Goal: Task Accomplishment & Management: Manage account settings

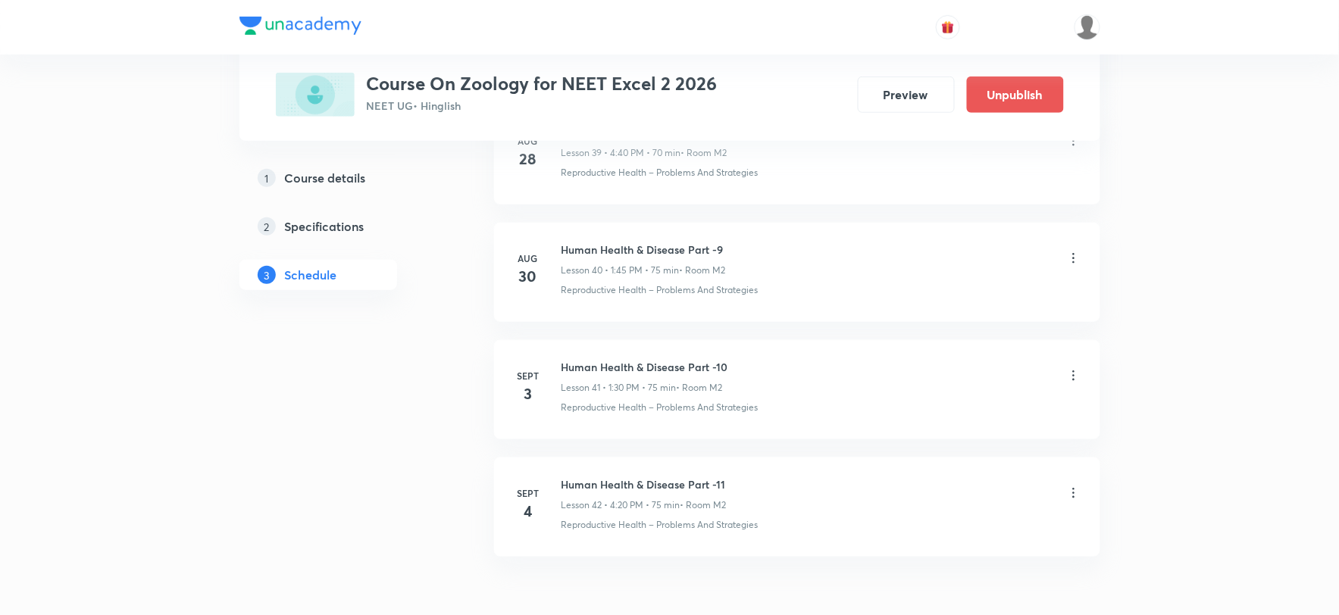
scroll to position [5536, 0]
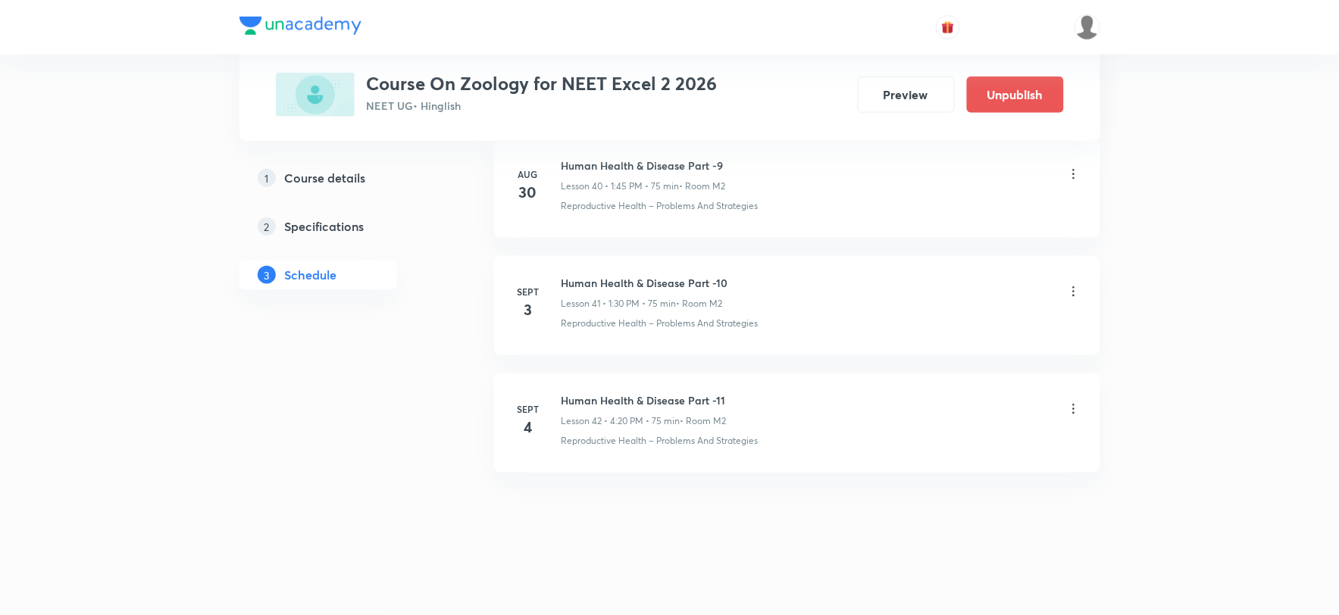
click at [1072, 406] on icon at bounding box center [1073, 408] width 15 height 15
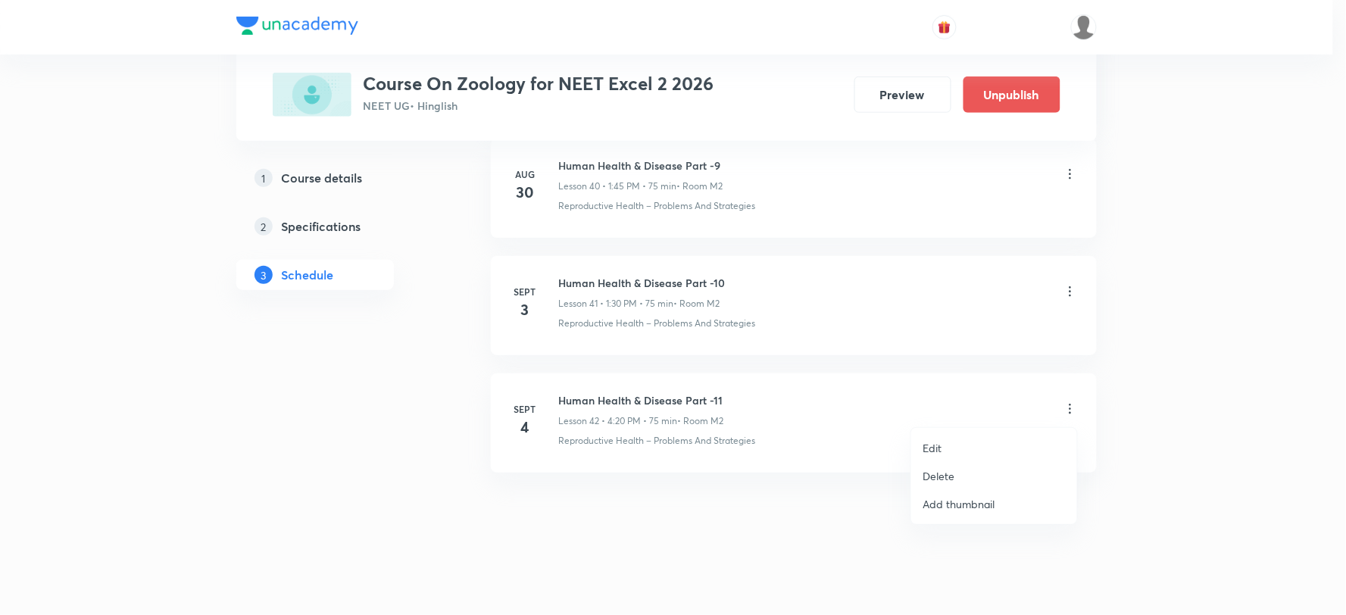
click at [982, 473] on li "Delete" at bounding box center [994, 476] width 166 height 28
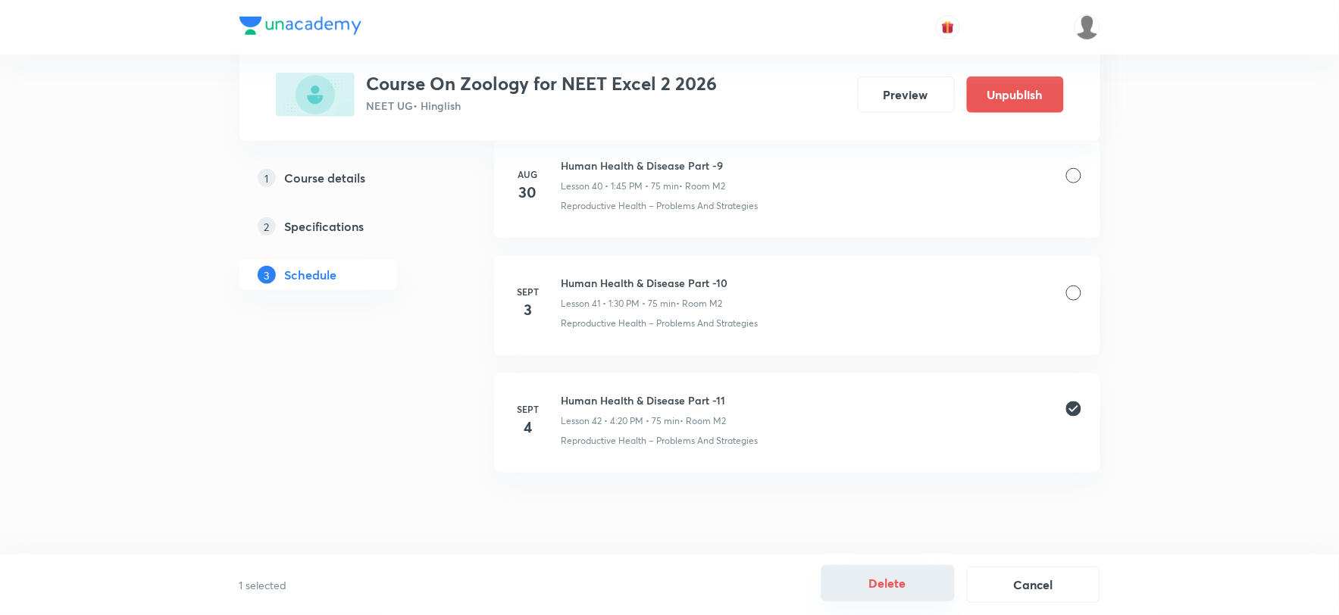
click at [873, 574] on button "Delete" at bounding box center [887, 583] width 133 height 36
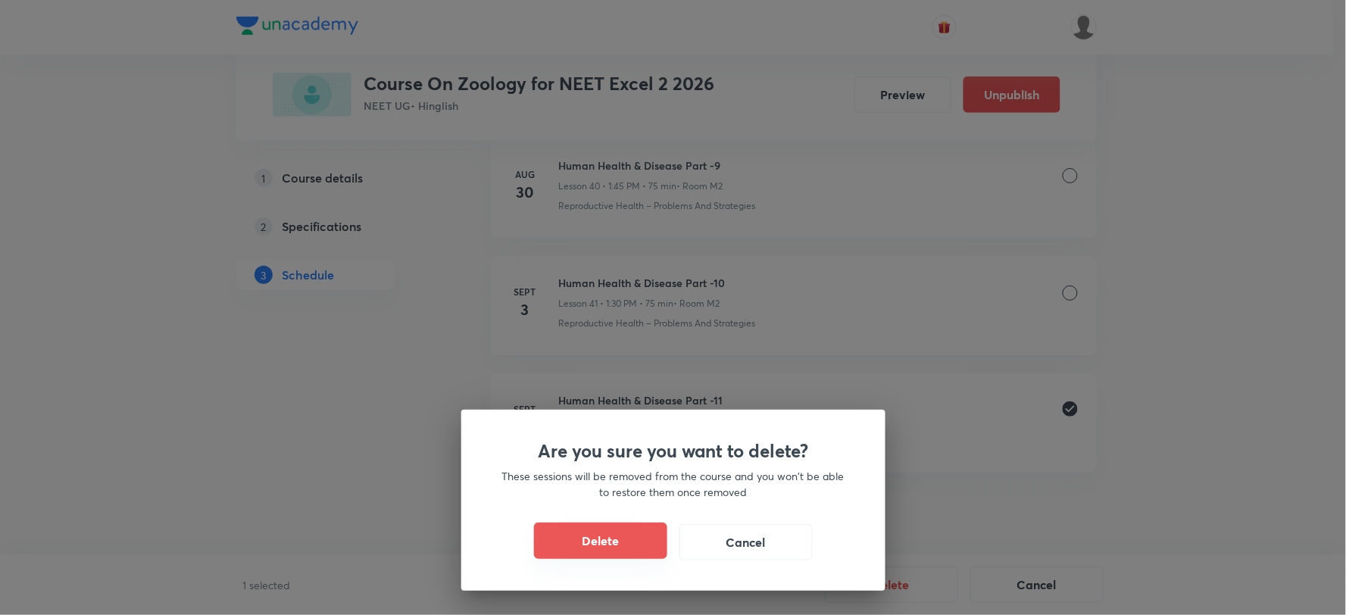
click at [631, 541] on button "Delete" at bounding box center [600, 541] width 133 height 36
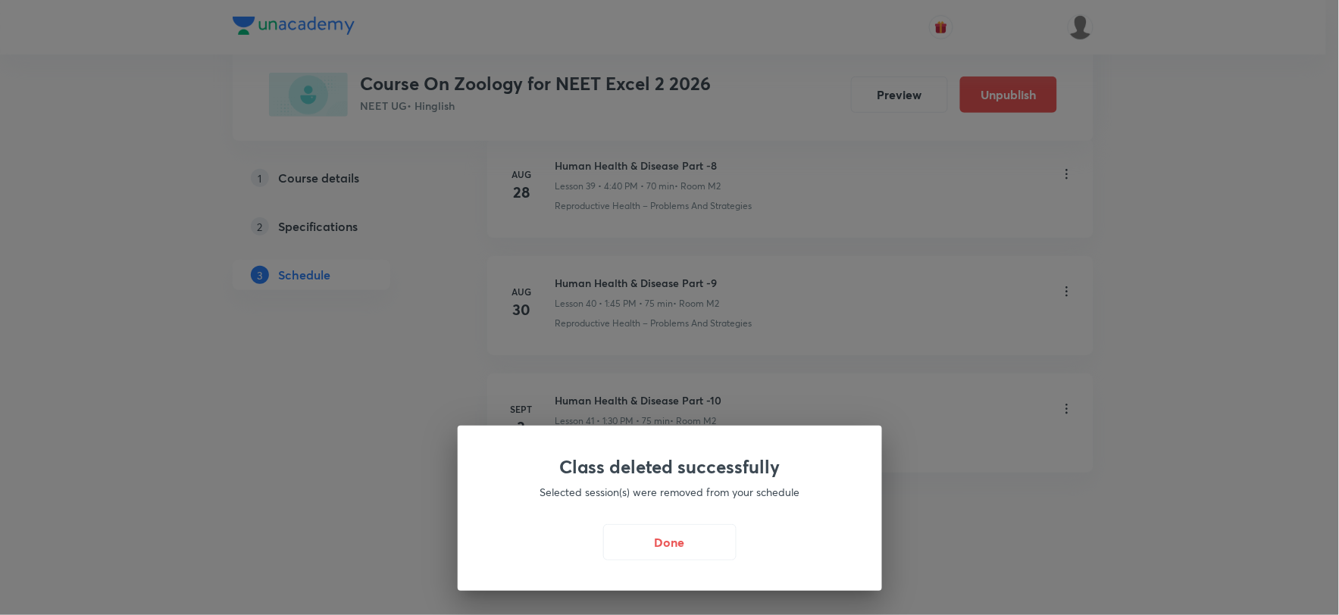
scroll to position [5419, 0]
click at [699, 551] on button "Done" at bounding box center [673, 541] width 133 height 36
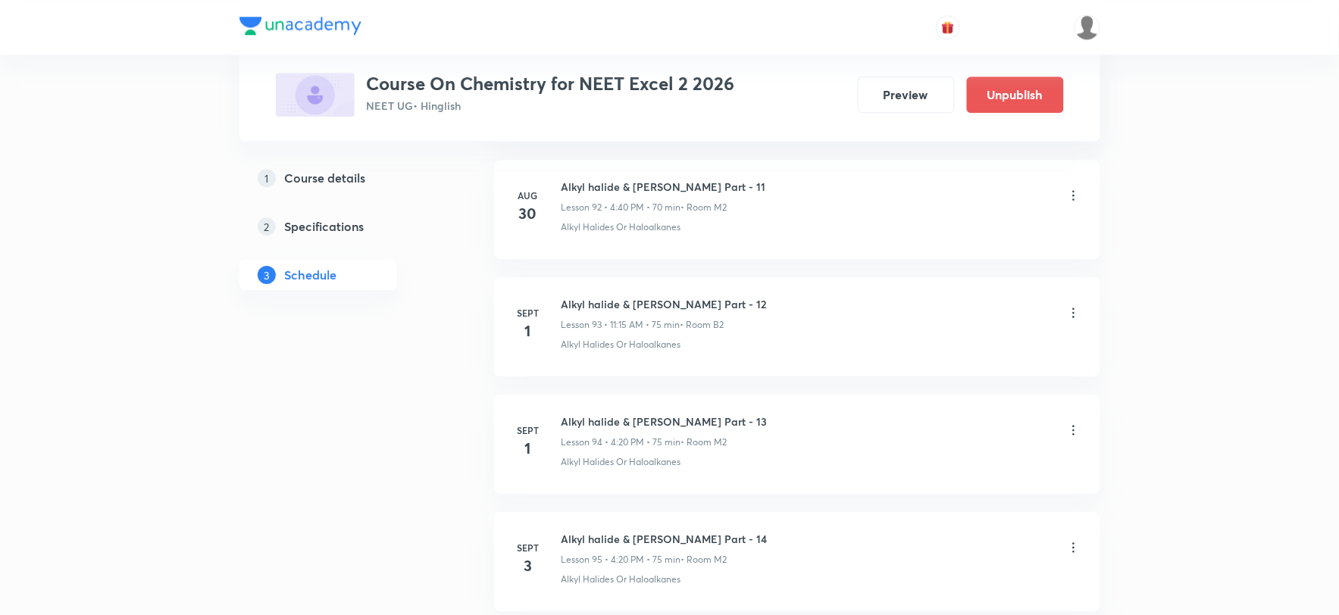
scroll to position [11884, 0]
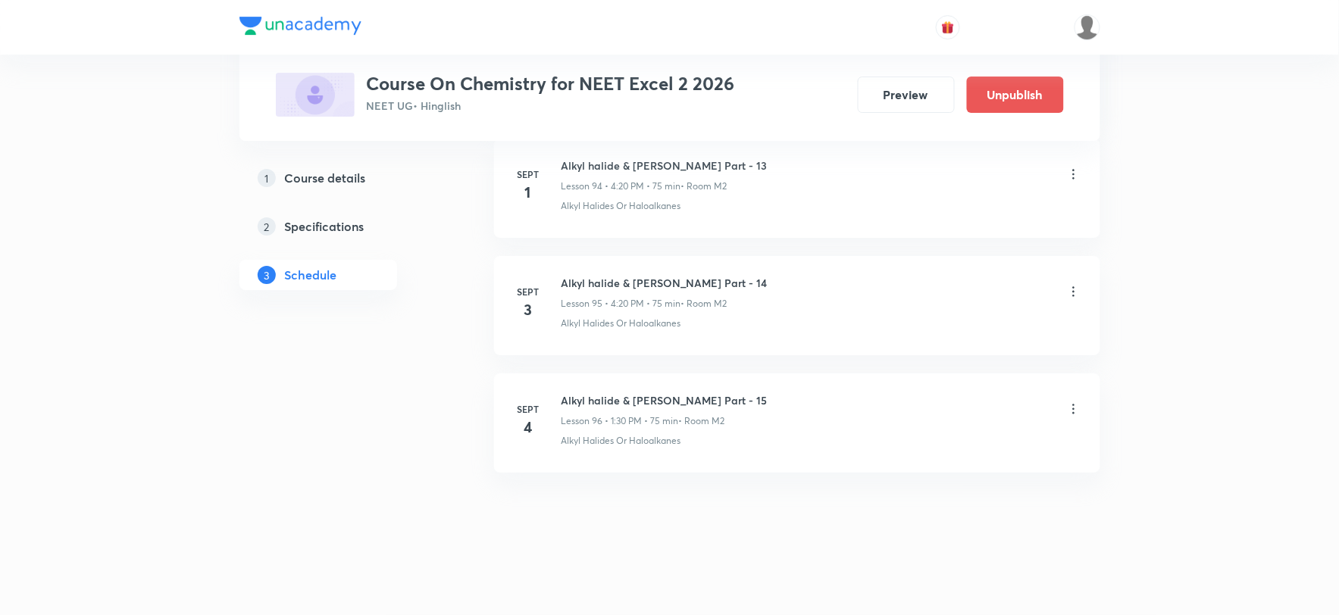
click at [629, 399] on h6 "Alkyl halide & Aryl halide Part - 15" at bounding box center [664, 400] width 206 height 16
copy h6 "Alkyl halide & Aryl halide Part - 15"
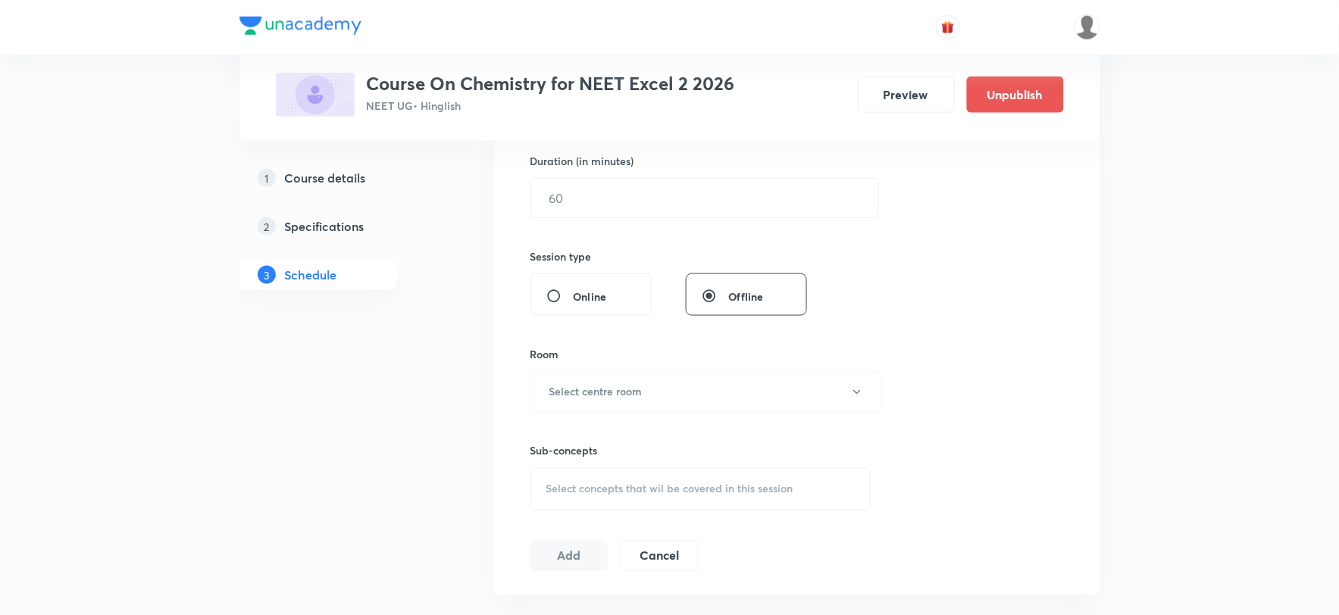
scroll to position [185, 0]
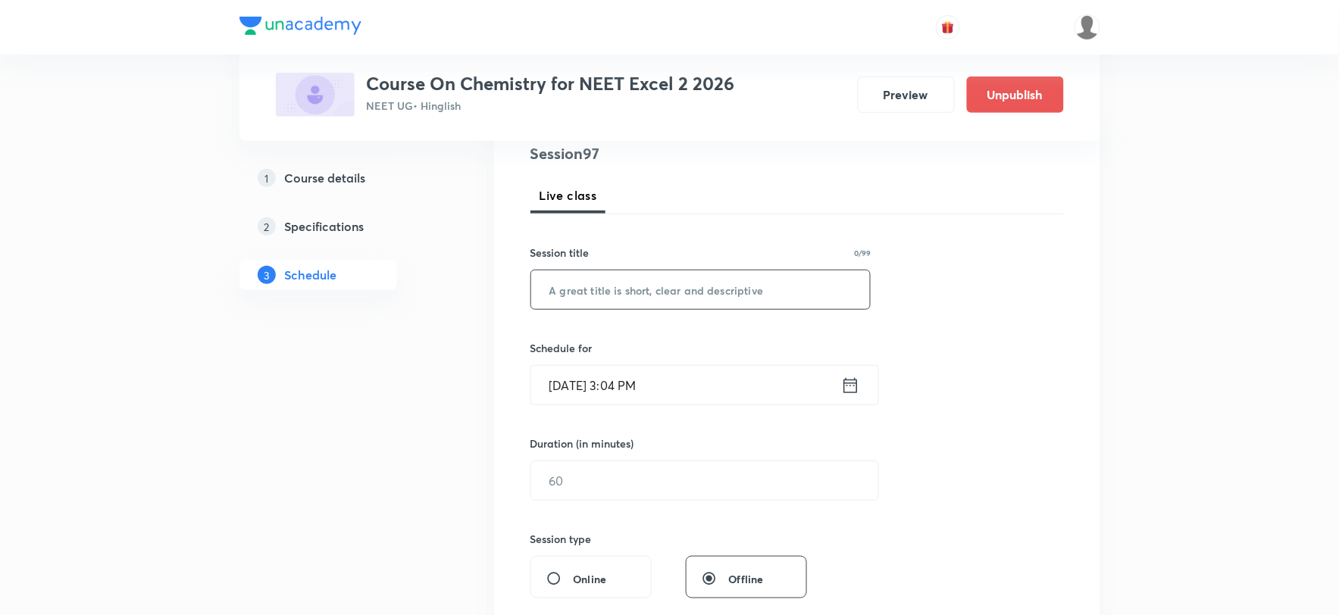
click at [675, 298] on input "text" at bounding box center [700, 289] width 339 height 39
paste input "Alkyl halide & Aryl halide Part - 15"
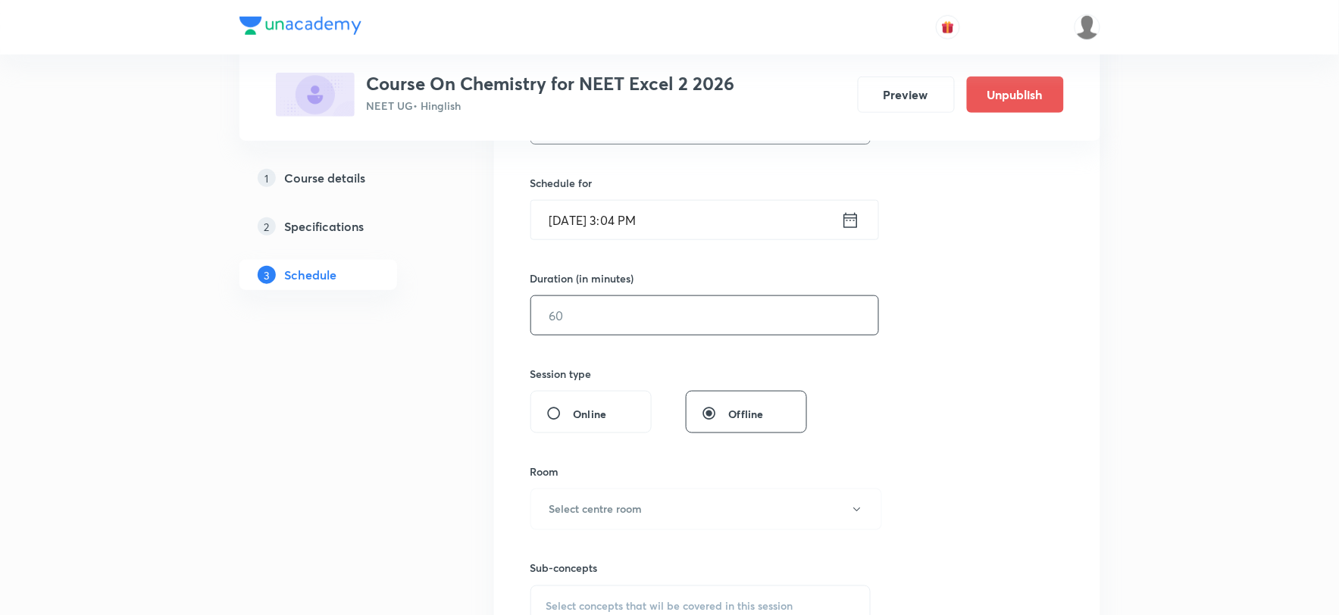
scroll to position [353, 0]
type input "Alkyl halide & Aryl halide Part - 16"
click at [638, 232] on input "Sept 4, 2025, 3:04 PM" at bounding box center [686, 217] width 310 height 39
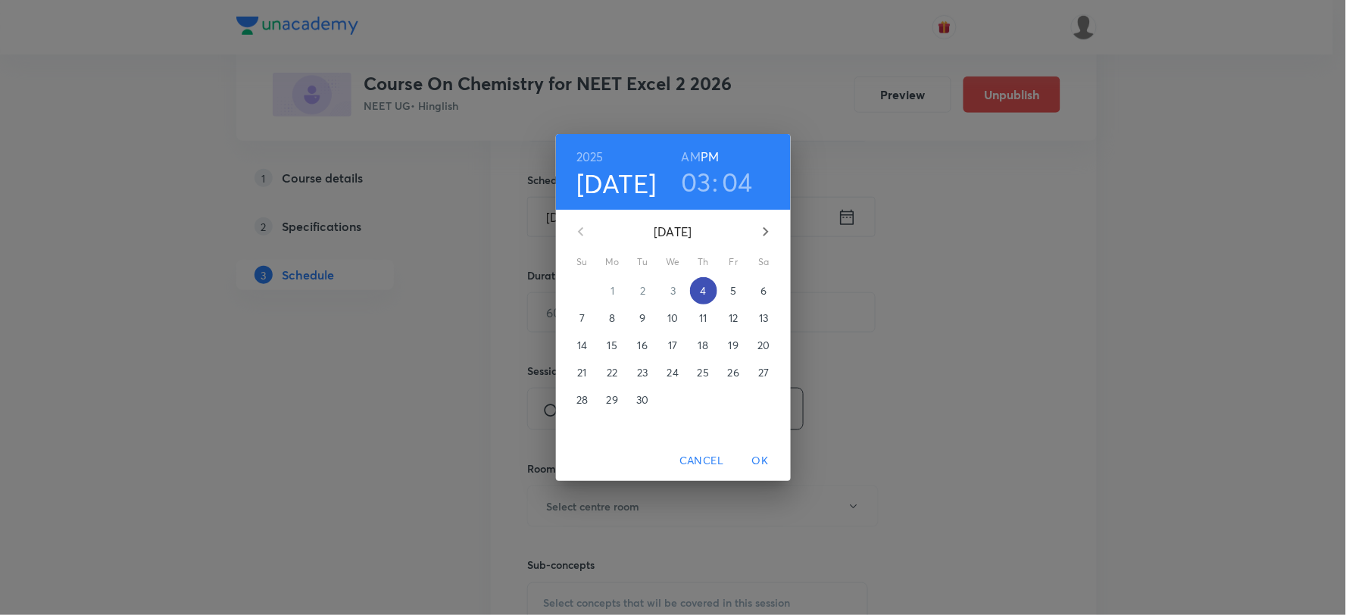
click at [700, 292] on p "4" at bounding box center [703, 290] width 6 height 15
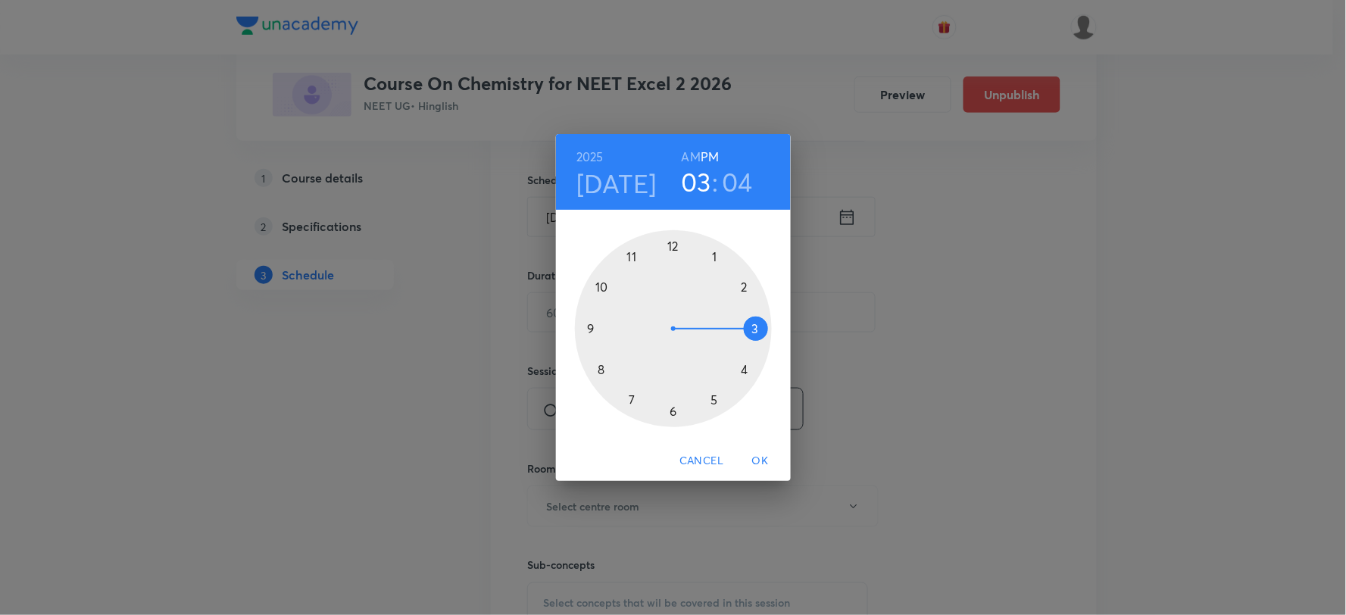
click at [745, 368] on div at bounding box center [673, 328] width 197 height 197
click at [744, 373] on div at bounding box center [673, 328] width 197 height 197
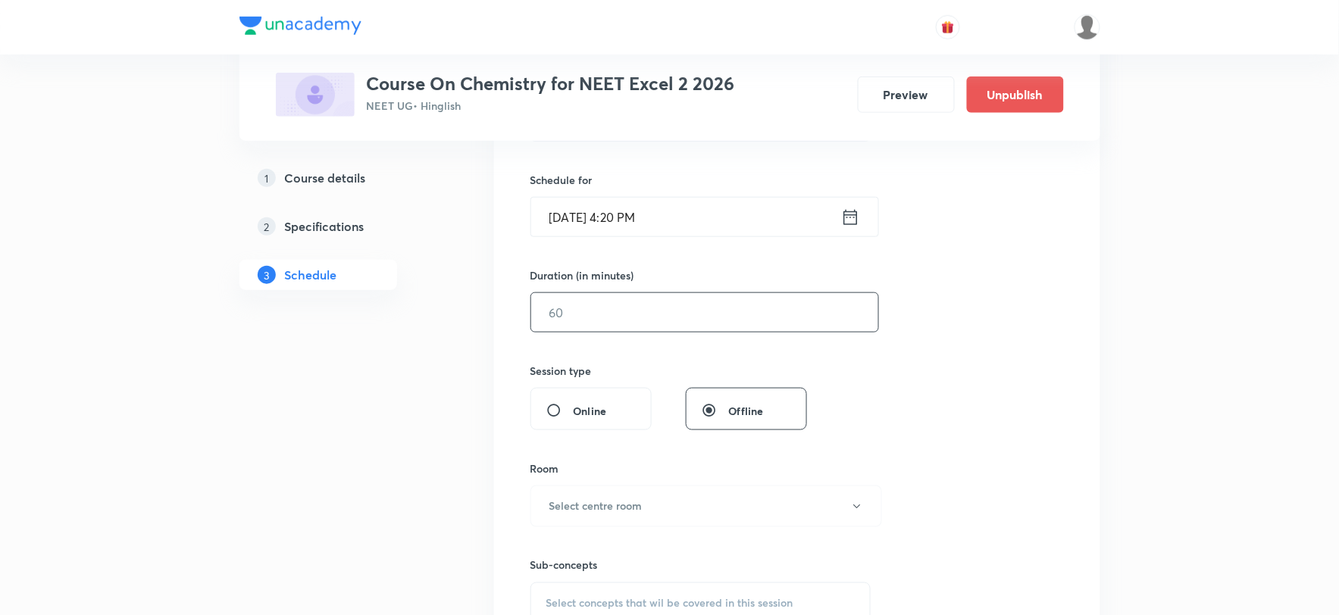
click at [617, 311] on input "text" at bounding box center [704, 312] width 347 height 39
type input "75"
click at [561, 490] on button "Select centre room" at bounding box center [705, 507] width 351 height 42
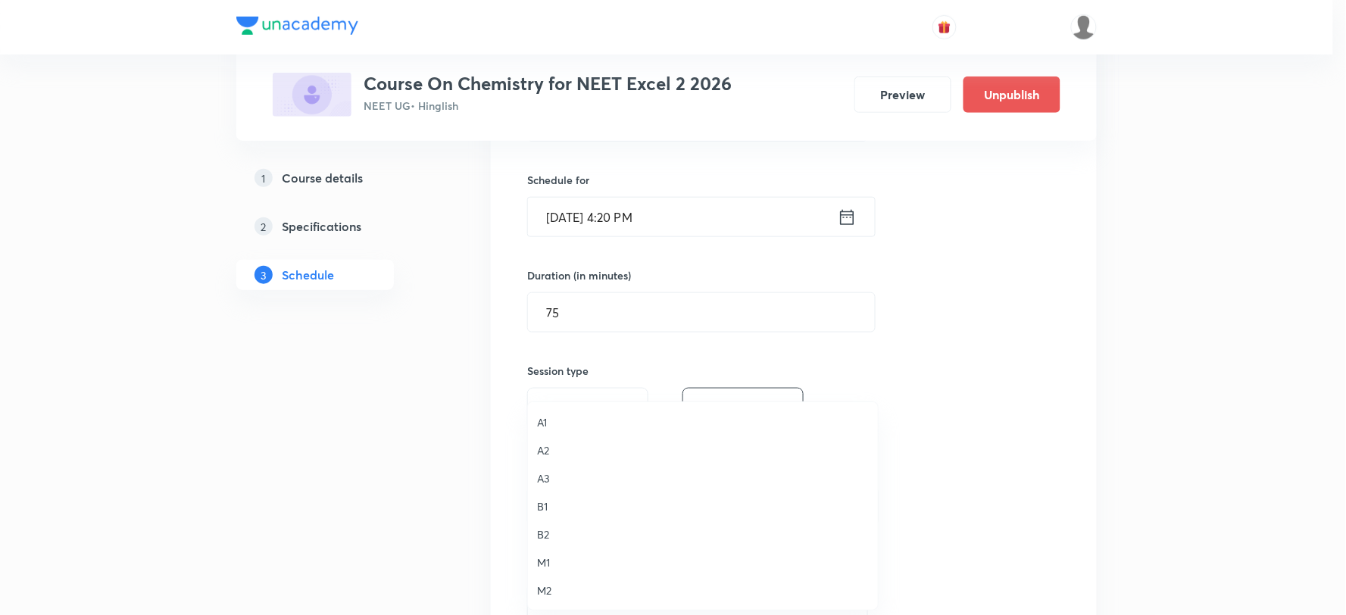
click at [547, 580] on li "M2" at bounding box center [703, 590] width 350 height 28
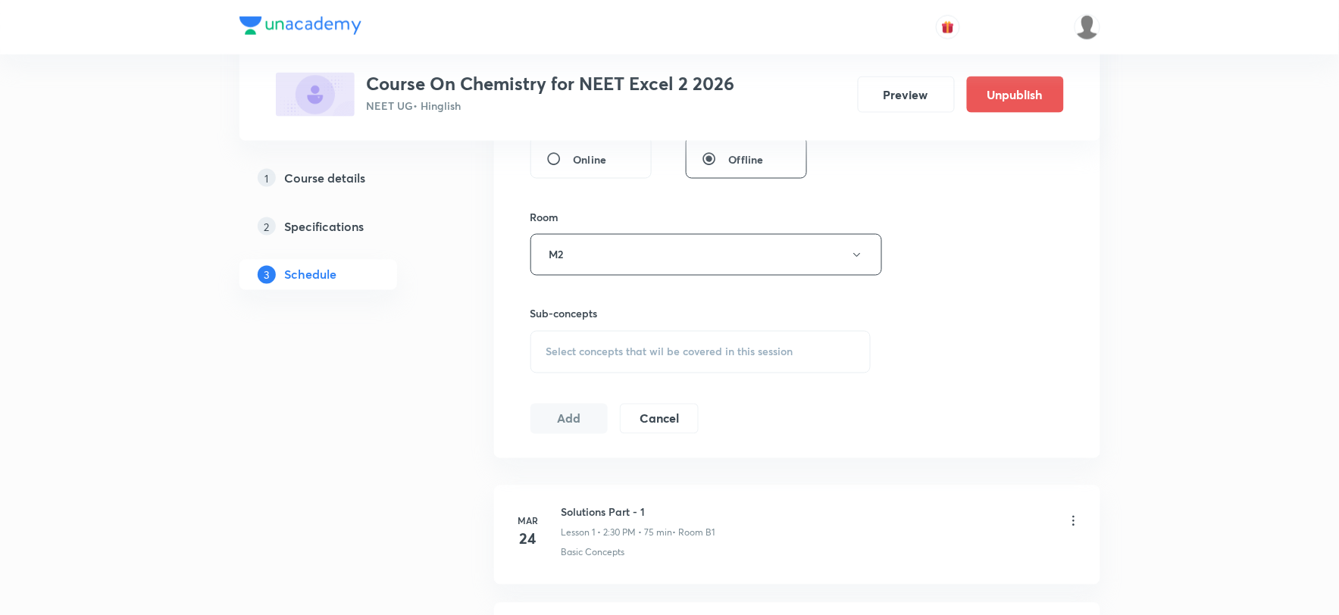
scroll to position [606, 0]
click at [604, 367] on div "Select concepts that wil be covered in this session" at bounding box center [700, 351] width 341 height 42
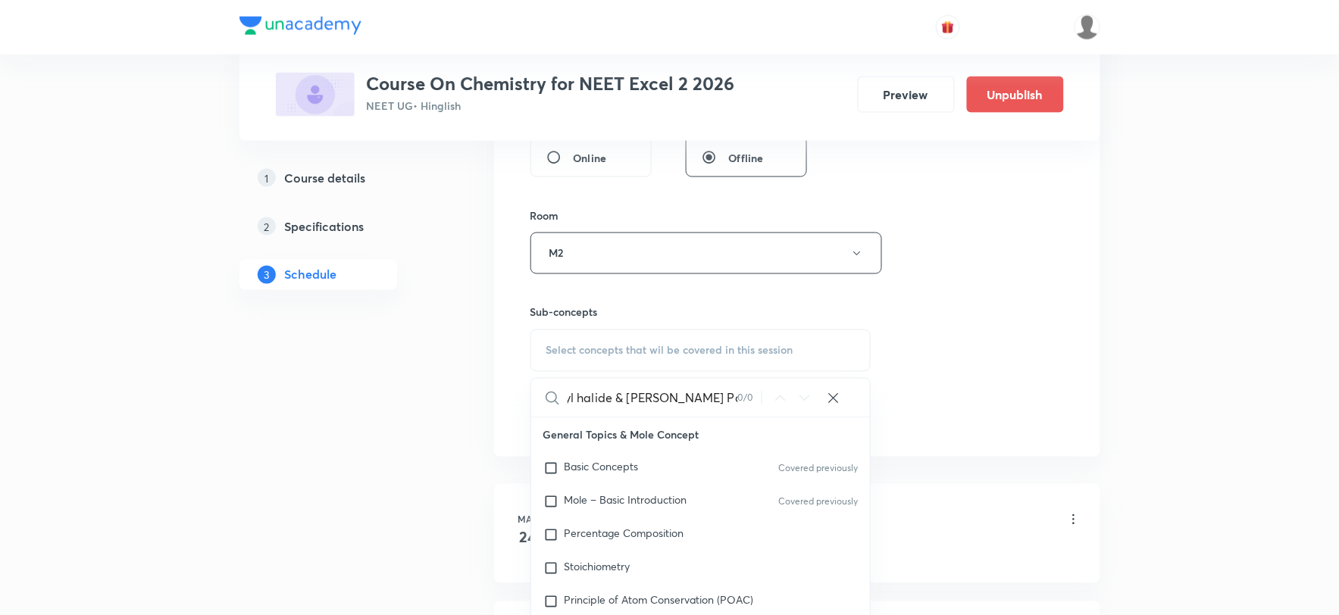
scroll to position [0, 21]
drag, startPoint x: 639, startPoint y: 397, endPoint x: 786, endPoint y: 405, distance: 148.0
click at [786, 405] on div "Alkyl halide & Aryl halide Part - 15 0 / 0 ​" at bounding box center [700, 398] width 339 height 39
drag, startPoint x: 618, startPoint y: 405, endPoint x: 695, endPoint y: 413, distance: 77.7
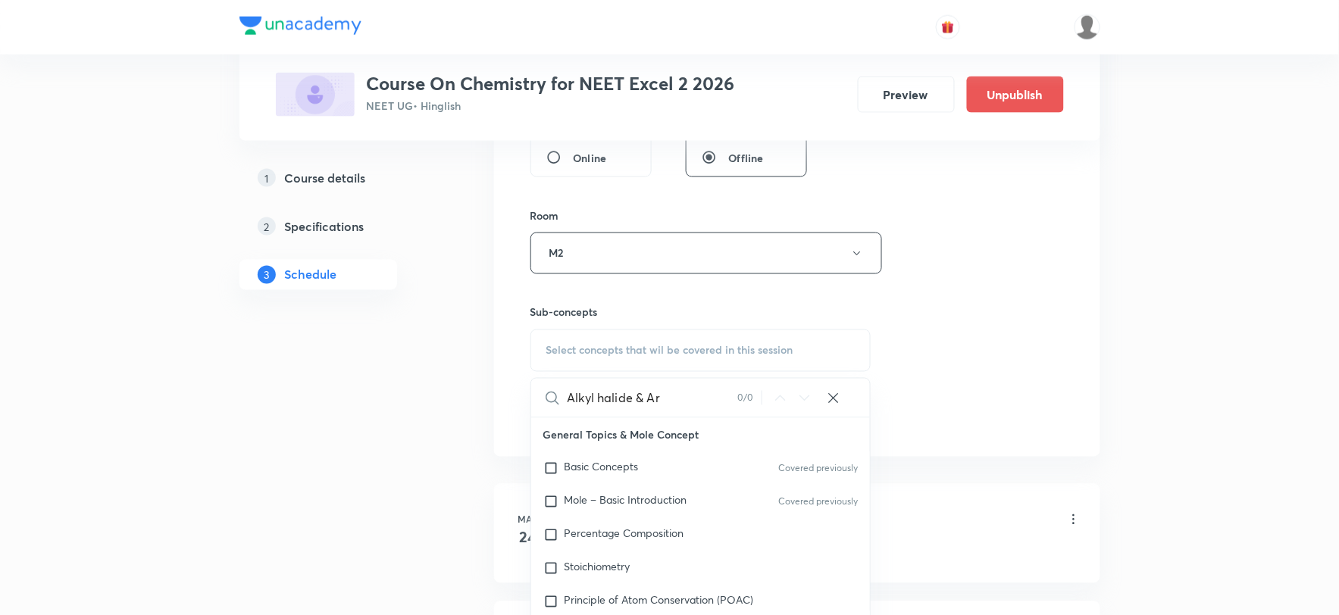
click at [695, 413] on input "Alkyl halide & Ar" at bounding box center [652, 398] width 170 height 39
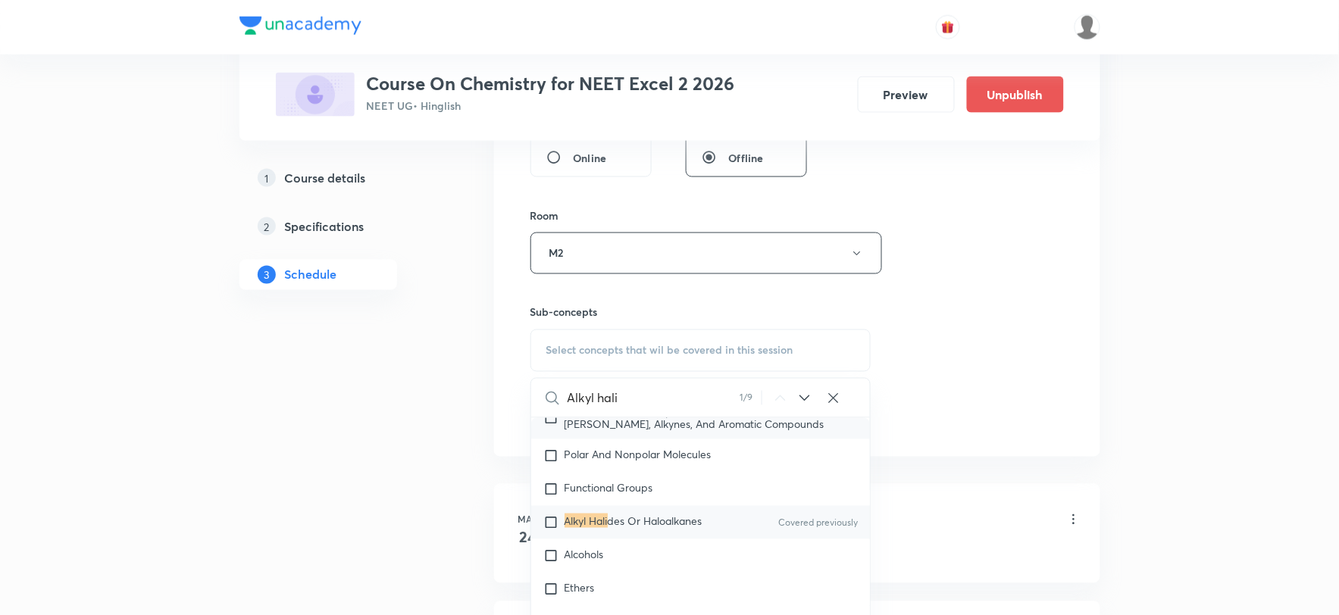
scroll to position [28250, 0]
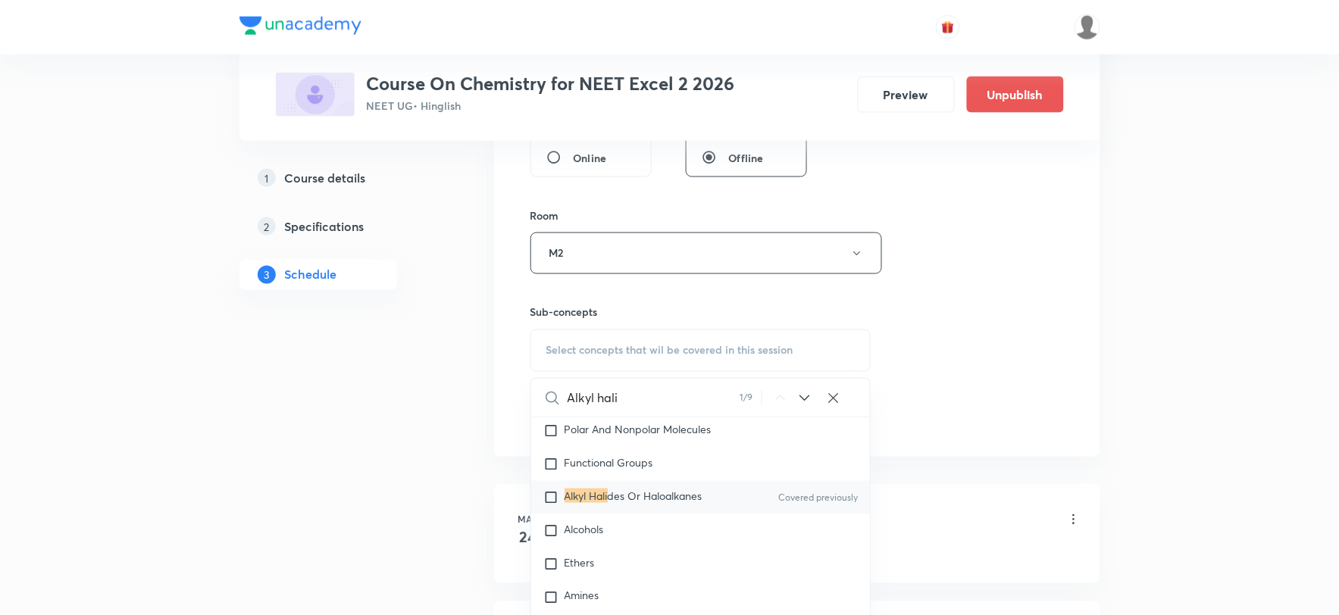
type input "Alkyl hali"
click at [678, 503] on span "des Or Haloalkanes" at bounding box center [655, 496] width 95 height 14
checkbox input "true"
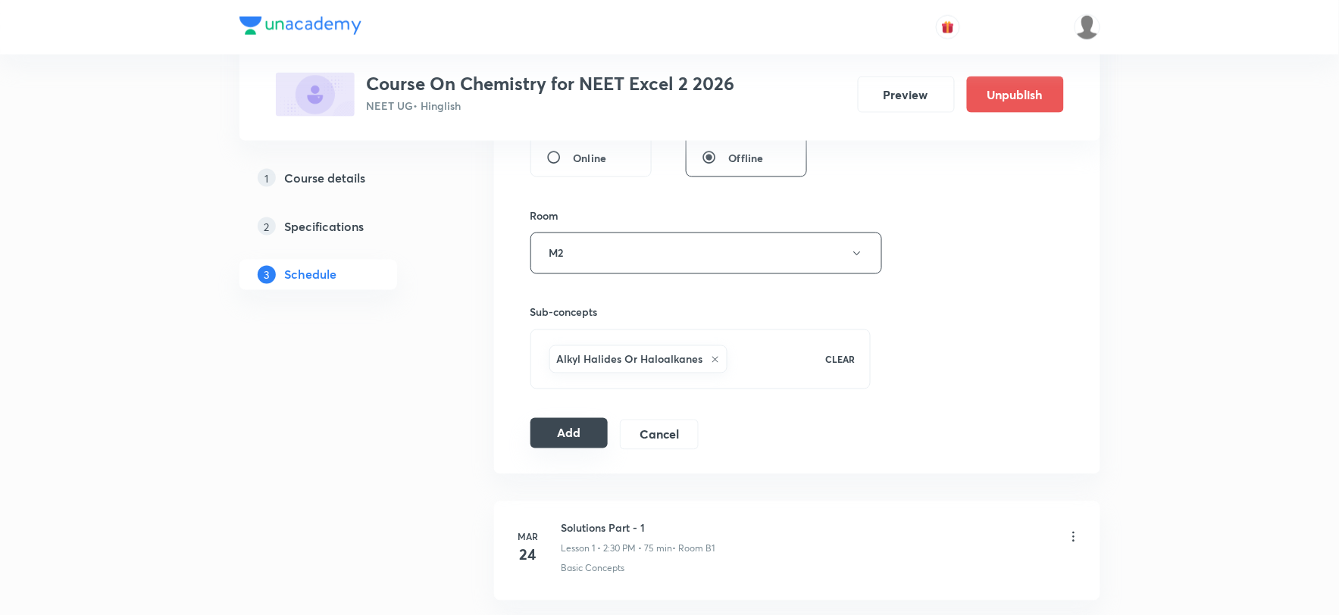
click at [555, 438] on button "Add" at bounding box center [569, 433] width 78 height 30
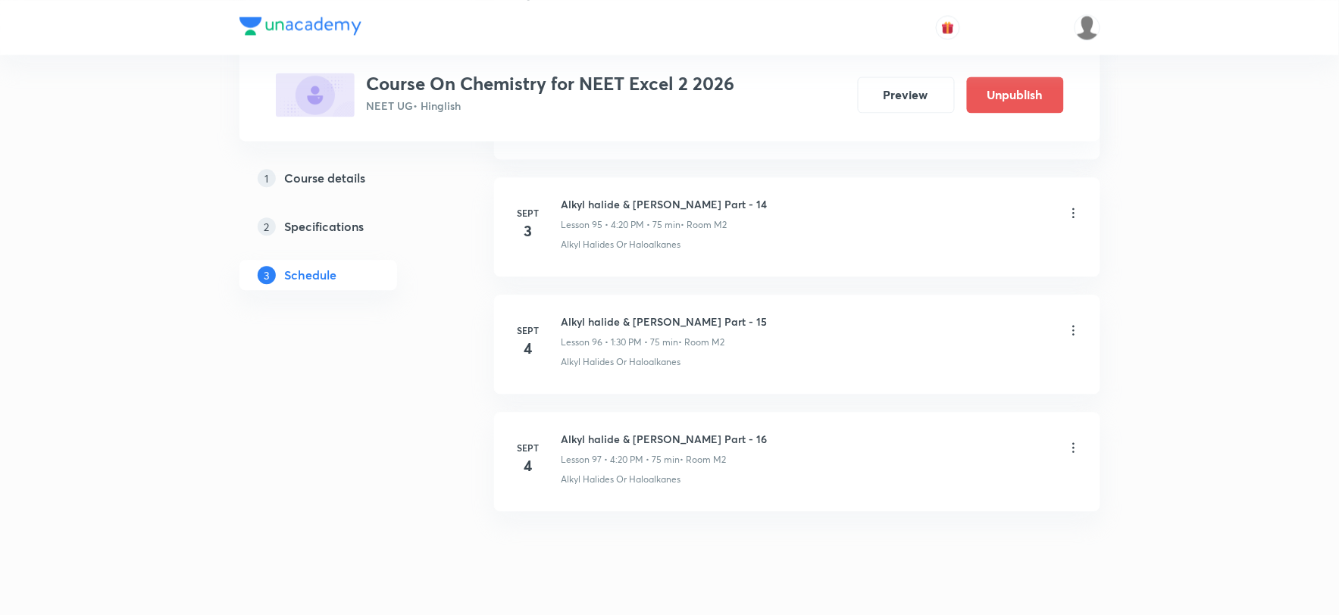
scroll to position [11305, 0]
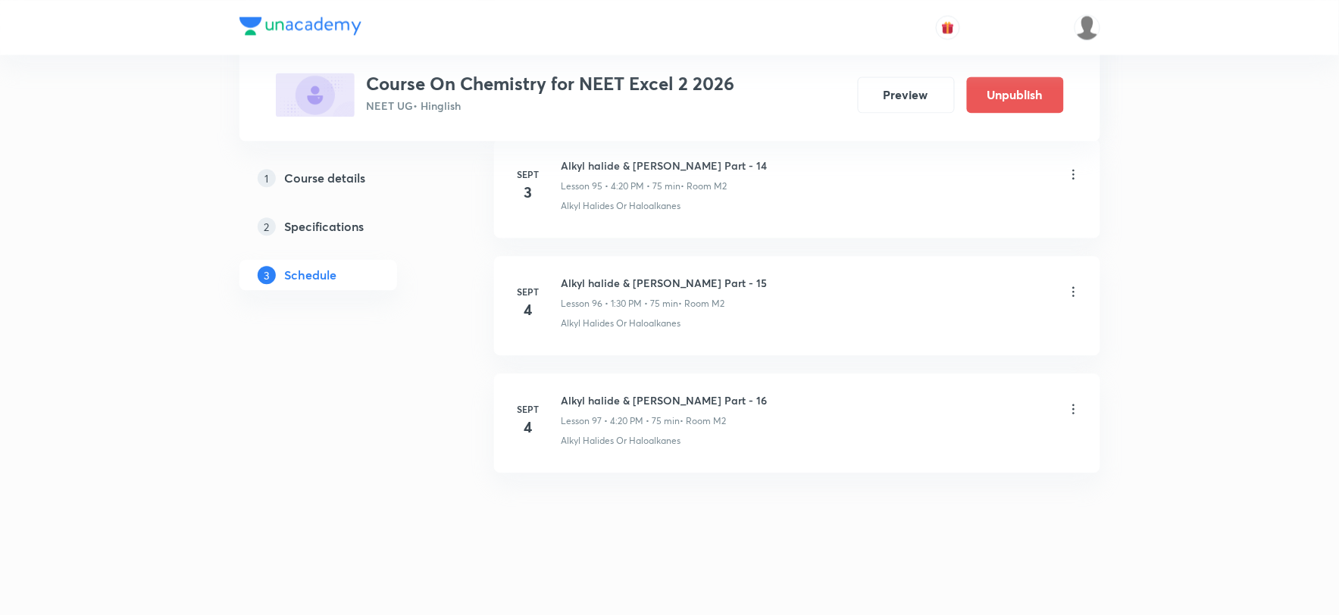
click at [1072, 406] on icon at bounding box center [1073, 408] width 15 height 15
click at [986, 440] on li "Edit" at bounding box center [994, 447] width 166 height 28
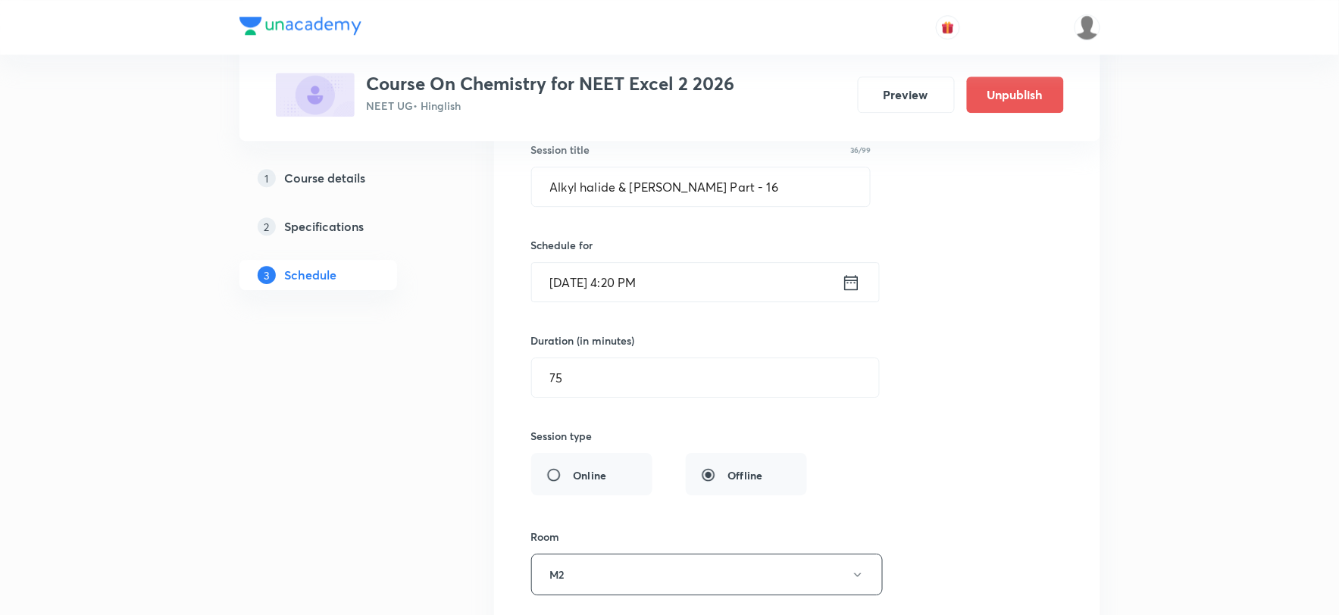
scroll to position [11727, 0]
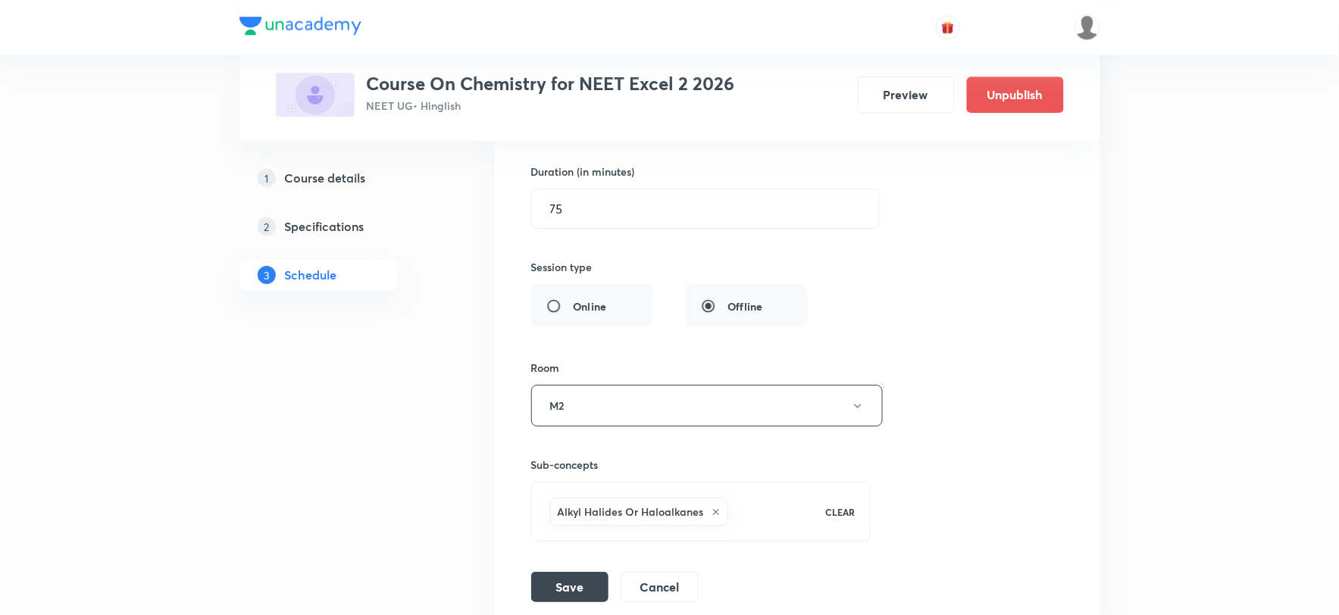
click at [713, 517] on icon at bounding box center [715, 512] width 9 height 9
click at [592, 501] on div "Select concepts that wil be covered in this session" at bounding box center [701, 503] width 340 height 42
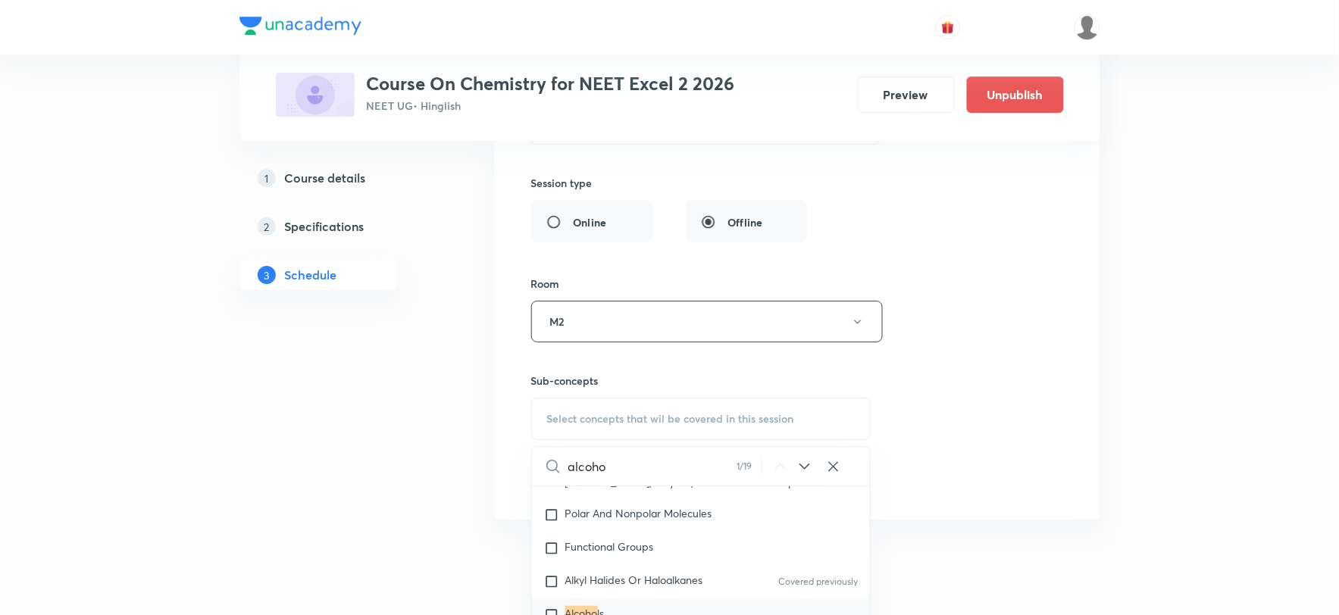
scroll to position [28283, 0]
type input "alcoho"
click at [598, 582] on span "ls" at bounding box center [601, 574] width 7 height 14
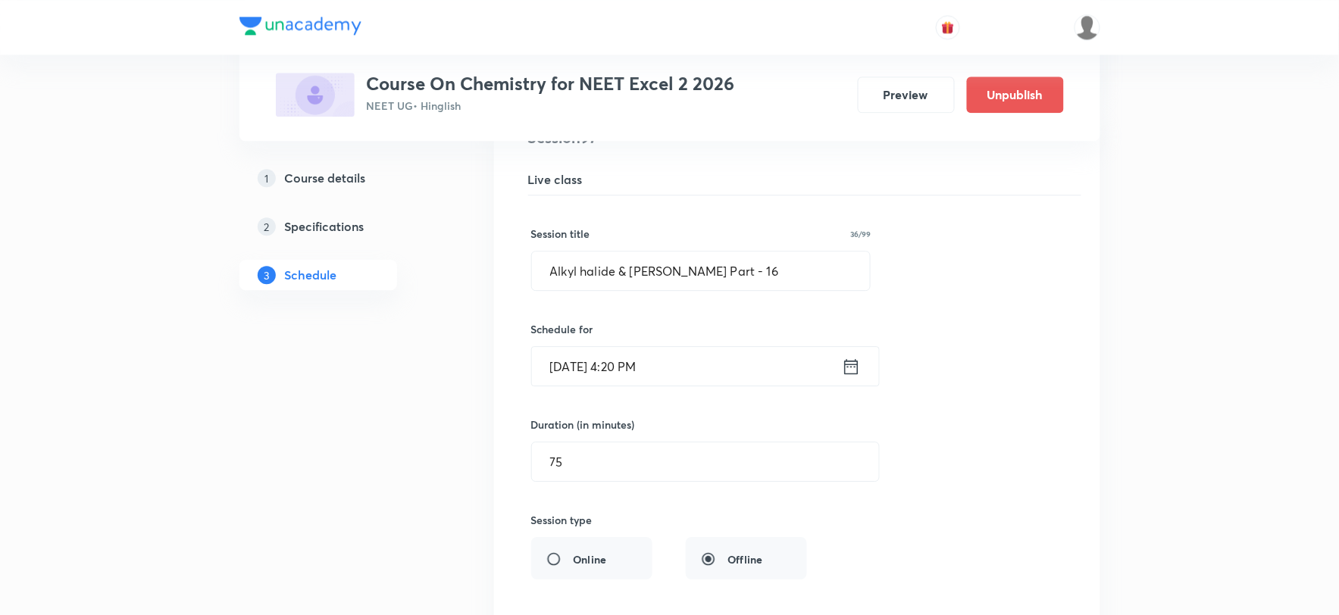
scroll to position [11221, 0]
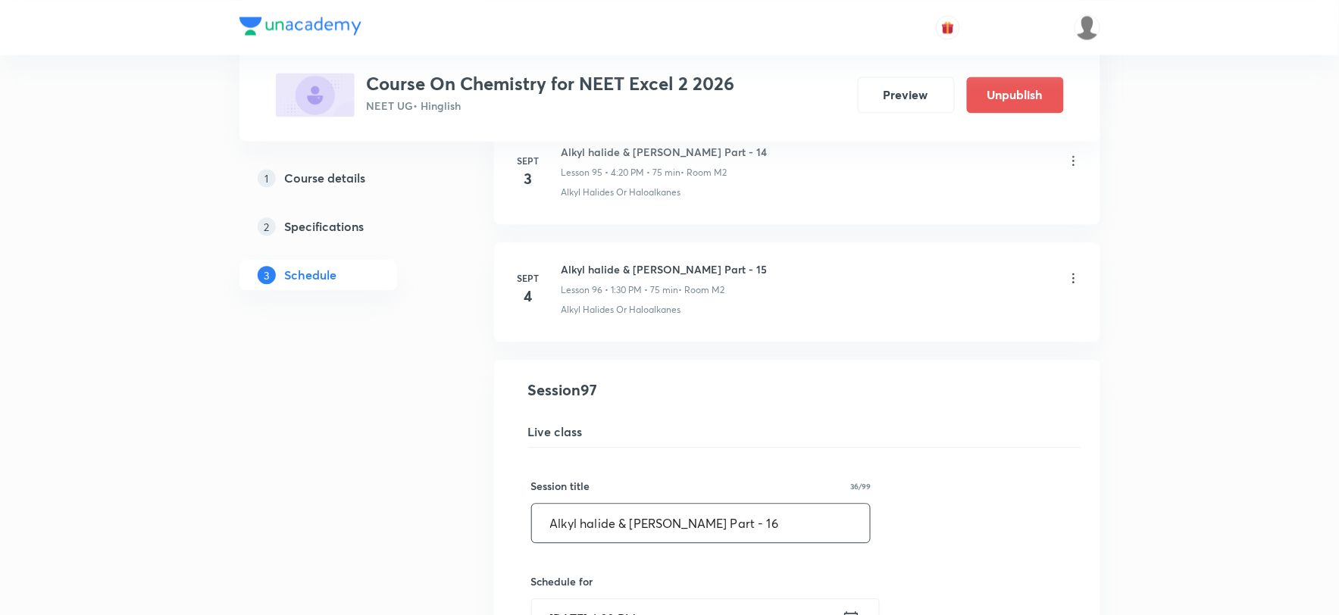
click at [765, 542] on input "Alkyl halide & Aryl halide Part - 16" at bounding box center [701, 523] width 339 height 39
drag, startPoint x: 690, startPoint y: 536, endPoint x: 273, endPoint y: 547, distance: 417.5
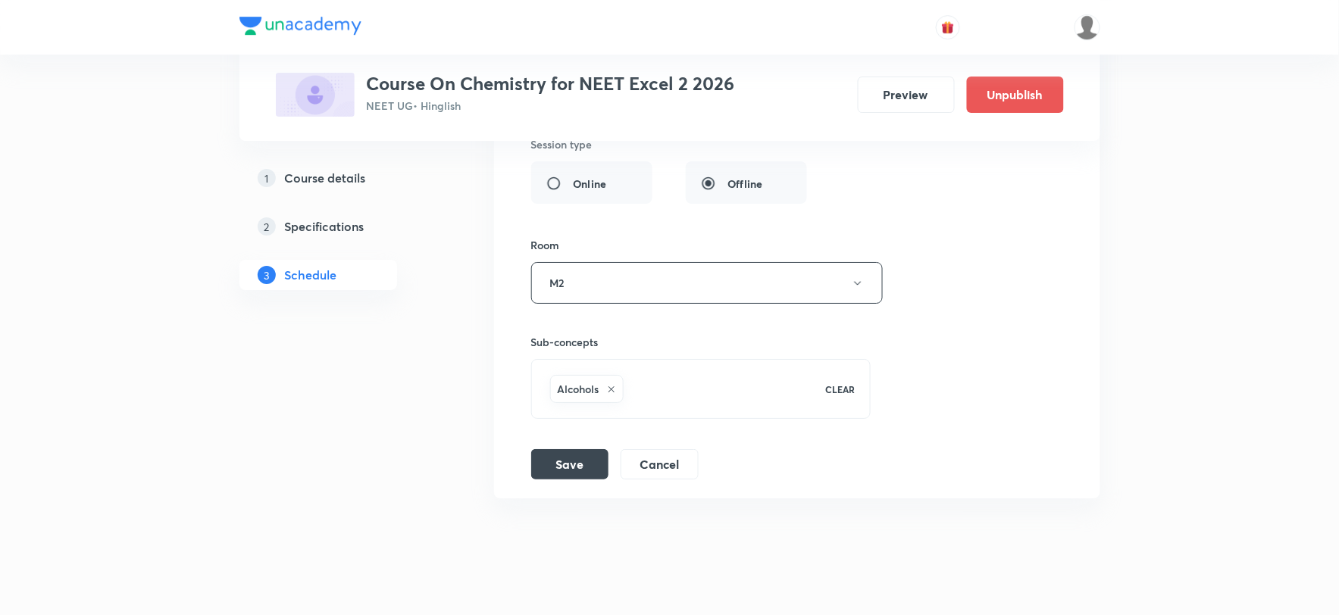
scroll to position [11889, 0]
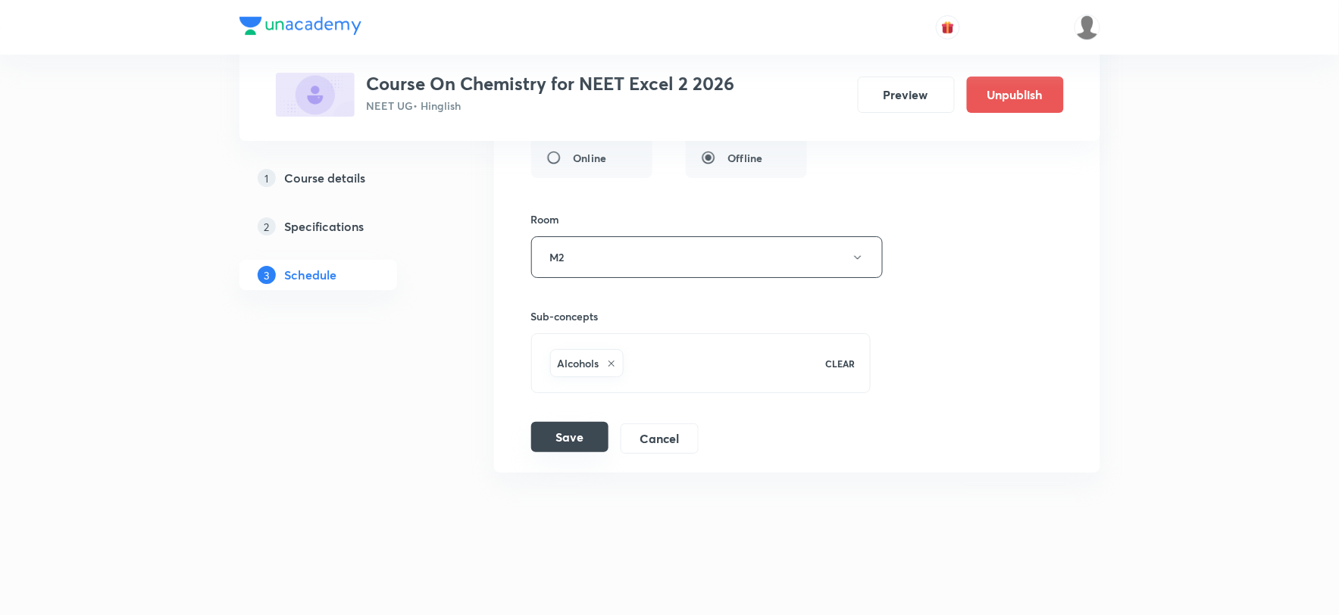
type input "Alcohol ,Phenol & Ether Part - 1"
click at [571, 435] on button "Save" at bounding box center [569, 437] width 77 height 30
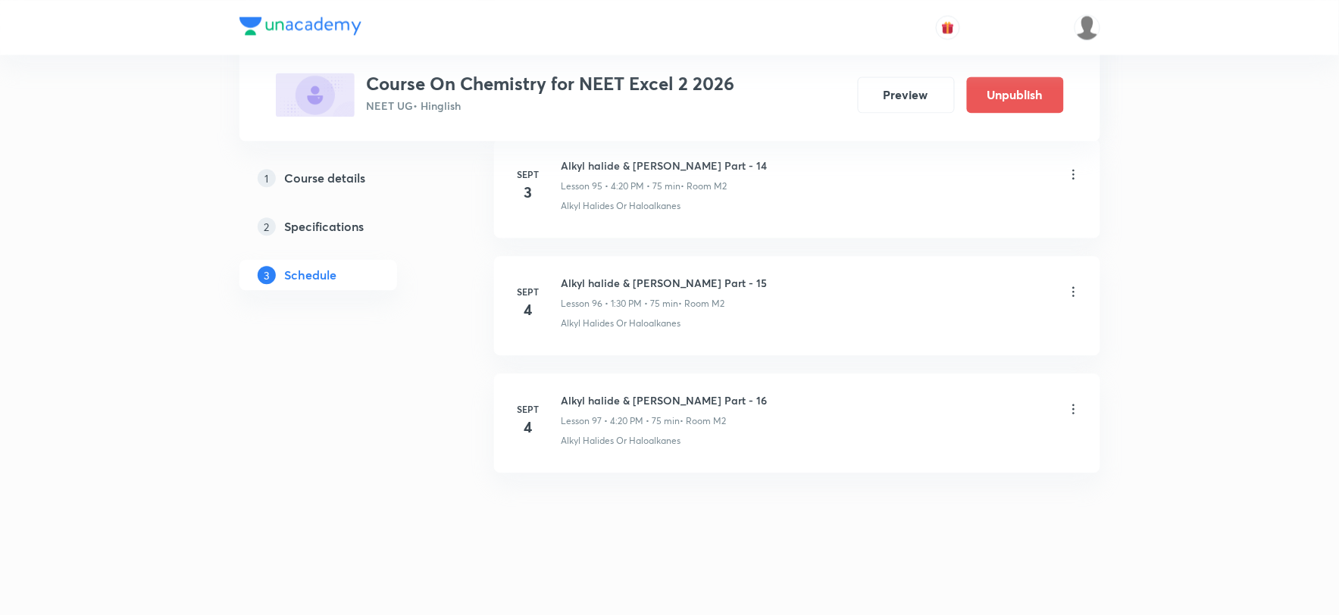
scroll to position [11305, 0]
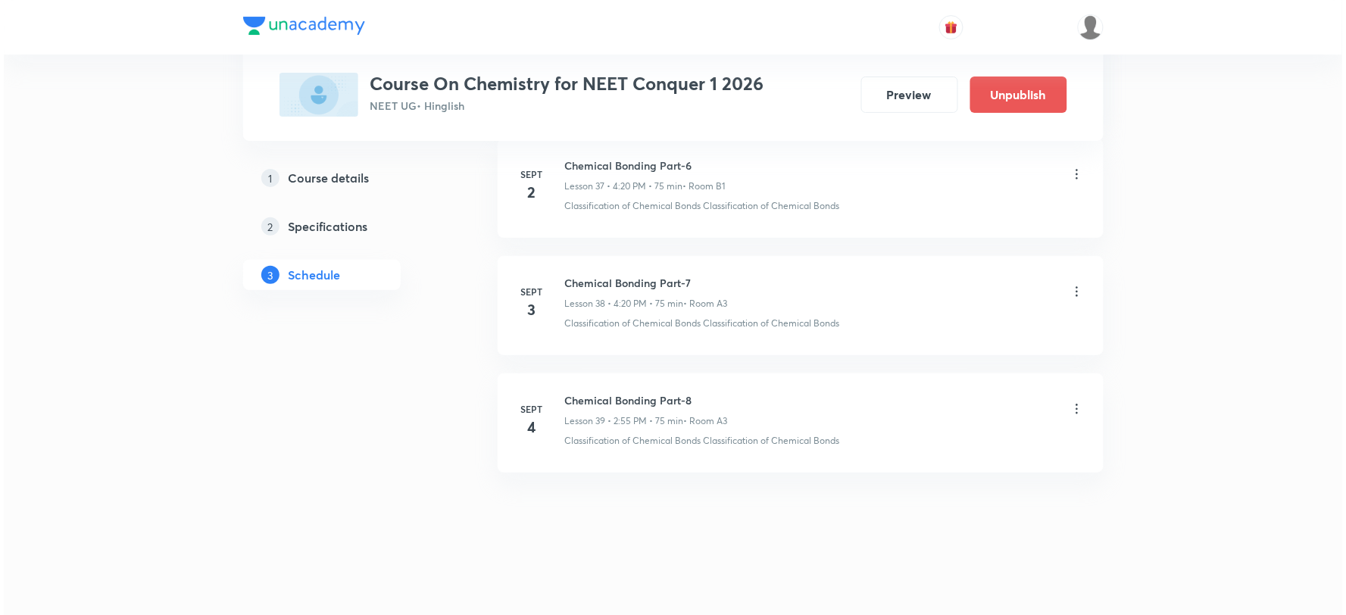
scroll to position [5184, 0]
click at [1073, 411] on icon at bounding box center [1073, 408] width 15 height 15
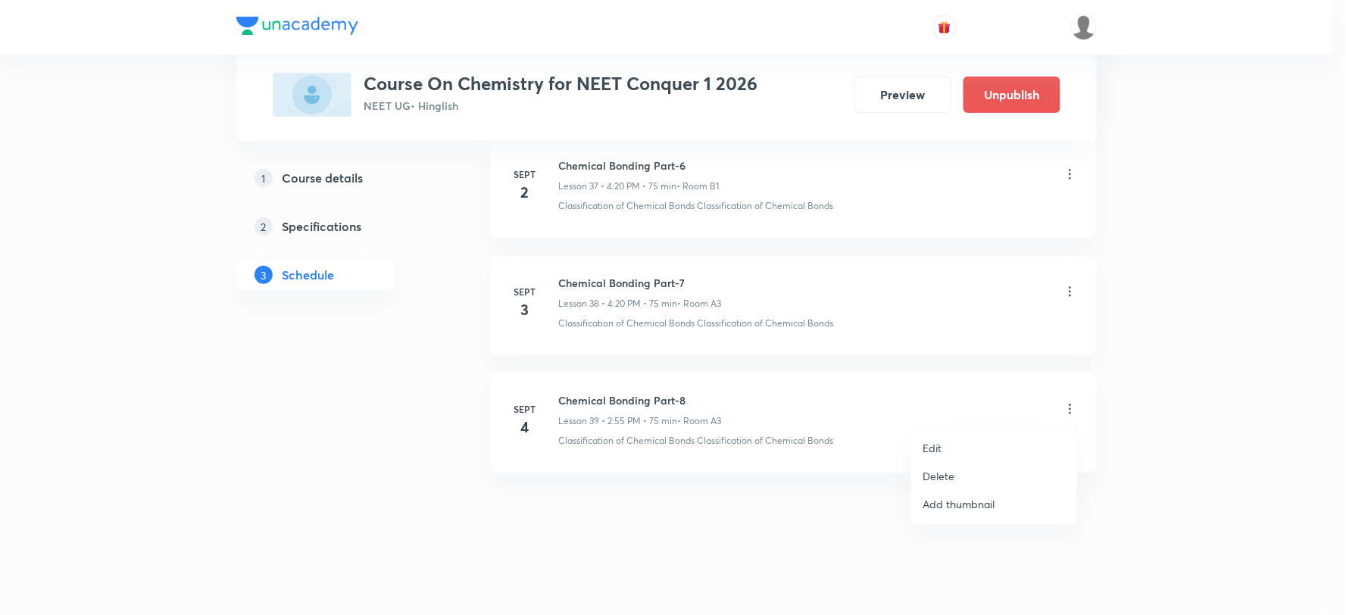
click at [942, 449] on p "Edit" at bounding box center [932, 448] width 19 height 16
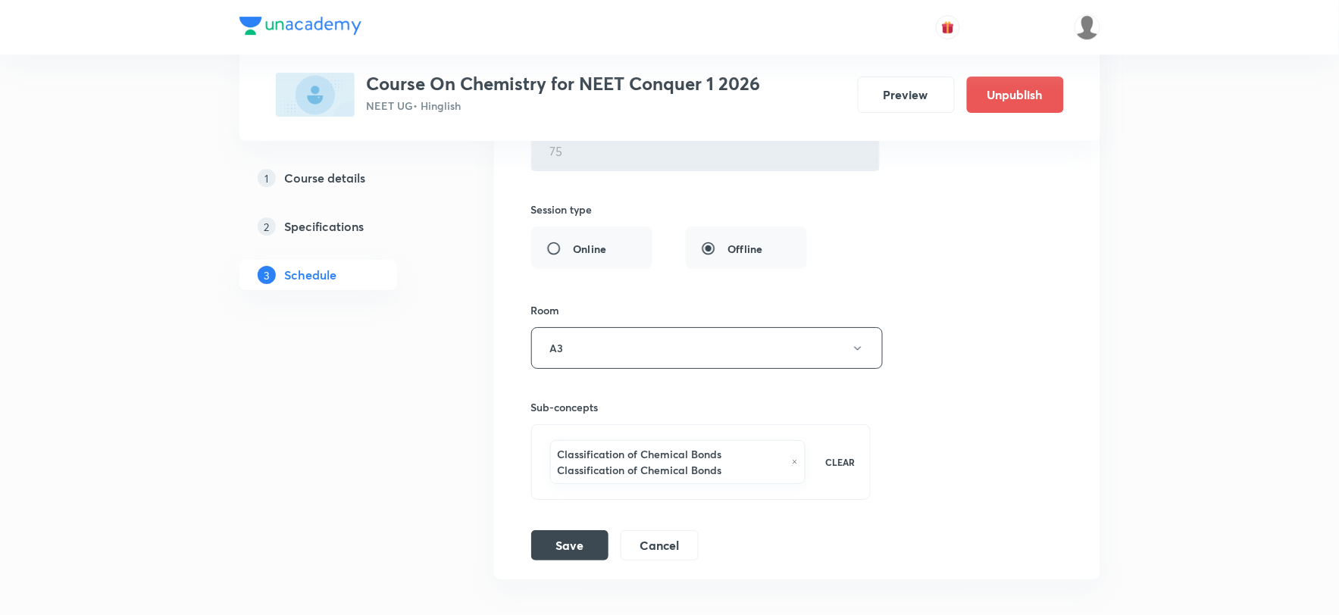
scroll to position [5086, 0]
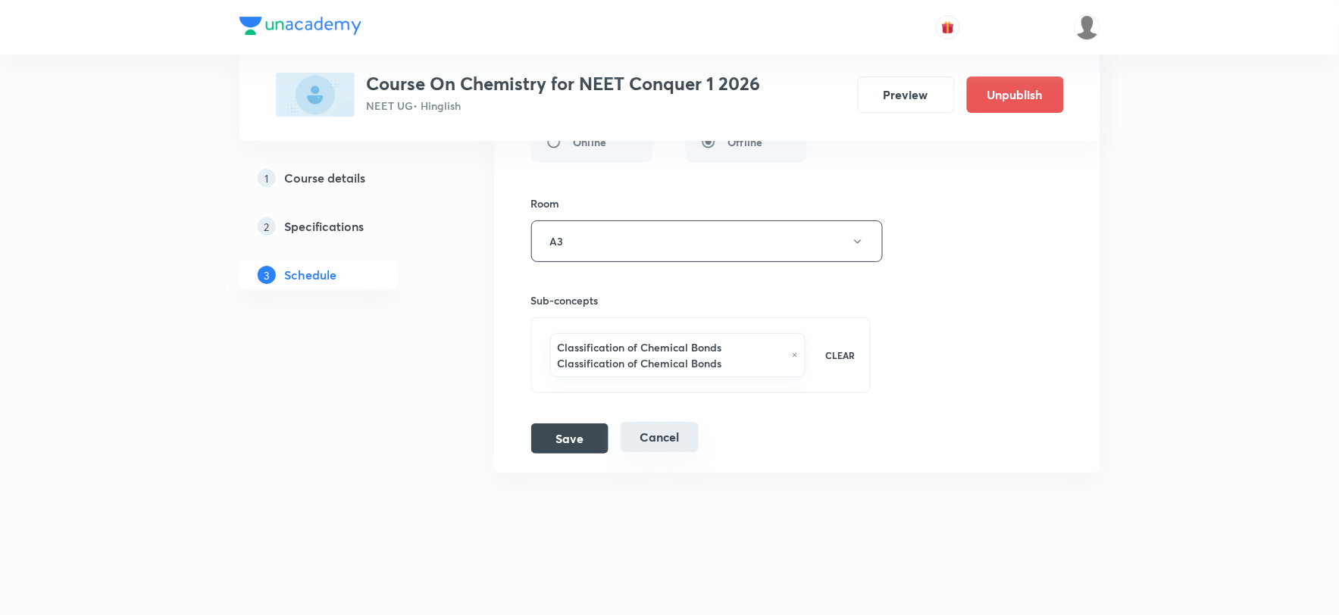
click at [642, 437] on button "Cancel" at bounding box center [659, 437] width 78 height 30
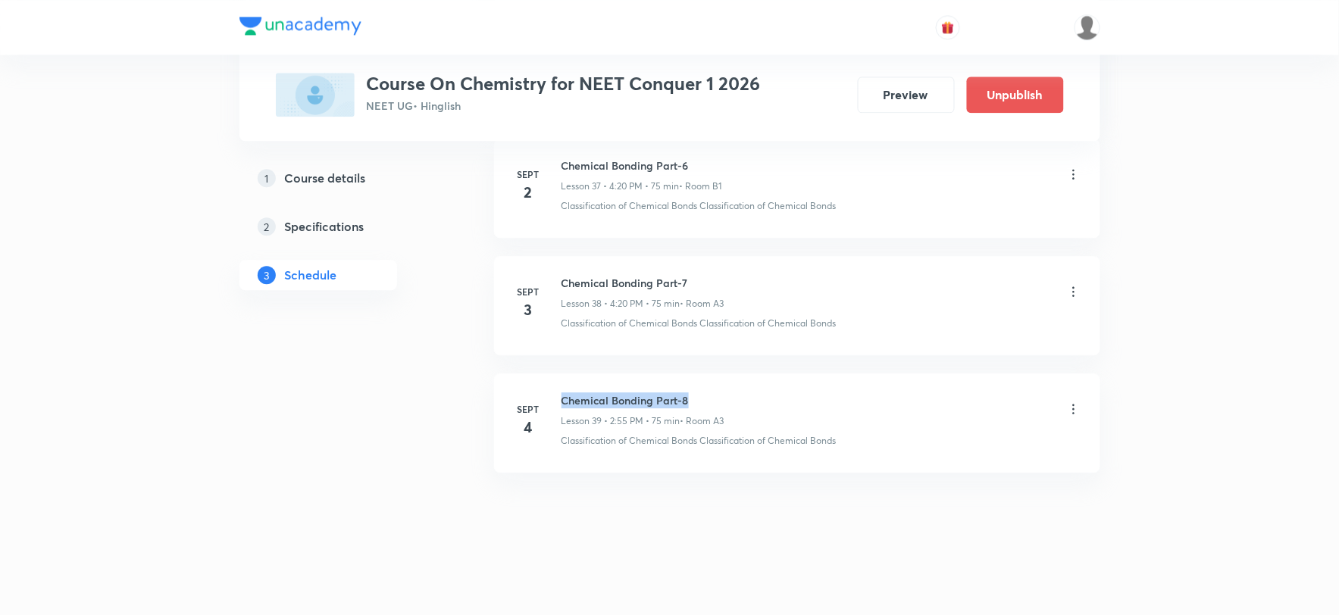
drag, startPoint x: 563, startPoint y: 397, endPoint x: 695, endPoint y: 389, distance: 132.0
click at [695, 389] on li "Sept 4 Chemical Bonding Part-8 Lesson 39 • 2:55 PM • 75 min • Room A3 Classific…" at bounding box center [797, 422] width 606 height 99
copy h6 "Chemical Bonding Part-8"
click at [1071, 408] on icon at bounding box center [1073, 408] width 15 height 15
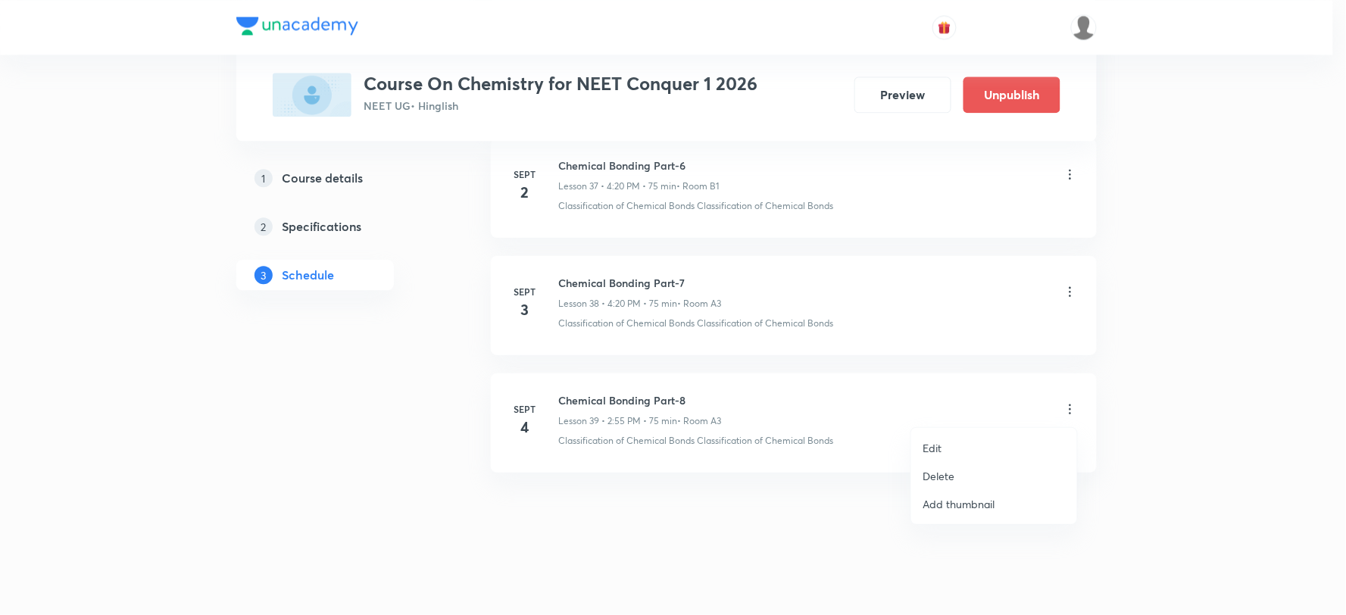
click at [942, 477] on p "Delete" at bounding box center [939, 476] width 32 height 16
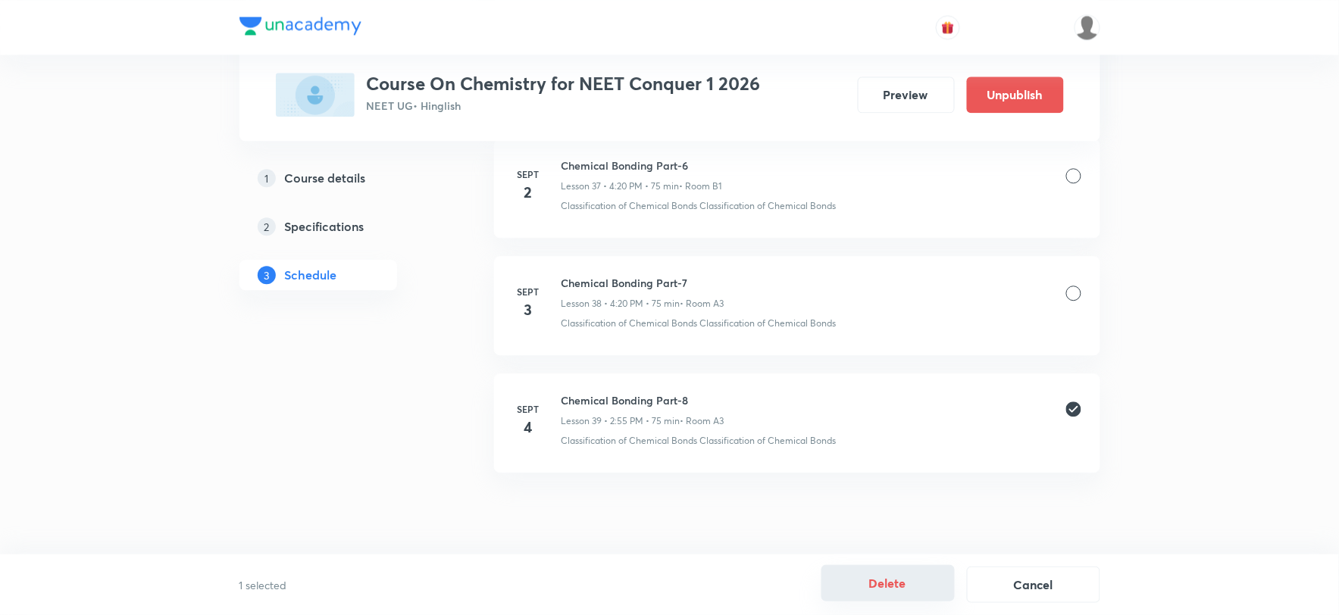
click at [906, 586] on button "Delete" at bounding box center [887, 583] width 133 height 36
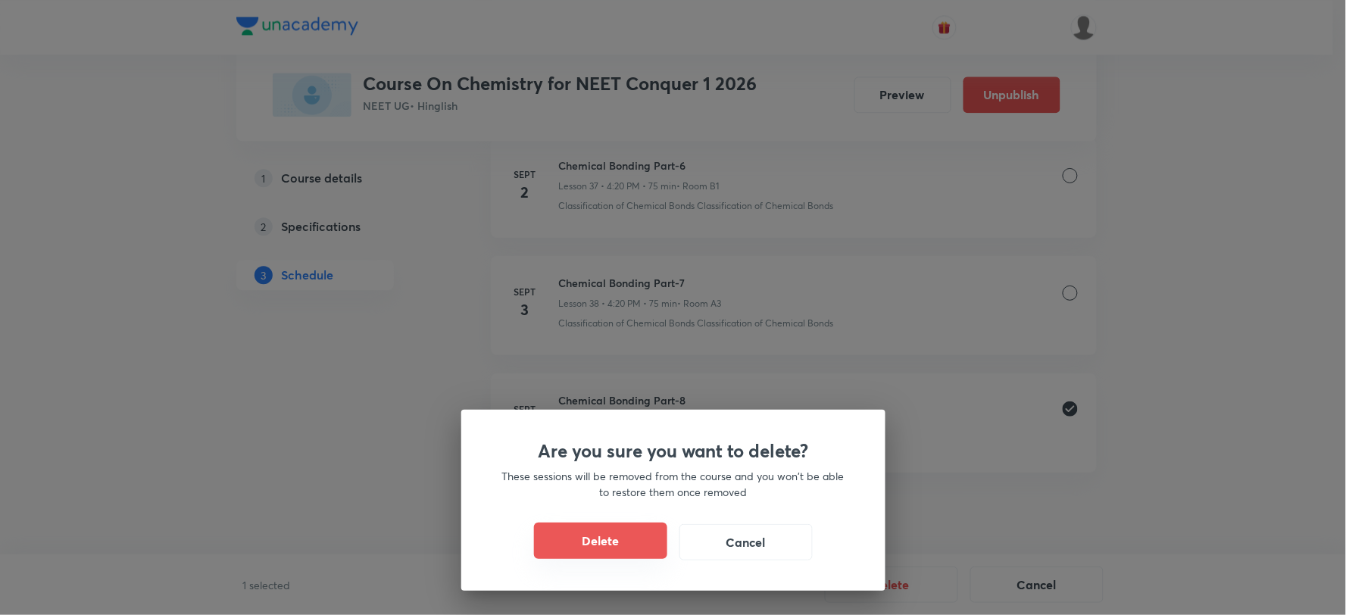
click at [621, 540] on button "Delete" at bounding box center [600, 541] width 133 height 36
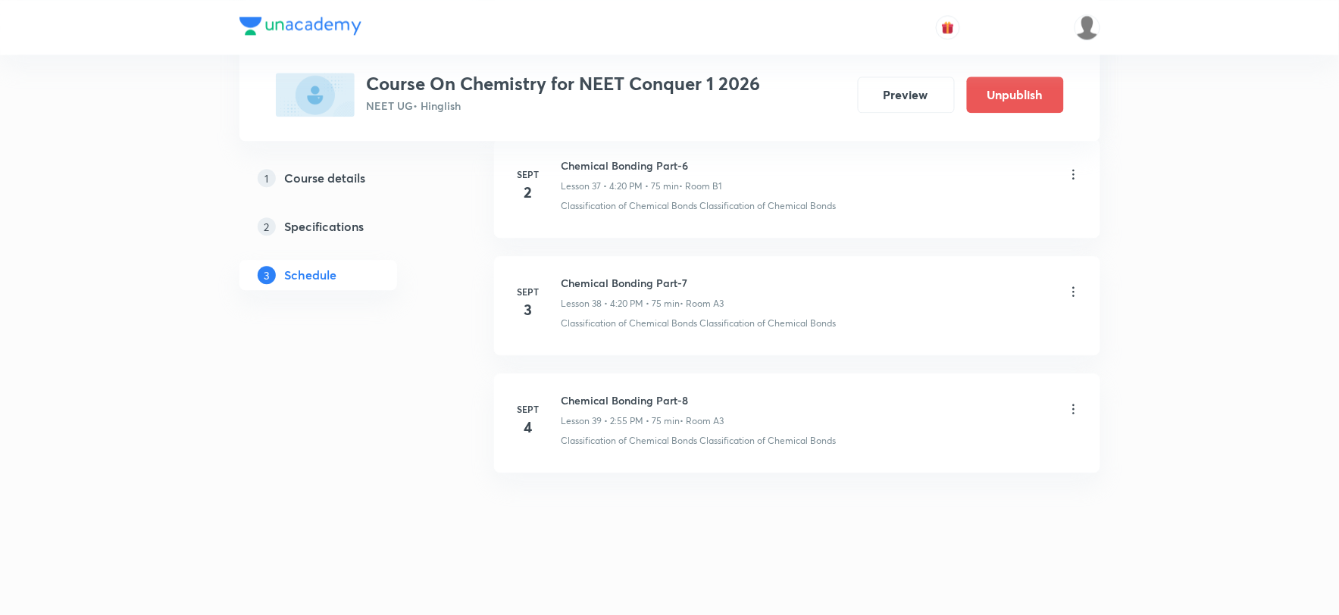
scroll to position [4369, 0]
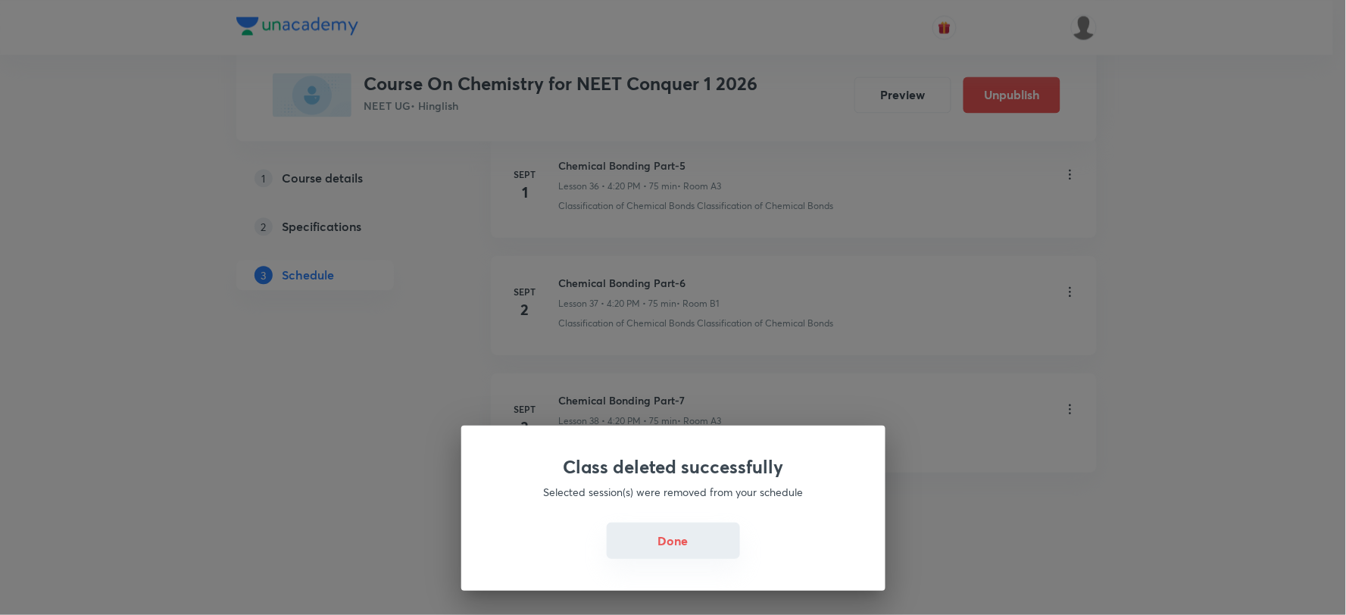
click at [661, 545] on button "Done" at bounding box center [673, 541] width 133 height 36
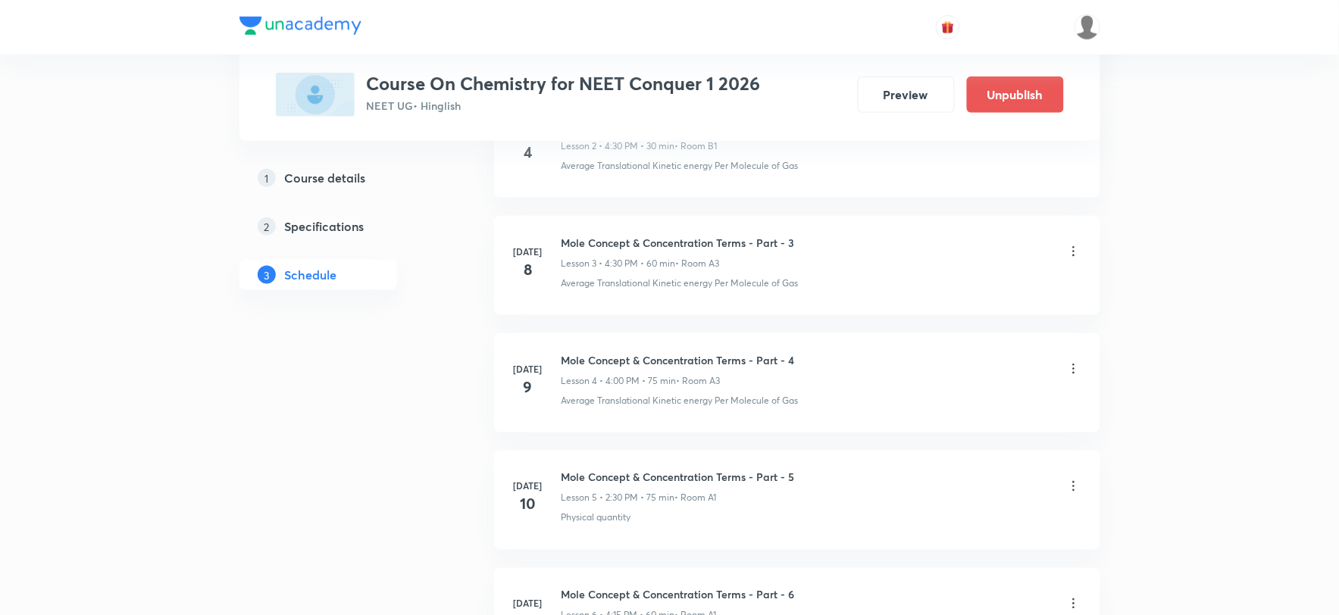
scroll to position [0, 0]
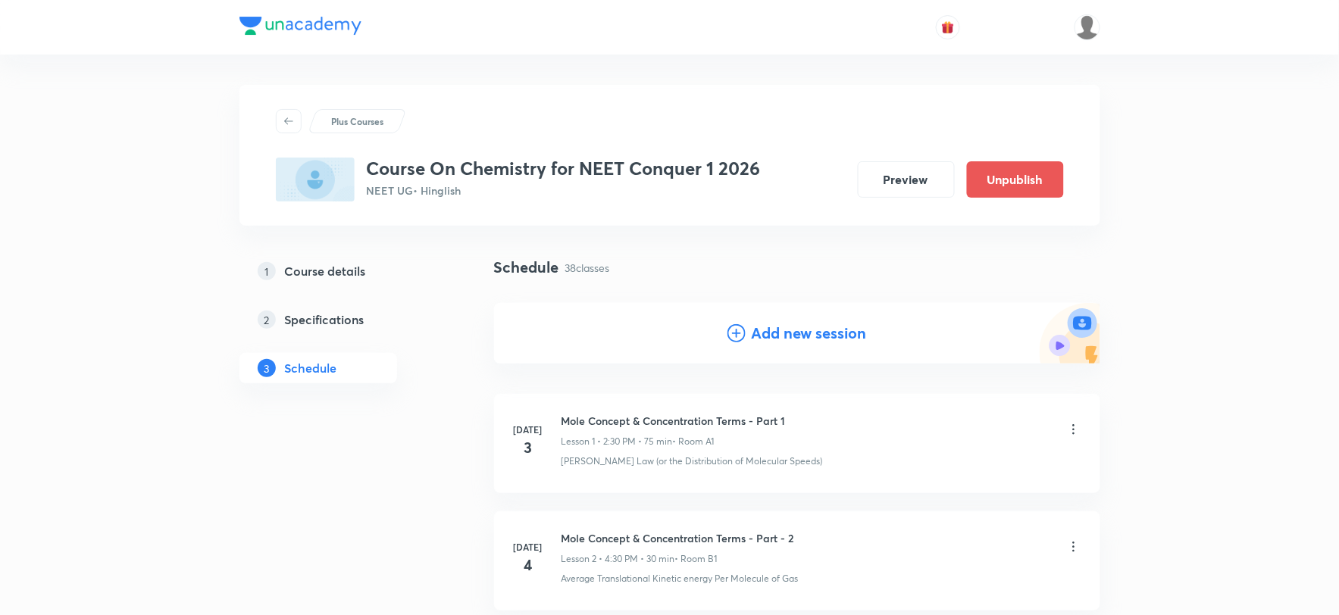
click at [733, 334] on icon at bounding box center [736, 333] width 18 height 18
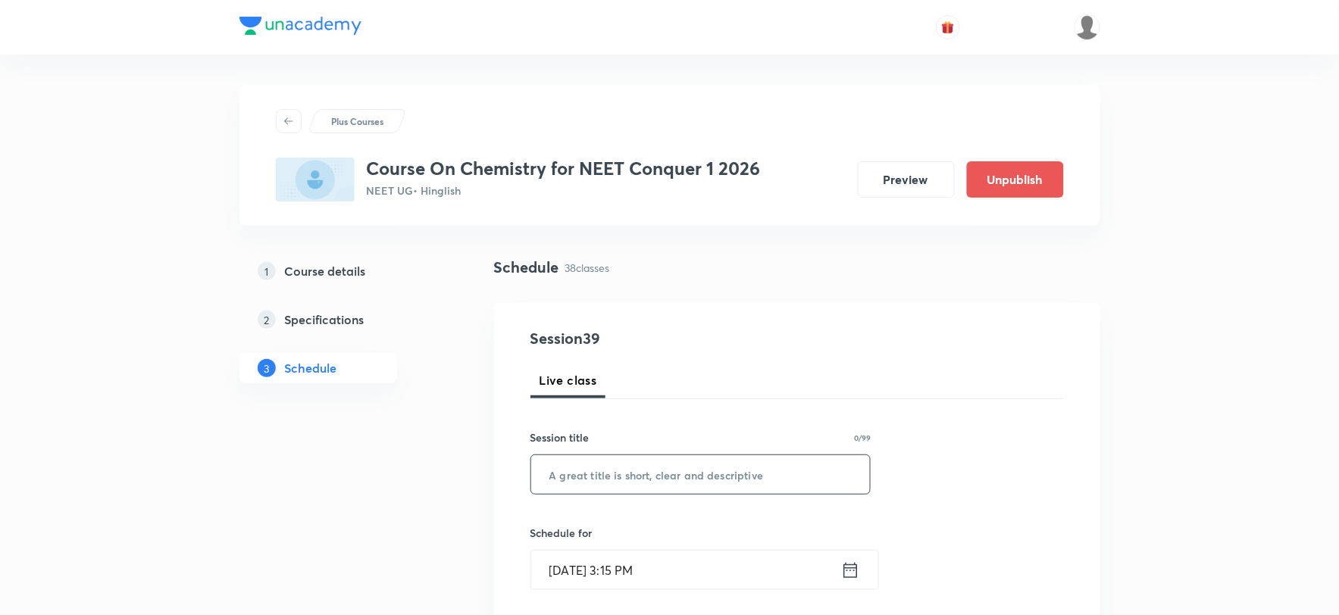
click at [625, 481] on input "text" at bounding box center [700, 474] width 339 height 39
paste input "Chemical Bonding Part-8"
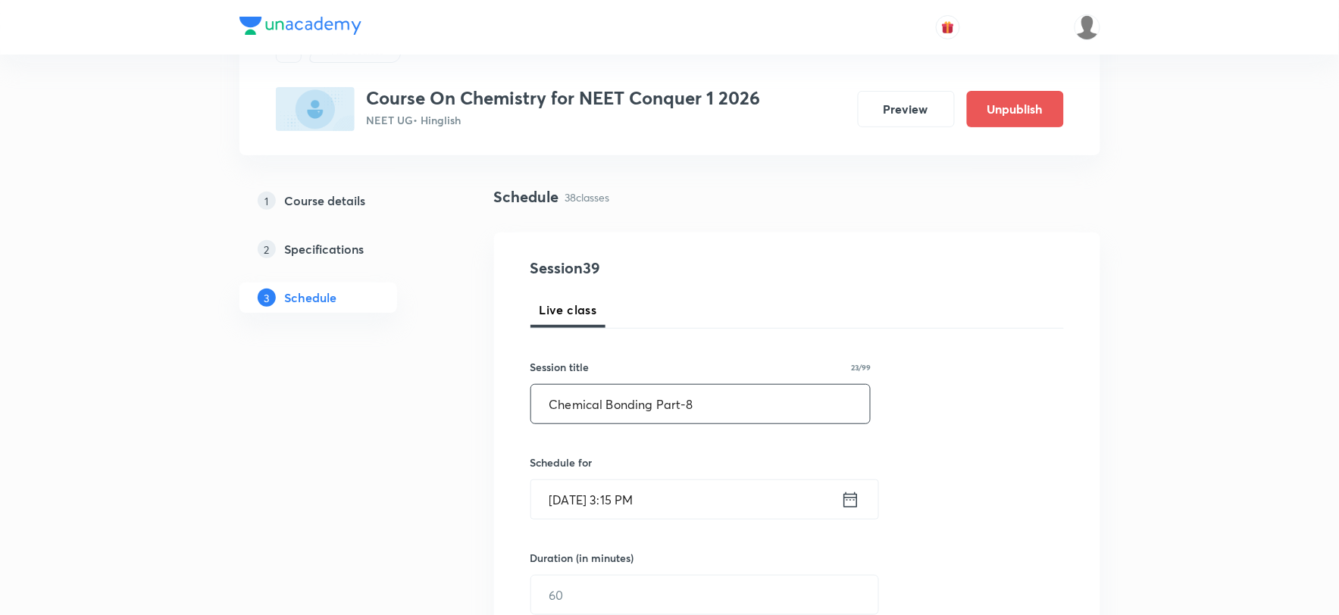
scroll to position [168, 0]
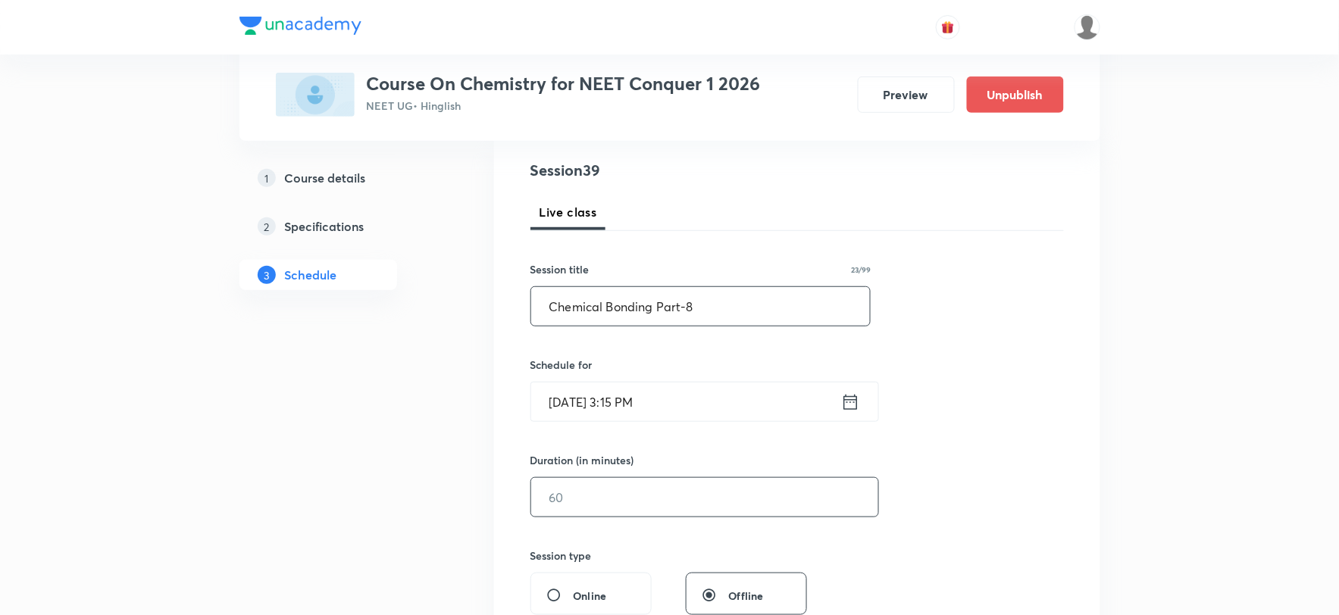
type input "Chemical Bonding Part-8"
click at [606, 508] on input "text" at bounding box center [704, 497] width 347 height 39
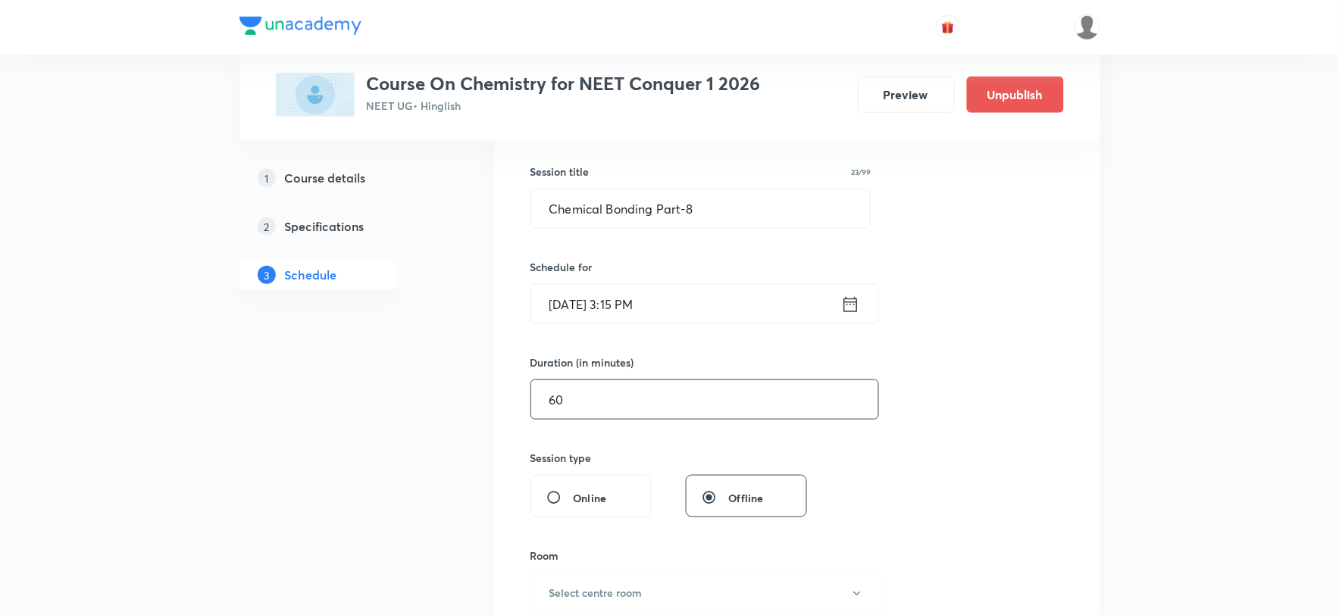
scroll to position [420, 0]
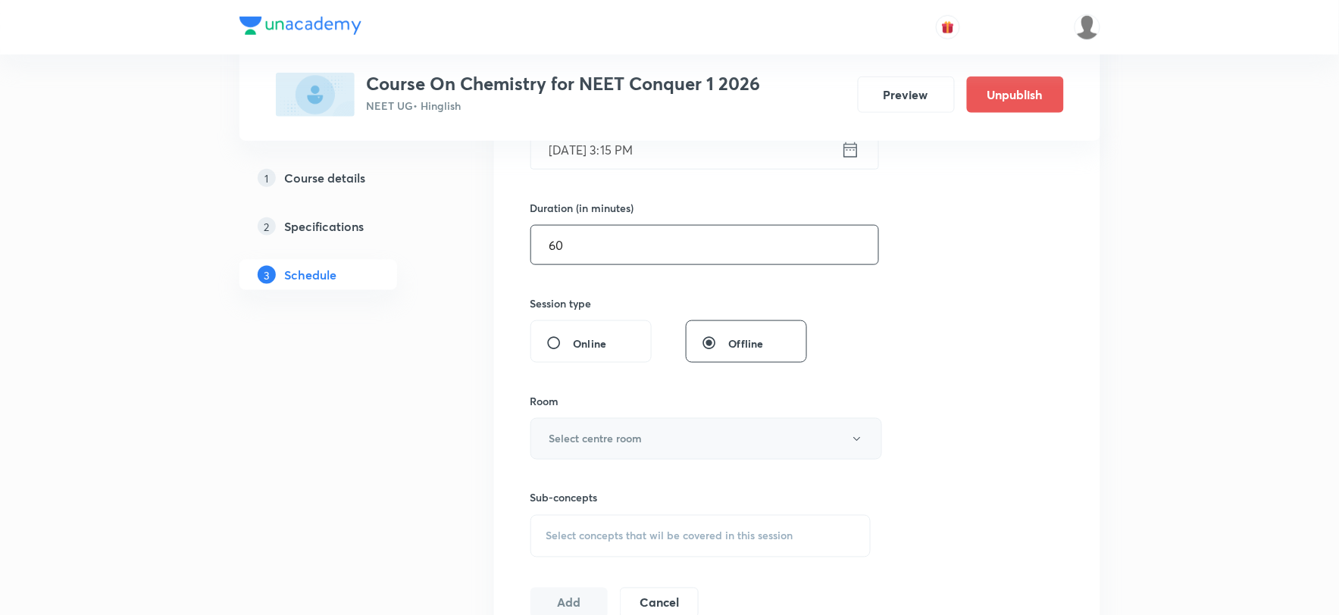
type input "60"
click at [605, 440] on h6 "Select centre room" at bounding box center [595, 439] width 93 height 16
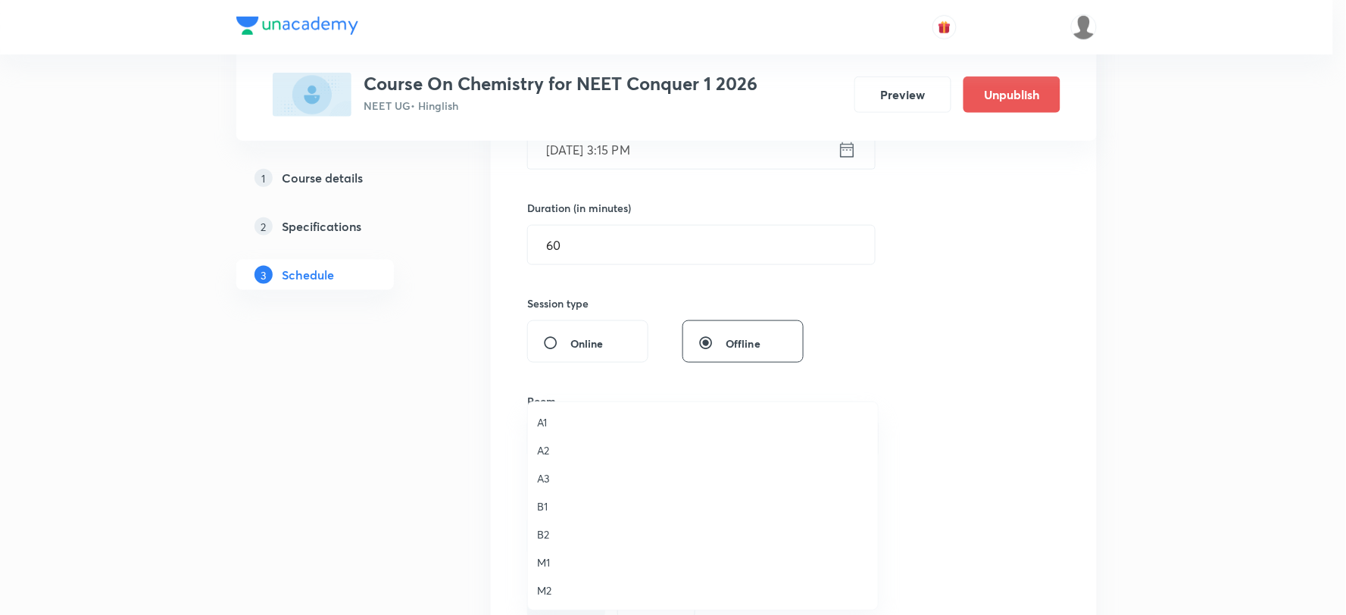
click at [542, 477] on span "A3" at bounding box center [703, 478] width 332 height 16
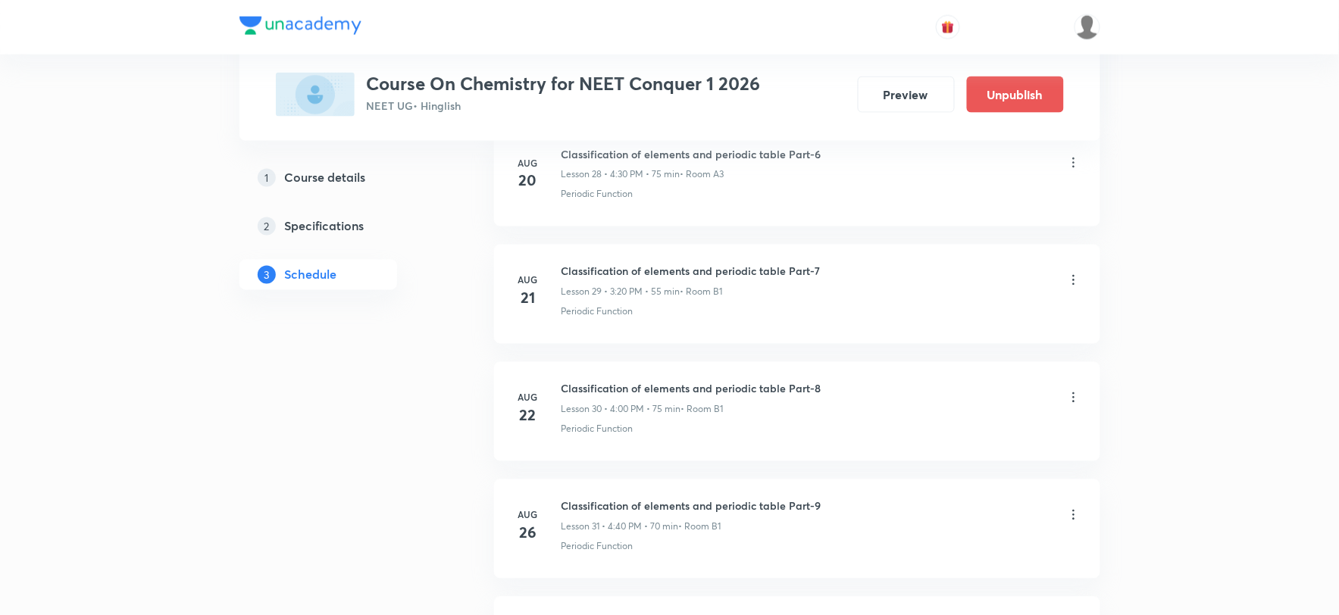
scroll to position [5066, 0]
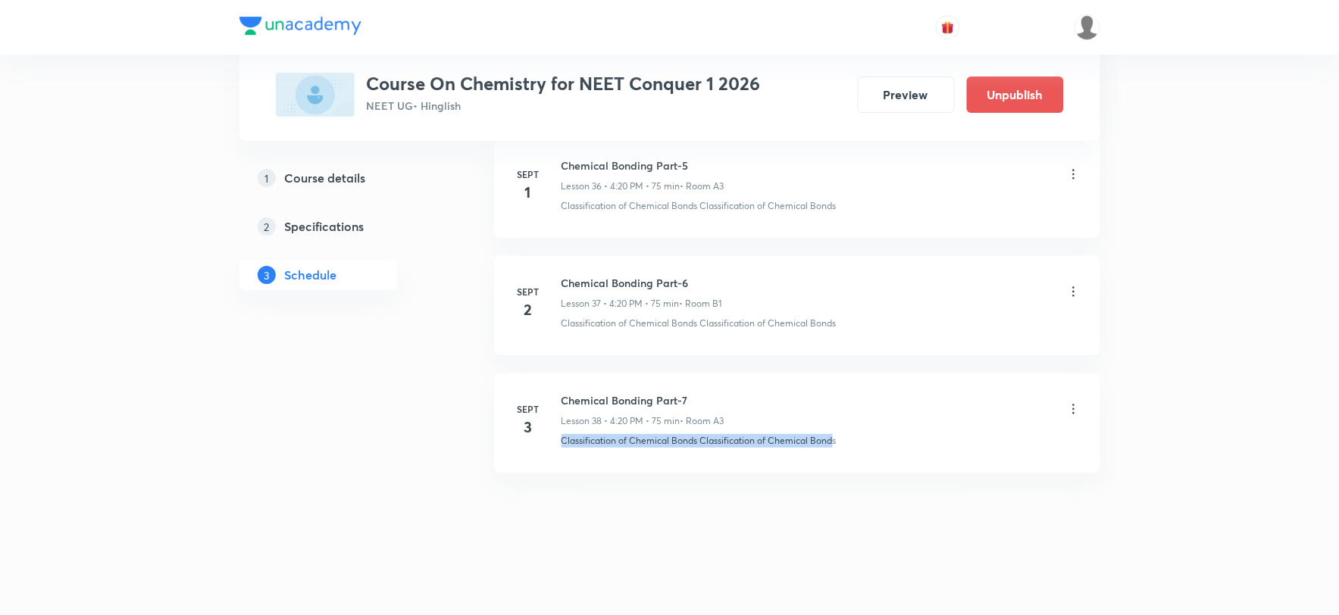
drag, startPoint x: 561, startPoint y: 443, endPoint x: 833, endPoint y: 434, distance: 272.1
click at [833, 434] on p "Classification of Chemical Bonds Classification of Chemical Bonds" at bounding box center [698, 441] width 275 height 14
copy p "Classification of Chemical Bonds Classification of Chemical Bond"
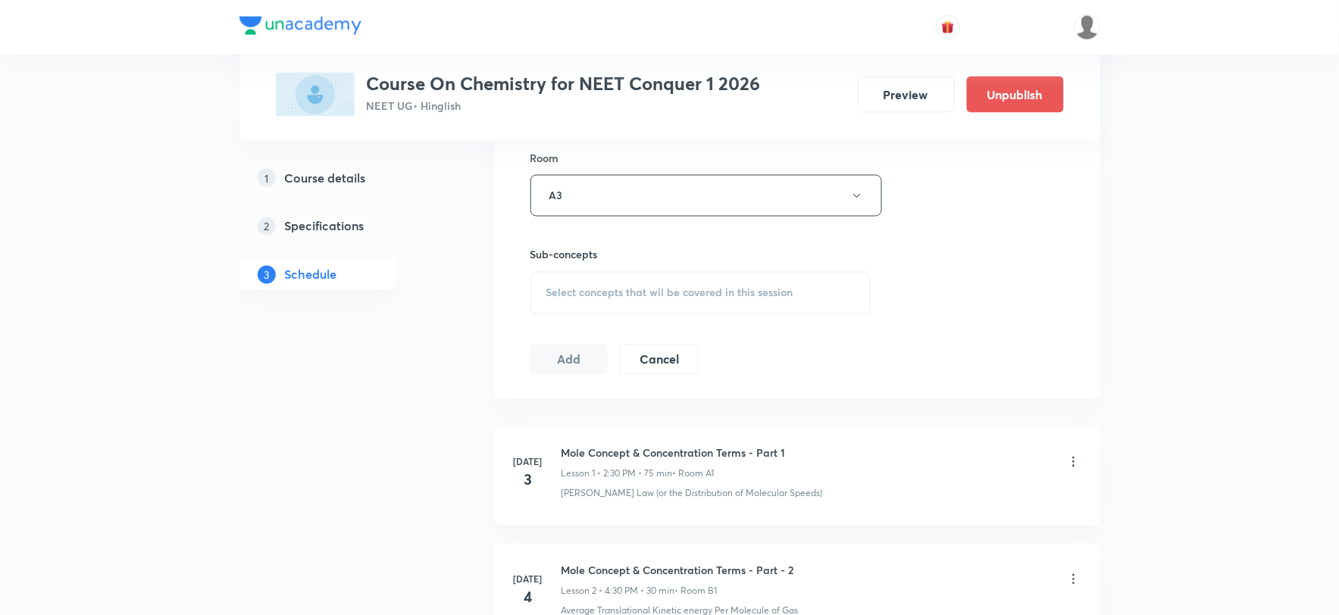
scroll to position [495, 0]
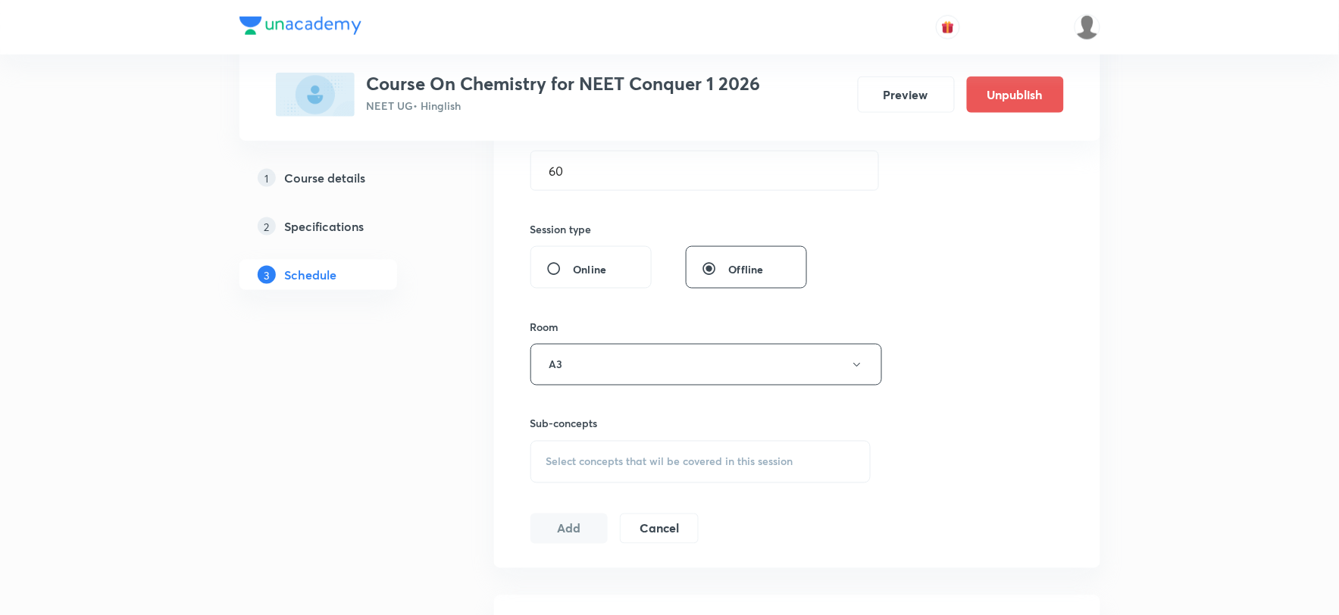
click at [592, 462] on span "Select concepts that wil be covered in this session" at bounding box center [669, 462] width 247 height 12
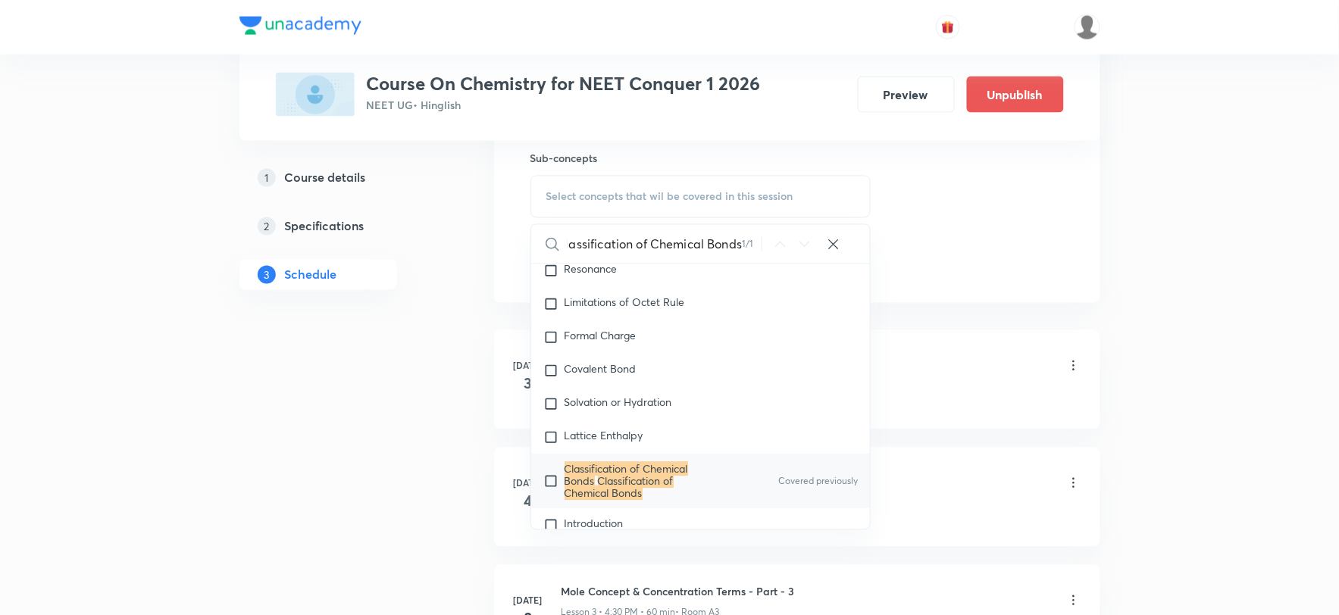
scroll to position [915, 0]
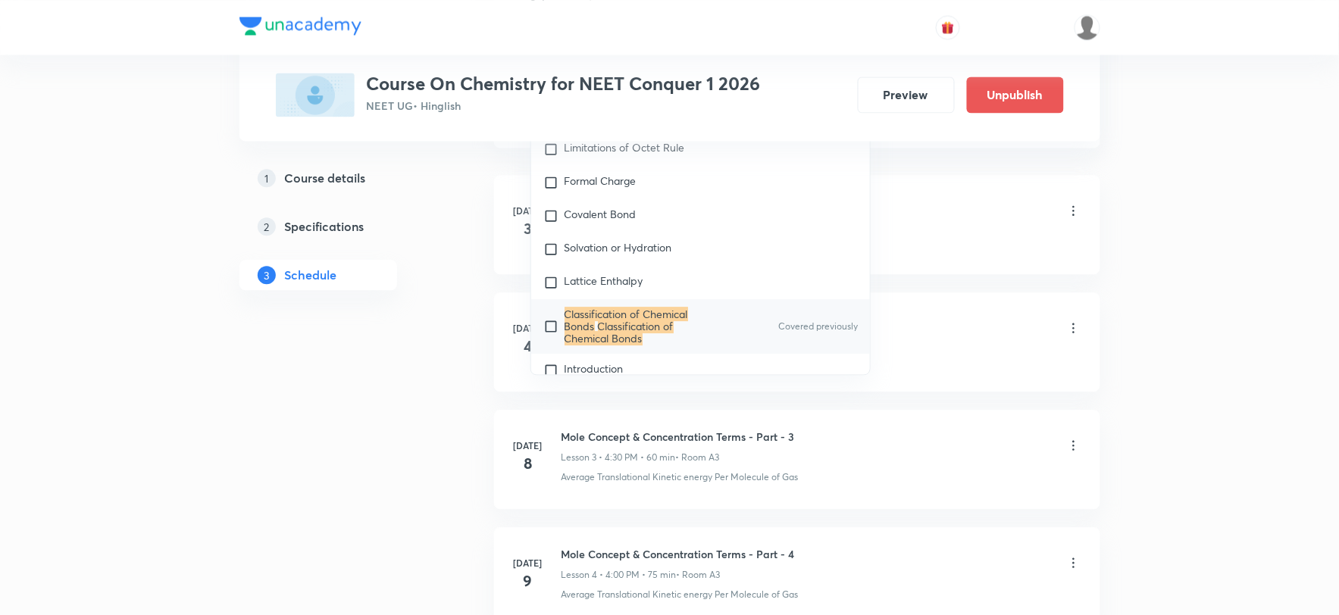
type input "Classification of Chemical Bonds"
click at [548, 318] on input "checkbox" at bounding box center [553, 326] width 21 height 36
checkbox input "true"
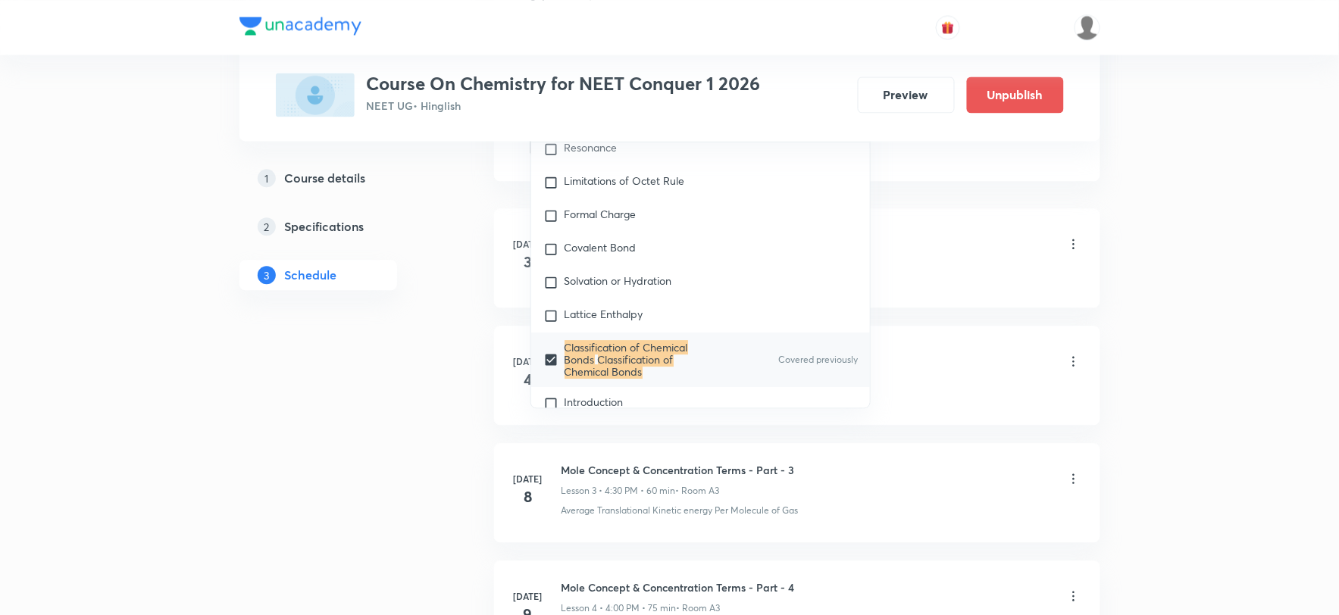
scroll to position [0, 0]
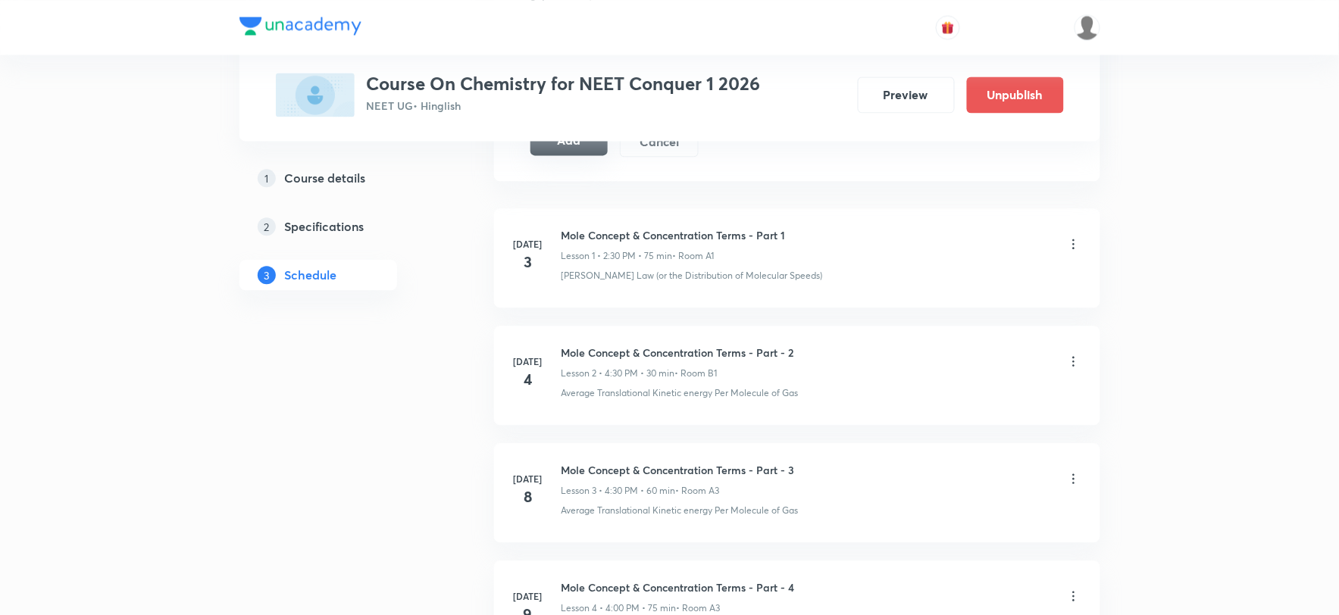
click at [582, 144] on button "Add" at bounding box center [569, 140] width 78 height 30
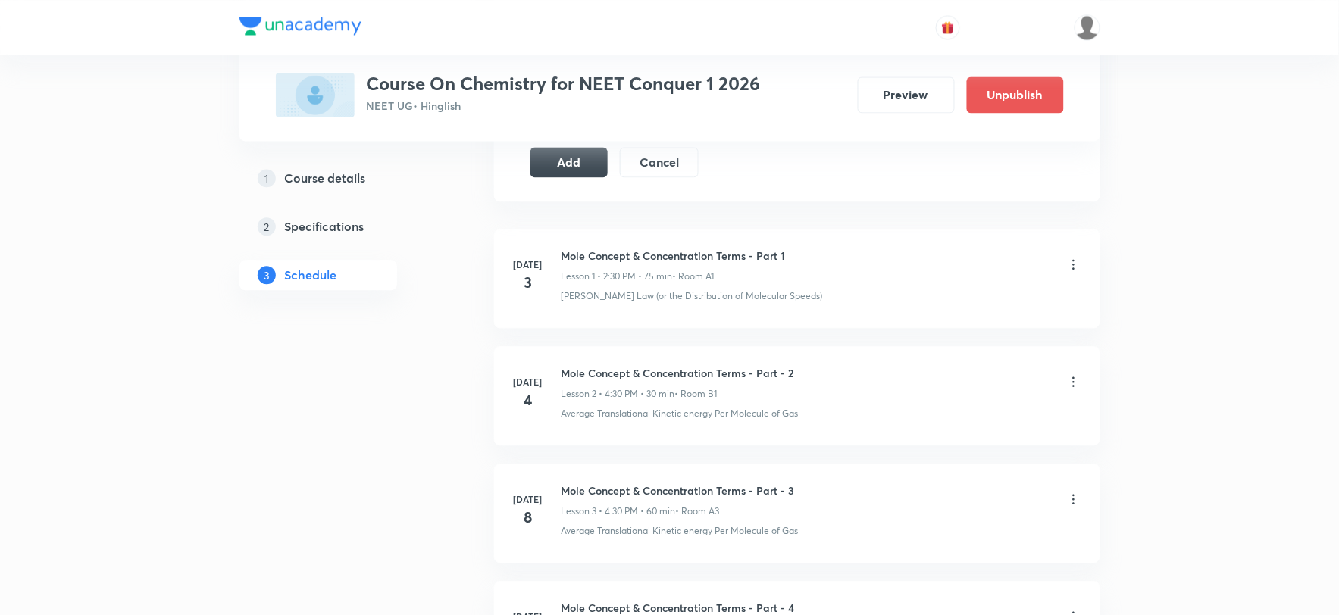
scroll to position [747, 0]
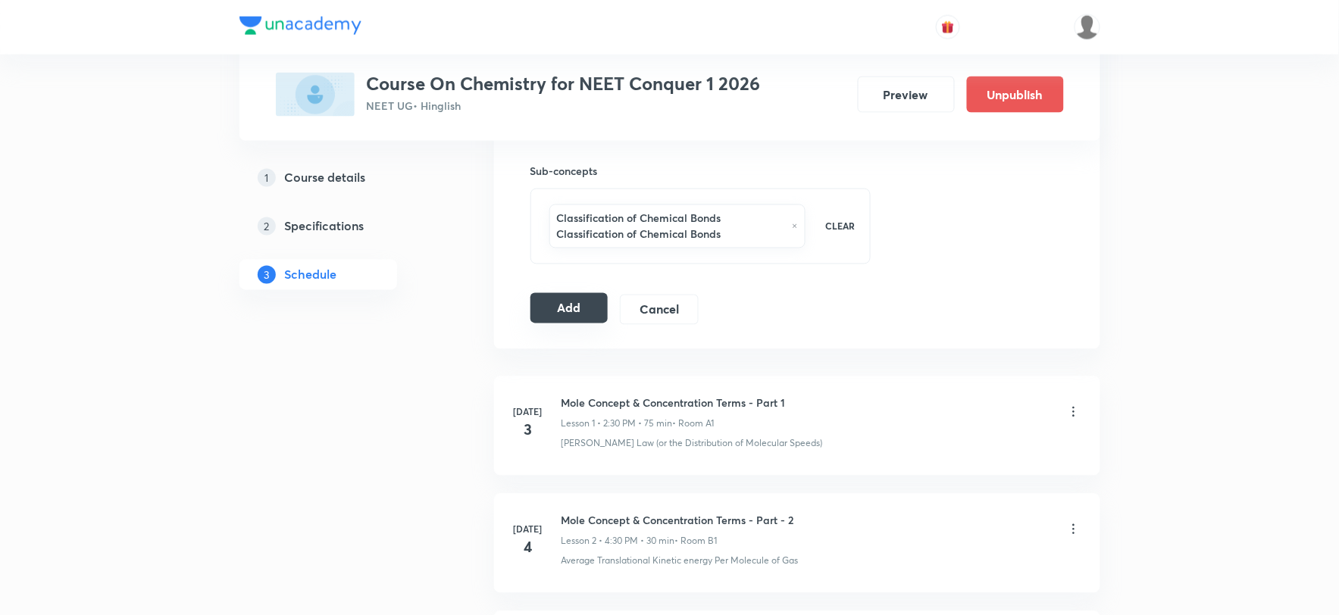
click at [579, 295] on button "Add" at bounding box center [569, 308] width 78 height 30
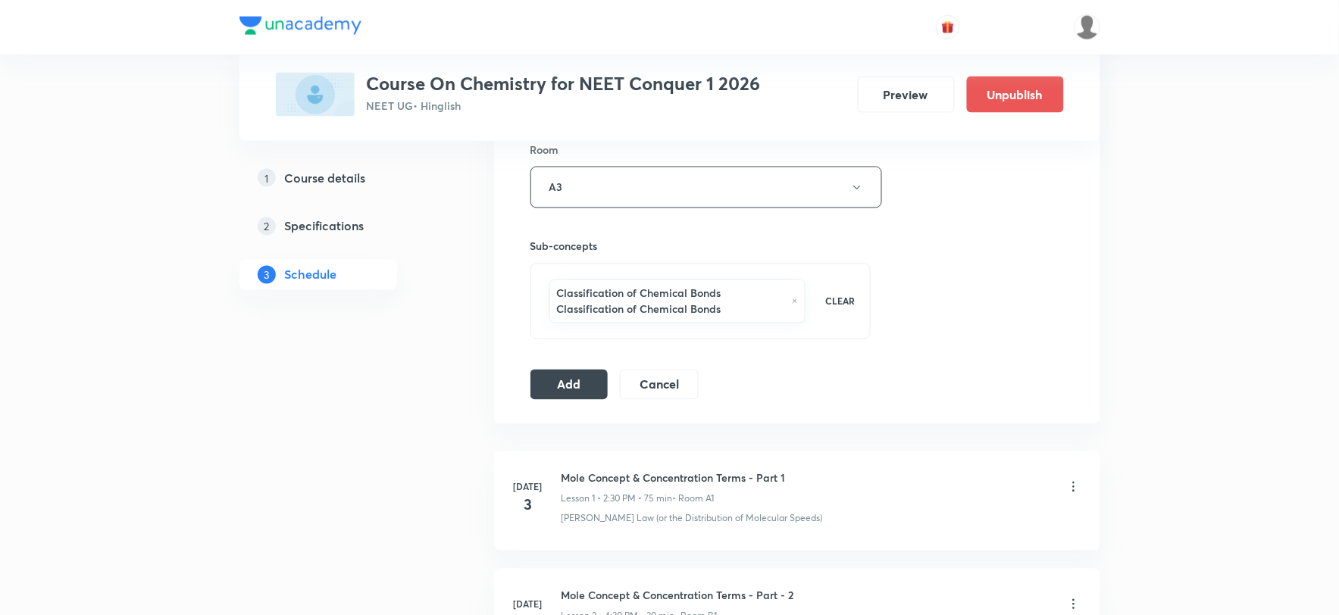
scroll to position [673, 0]
click at [589, 391] on button "Add" at bounding box center [569, 382] width 78 height 30
click at [558, 392] on button "Add" at bounding box center [569, 382] width 78 height 30
click at [571, 388] on button "Add" at bounding box center [569, 382] width 78 height 30
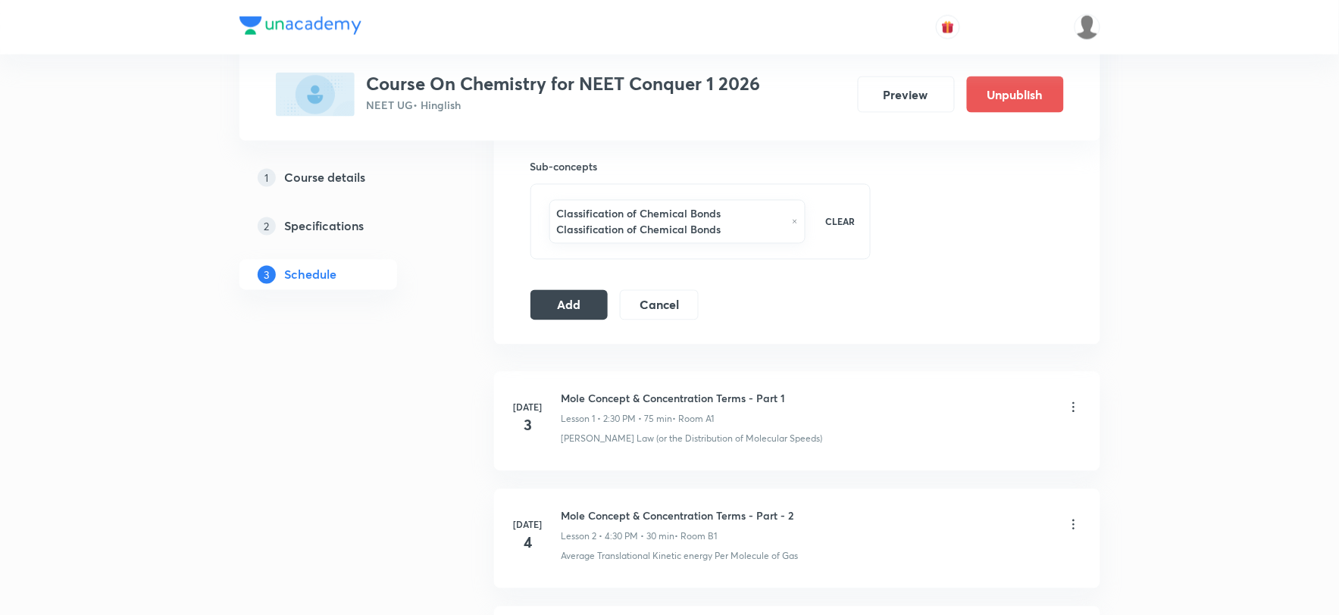
scroll to position [758, 0]
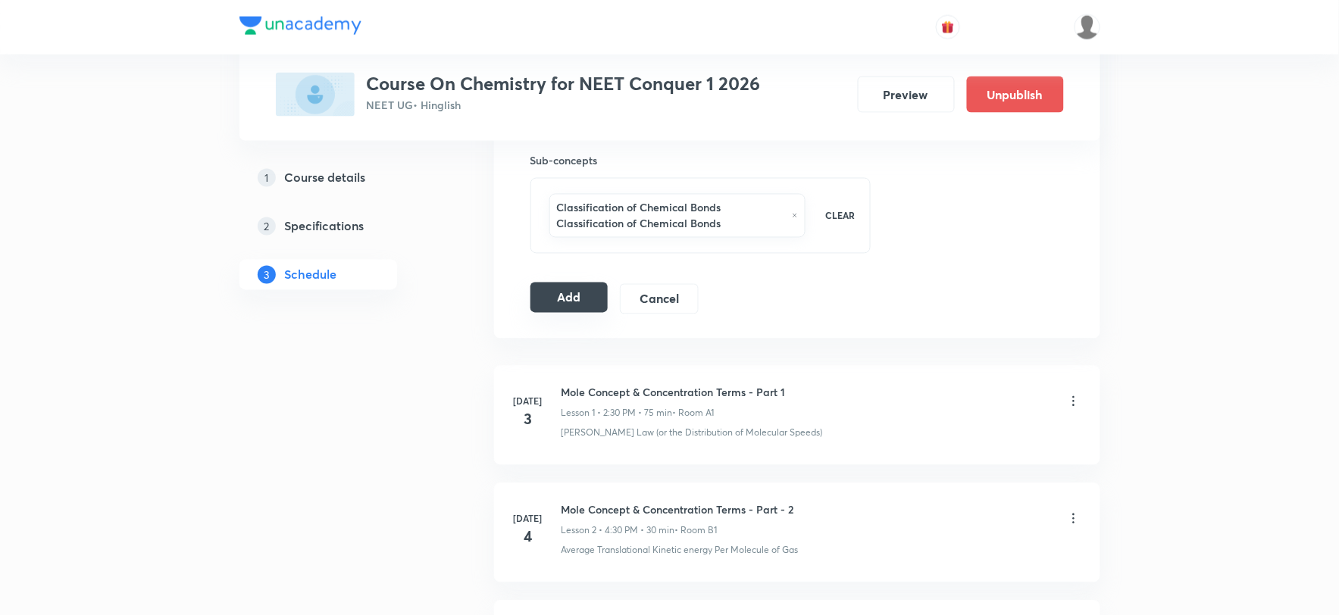
click at [574, 295] on button "Add" at bounding box center [569, 298] width 78 height 30
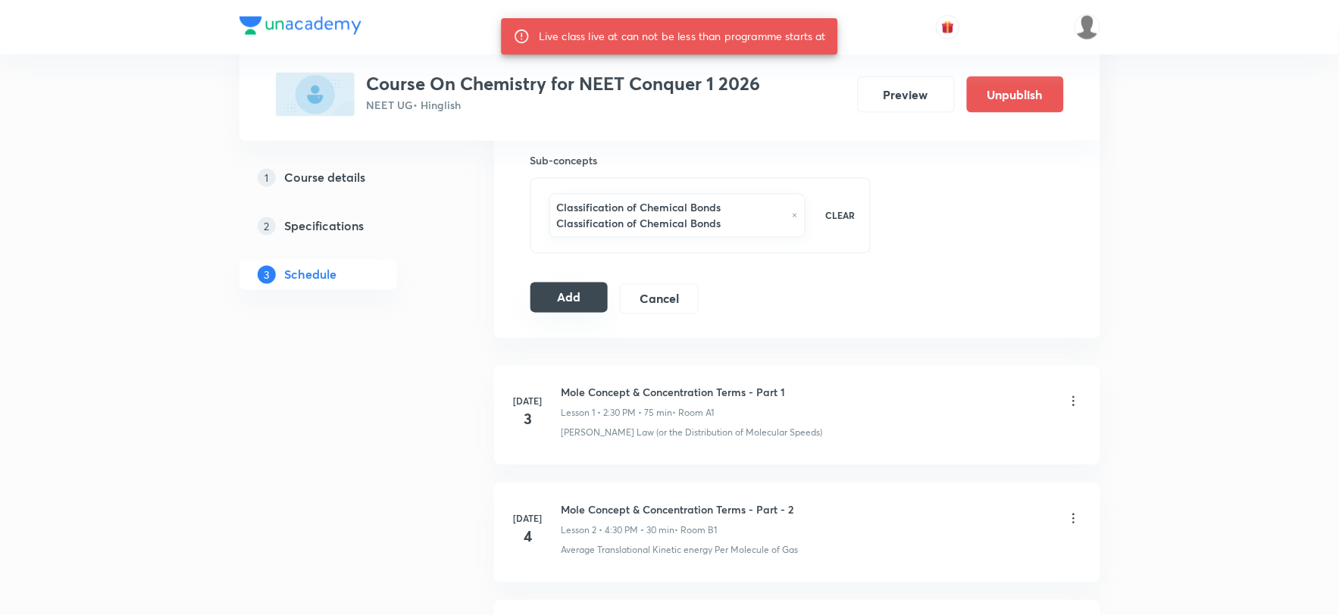
click at [576, 306] on button "Add" at bounding box center [569, 298] width 78 height 30
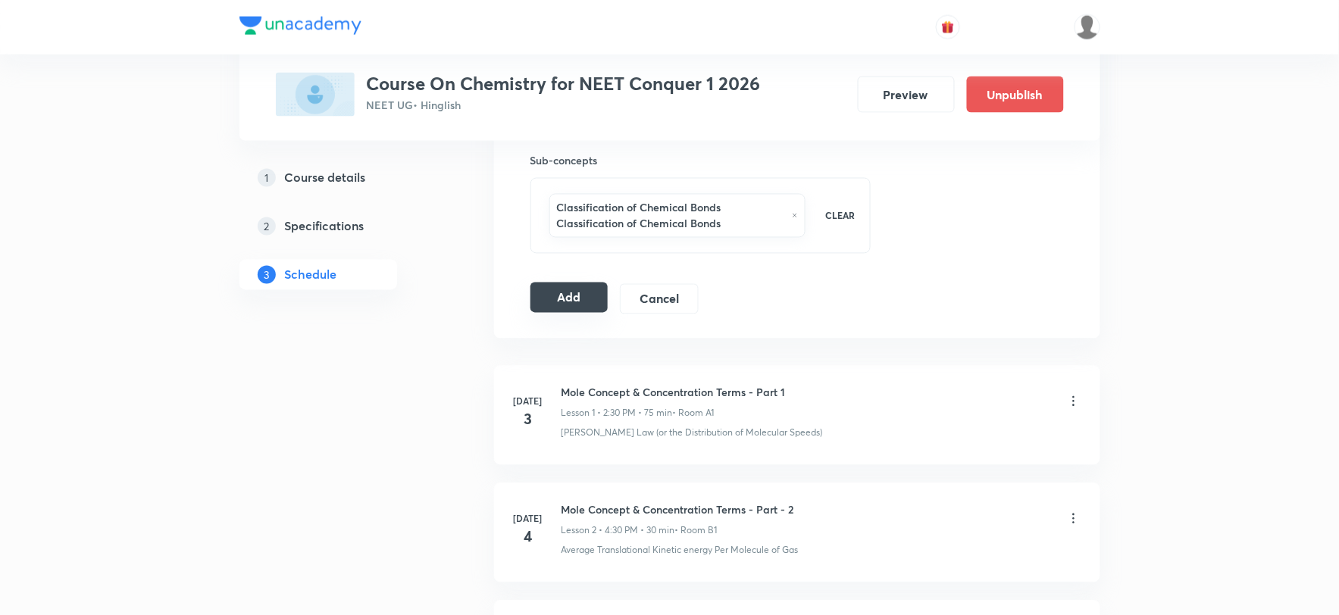
click at [551, 298] on button "Add" at bounding box center [569, 298] width 78 height 30
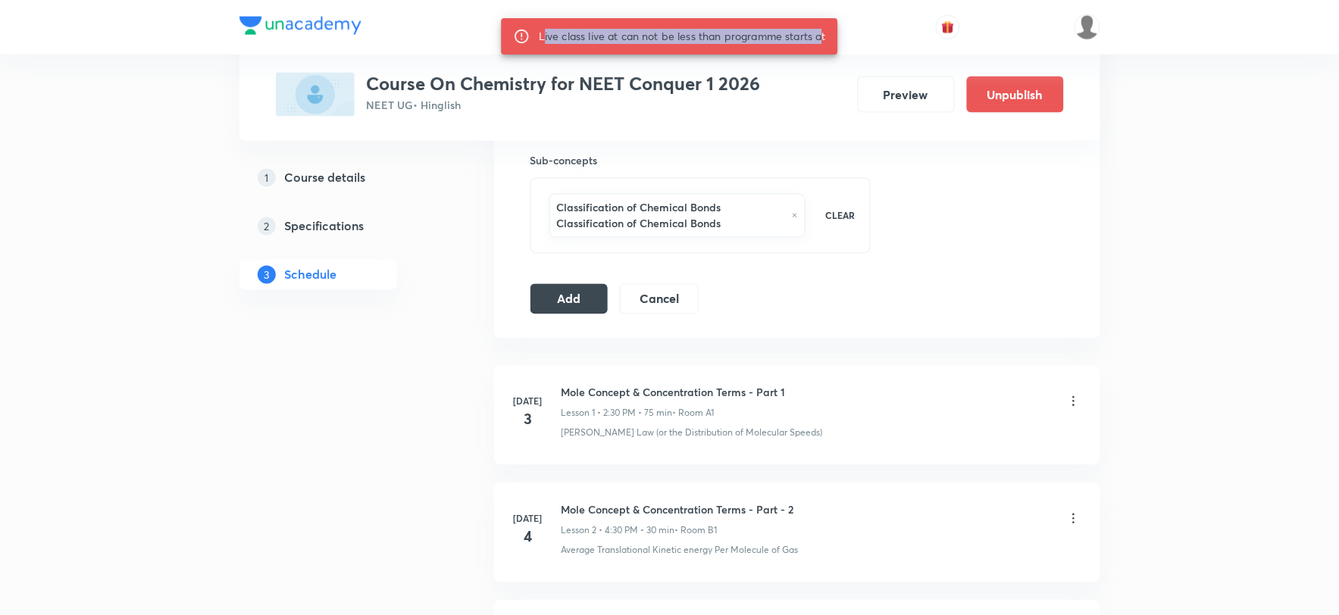
drag, startPoint x: 542, startPoint y: 30, endPoint x: 823, endPoint y: 26, distance: 281.1
click at [821, 26] on div "Live class live at can not be less than programme starts at" at bounding box center [682, 36] width 287 height 27
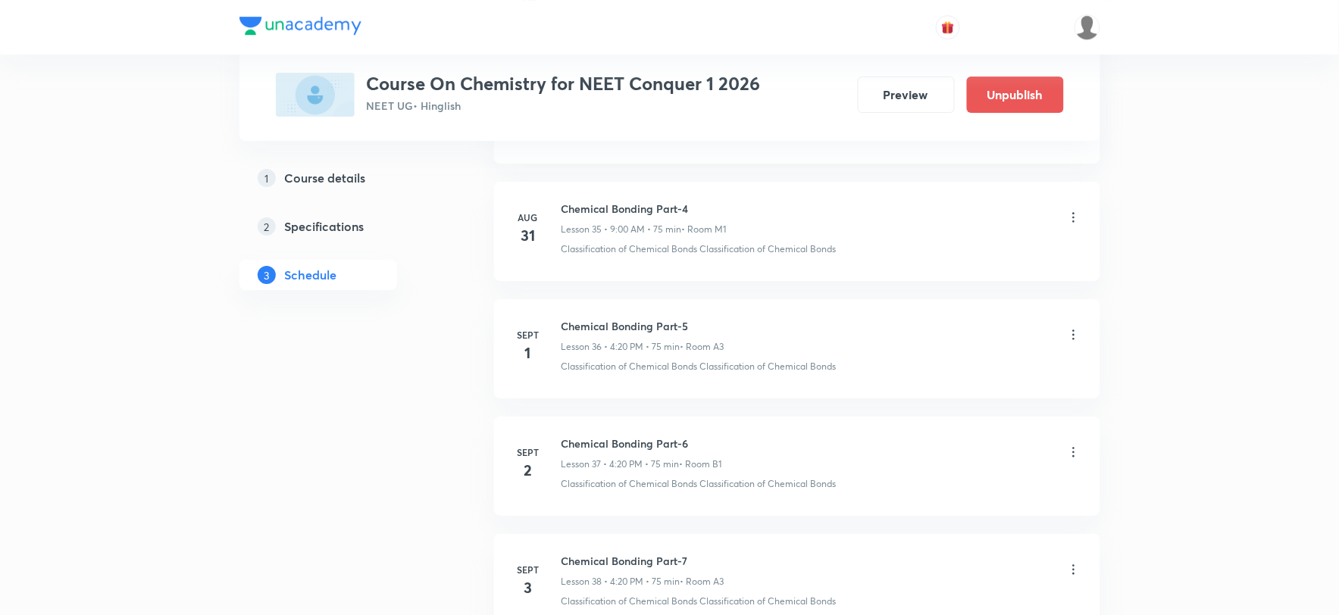
scroll to position [5100, 0]
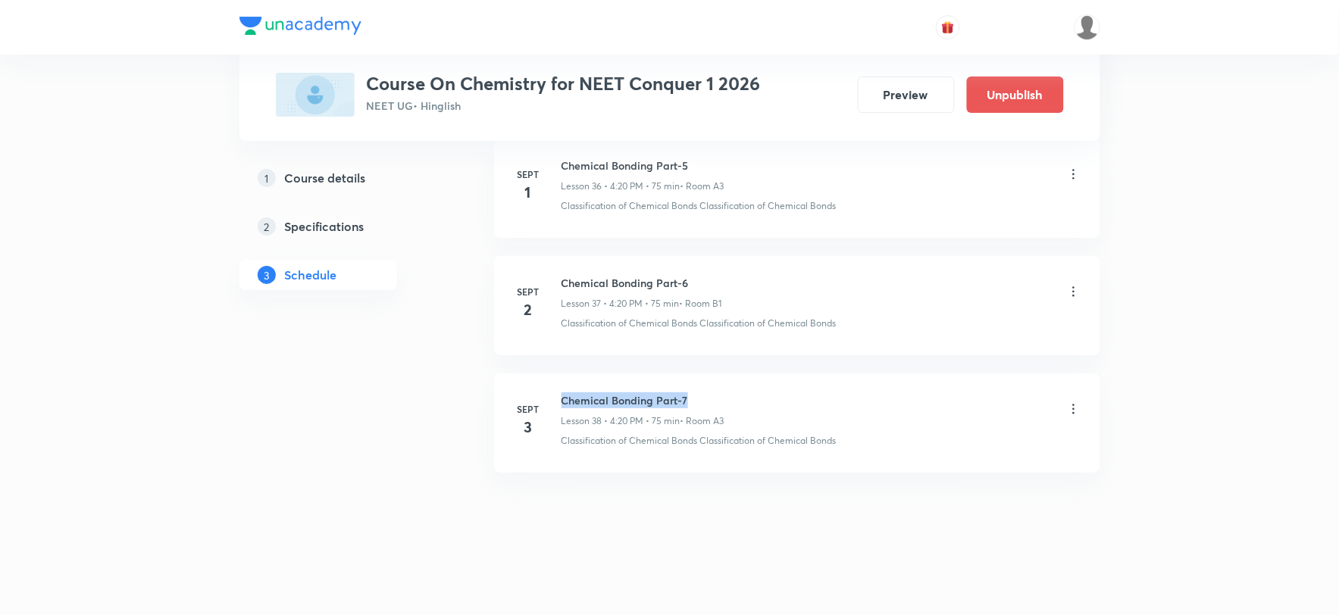
drag, startPoint x: 561, startPoint y: 398, endPoint x: 713, endPoint y: 381, distance: 152.4
click at [713, 381] on li "Sept 3 Chemical Bonding Part-7 Lesson 38 • 4:20 PM • 75 min • Room A3 Classific…" at bounding box center [797, 422] width 606 height 99
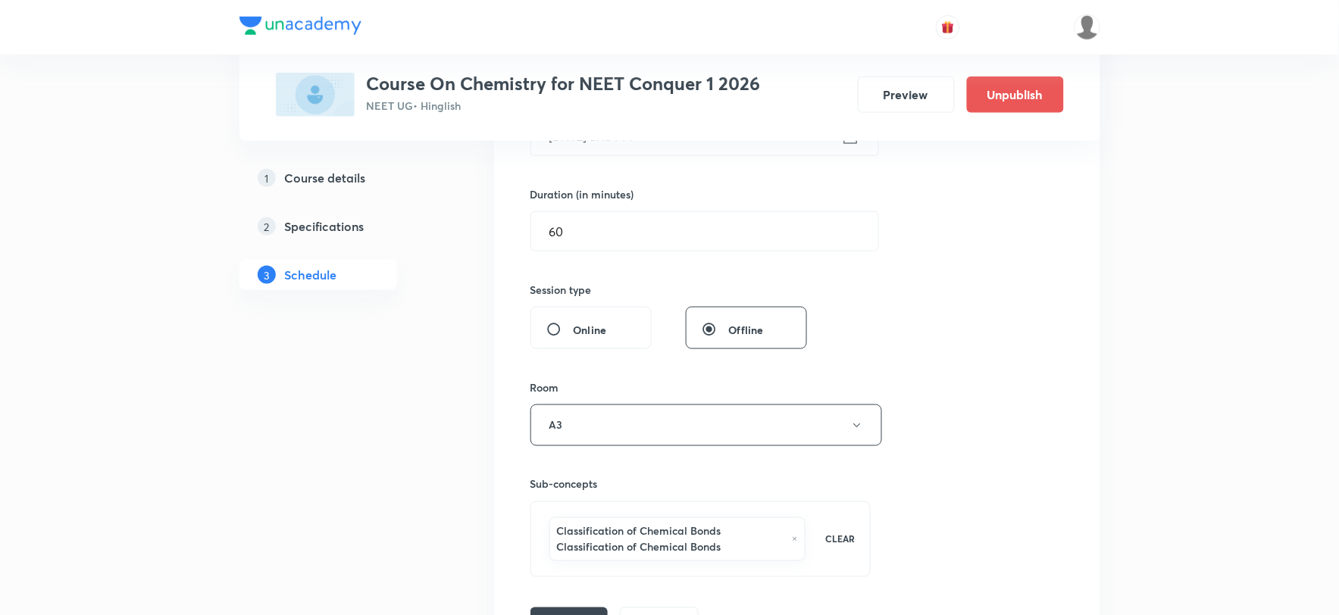
scroll to position [602, 0]
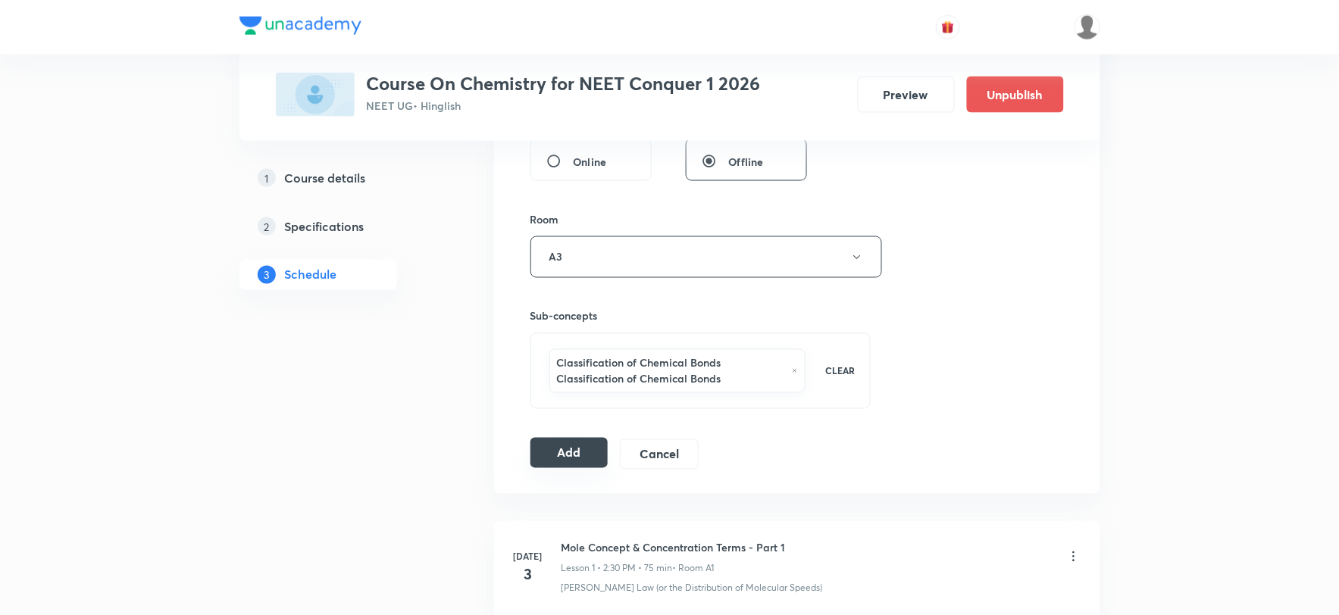
click at [574, 455] on button "Add" at bounding box center [569, 453] width 78 height 30
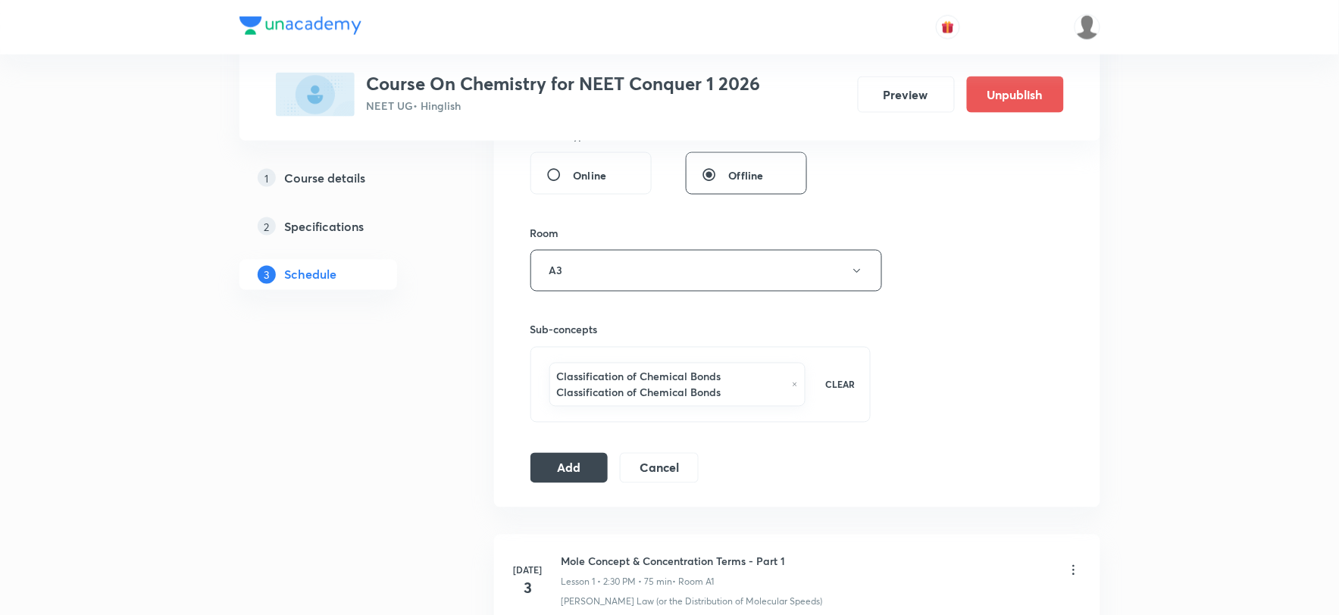
scroll to position [350, 0]
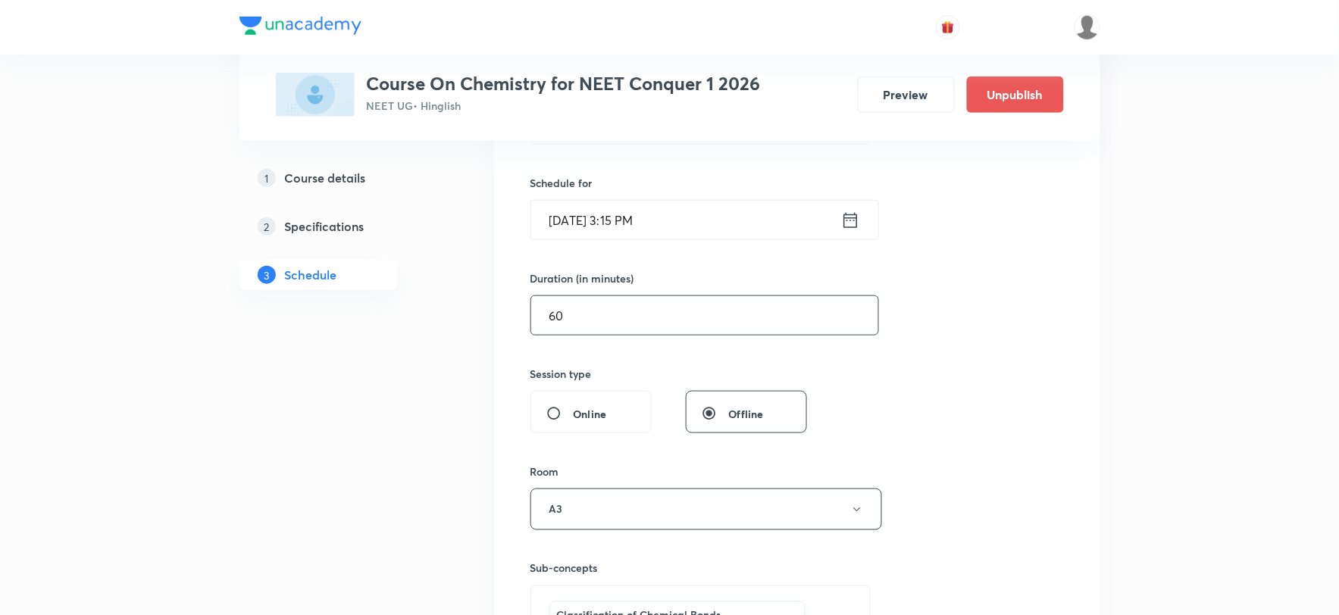
click at [589, 322] on input "60" at bounding box center [704, 315] width 347 height 39
type input "6"
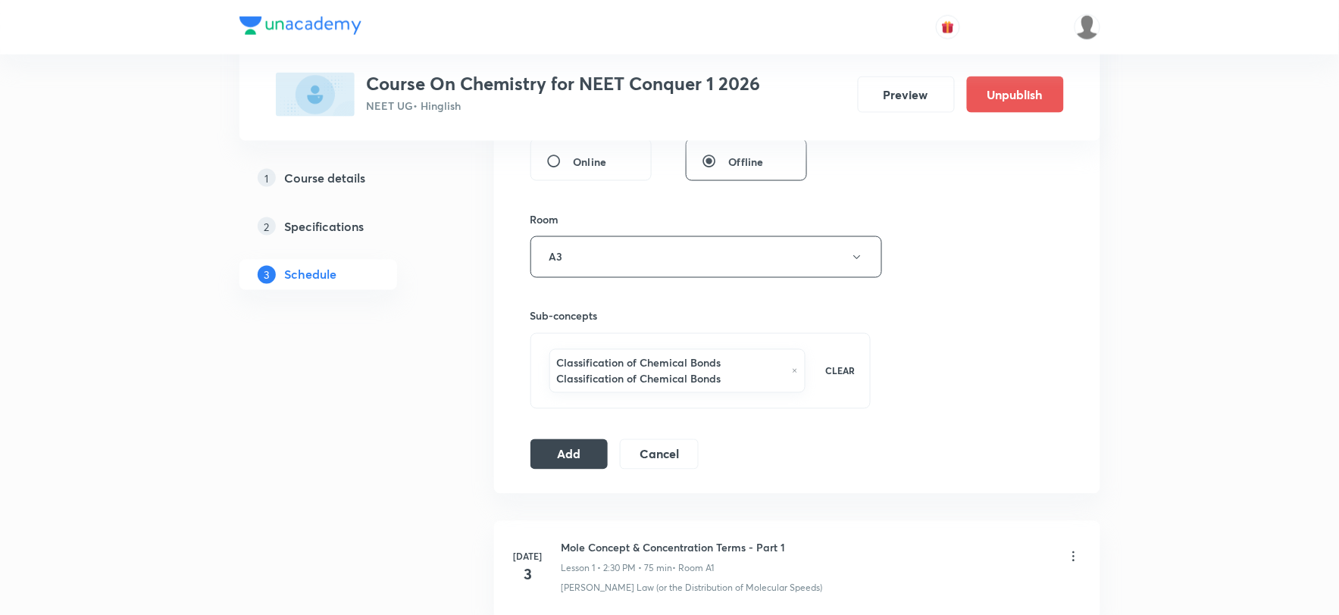
scroll to position [686, 0]
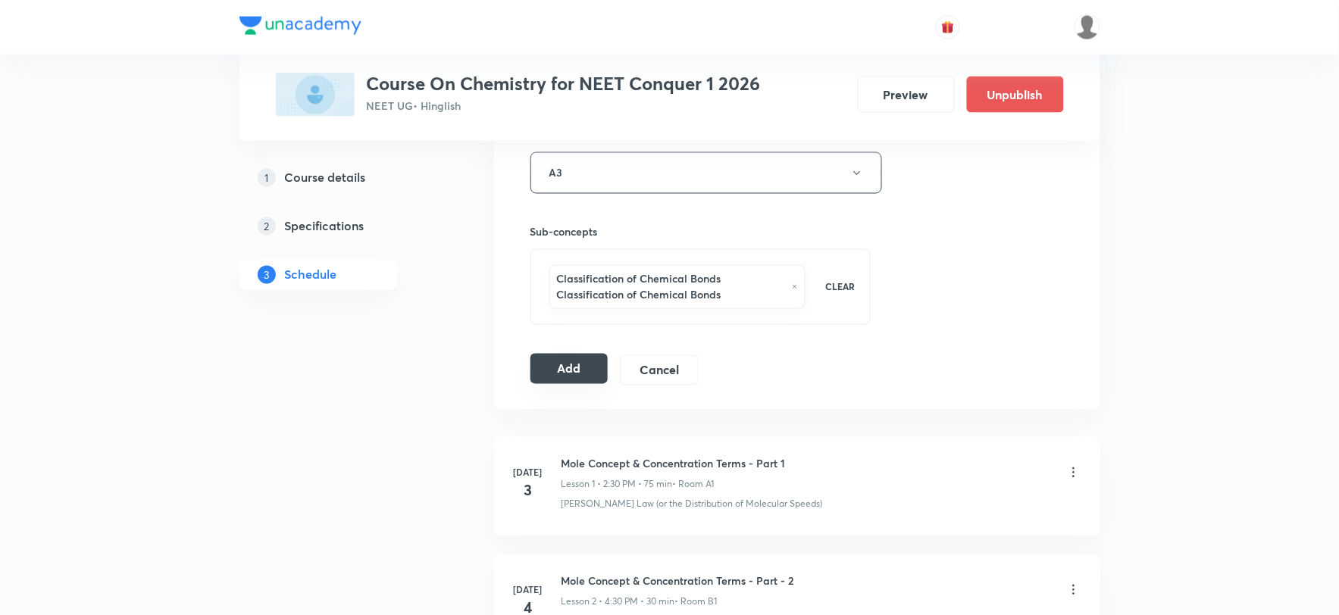
click at [572, 373] on button "Add" at bounding box center [569, 369] width 78 height 30
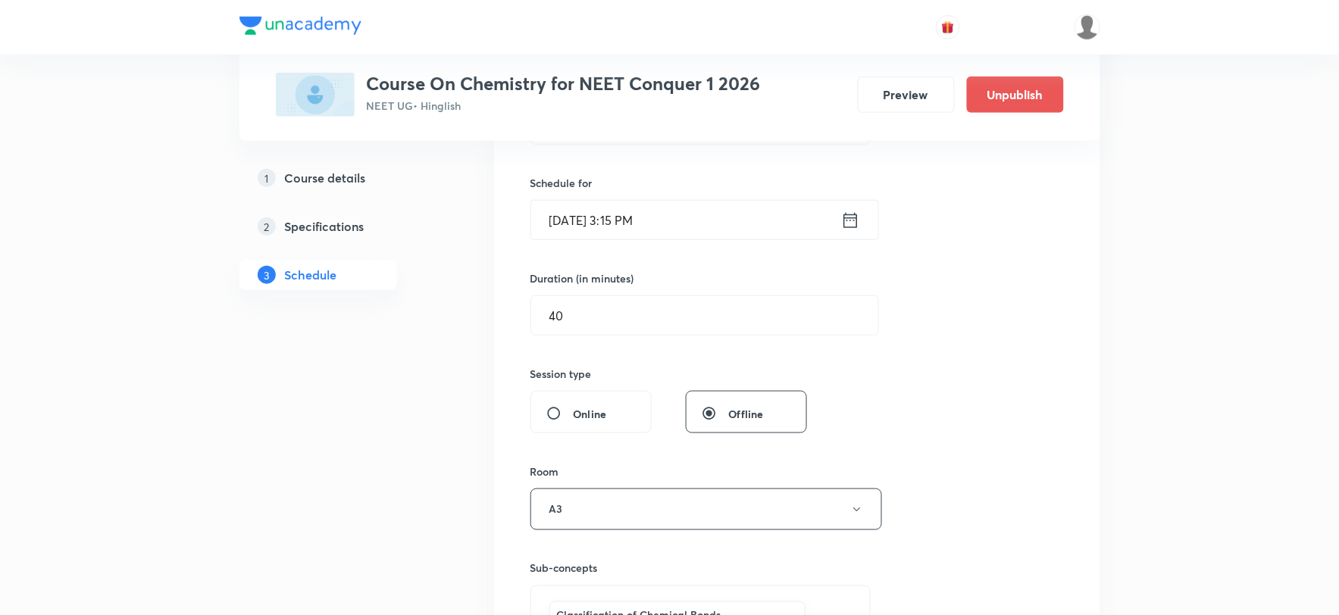
scroll to position [518, 0]
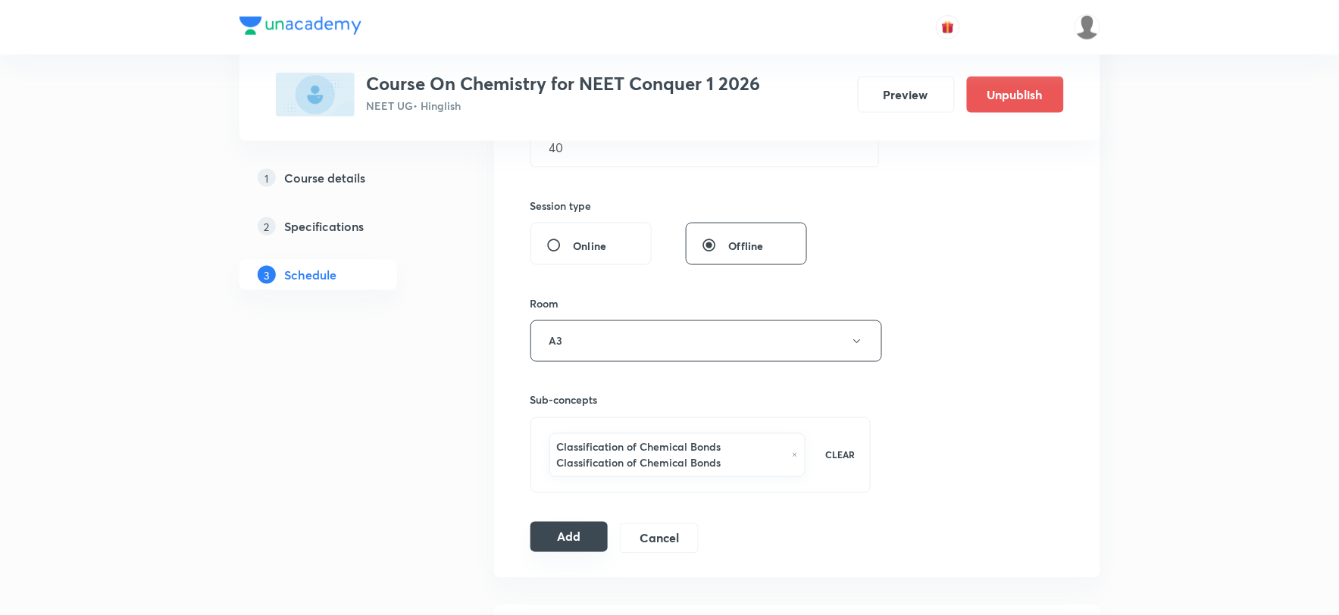
click at [580, 540] on button "Add" at bounding box center [569, 537] width 78 height 30
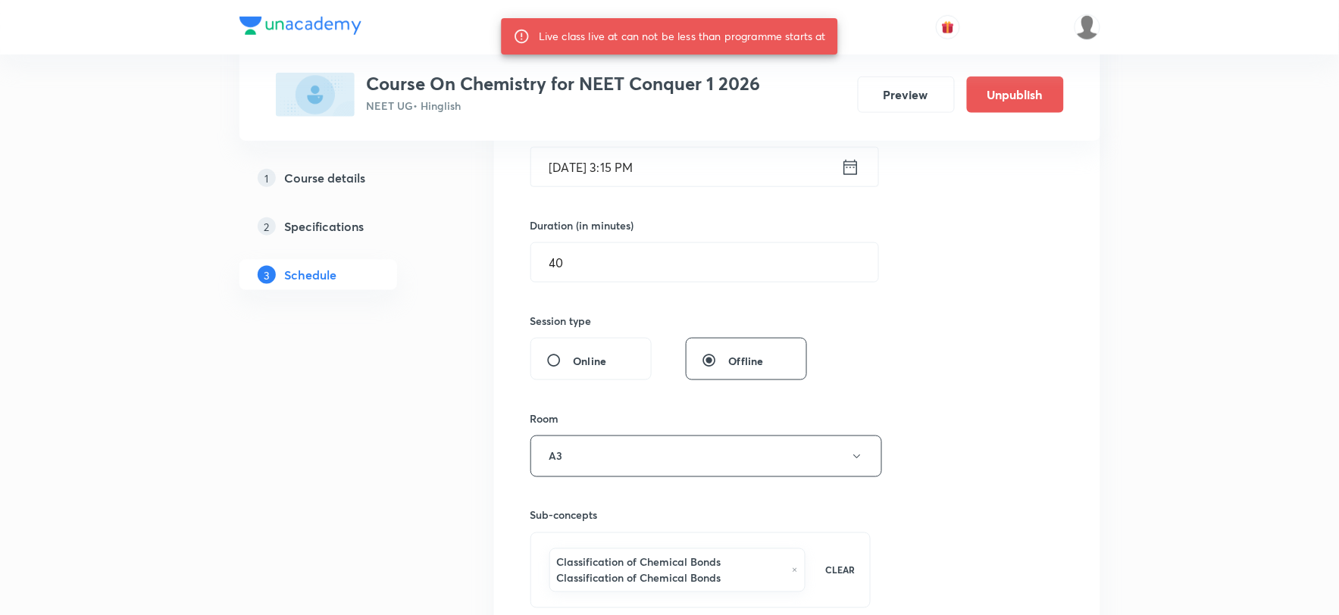
scroll to position [266, 0]
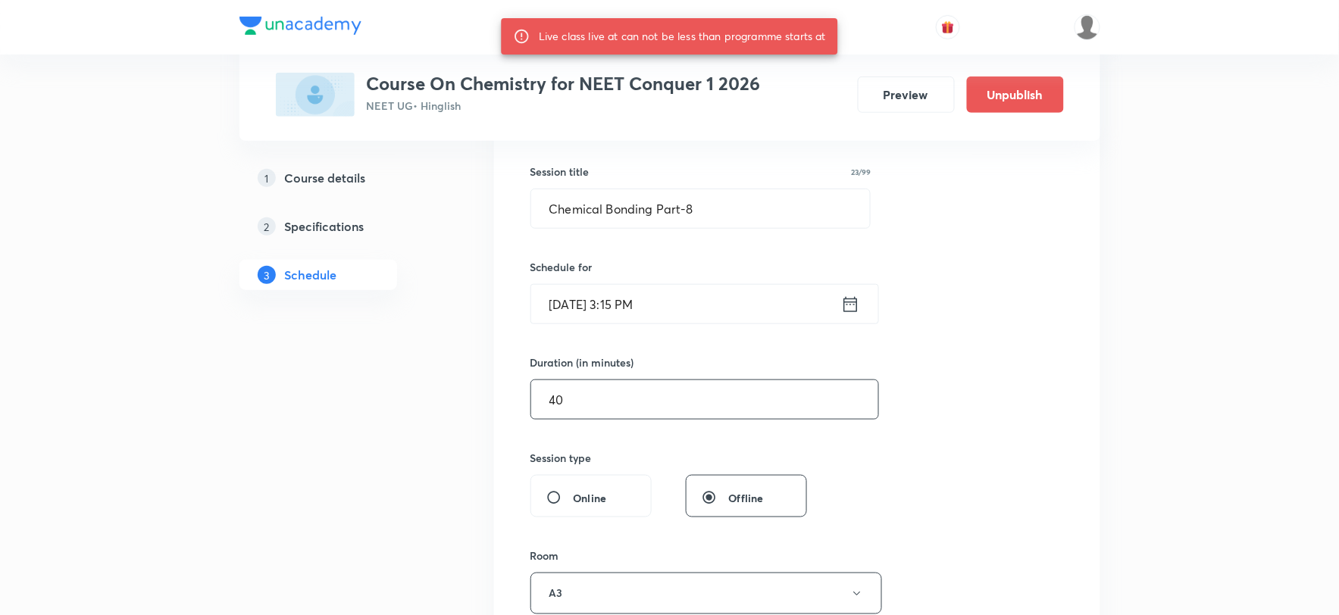
click at [573, 401] on input "40" at bounding box center [704, 399] width 347 height 39
type input "4"
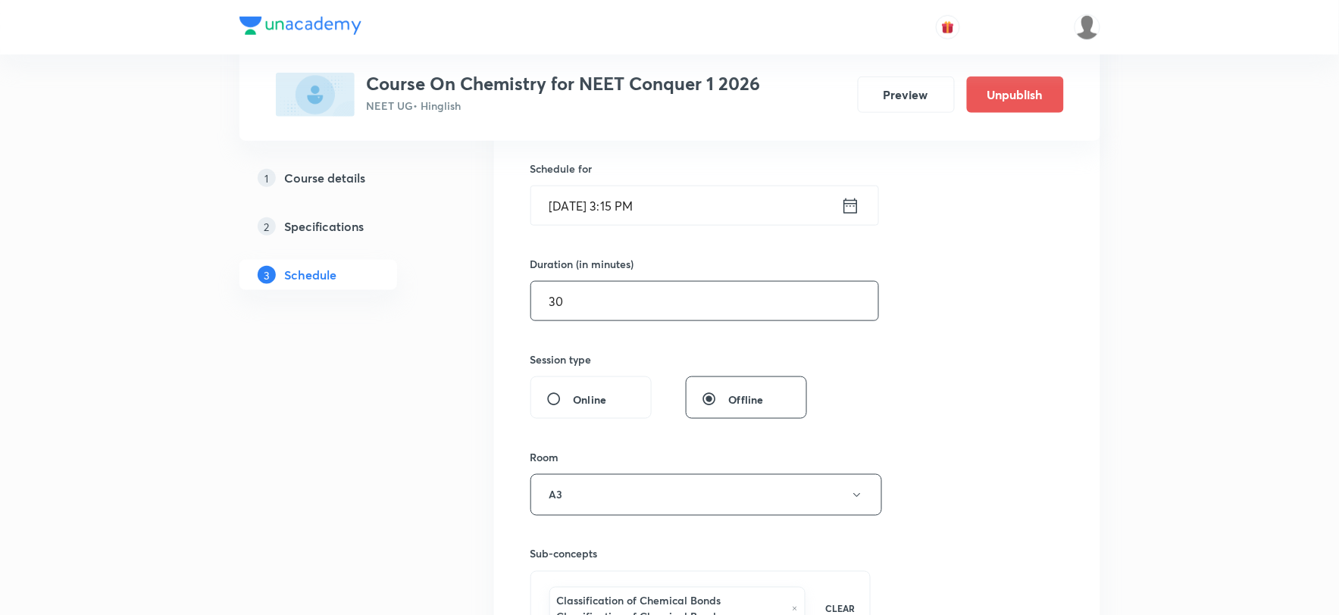
scroll to position [518, 0]
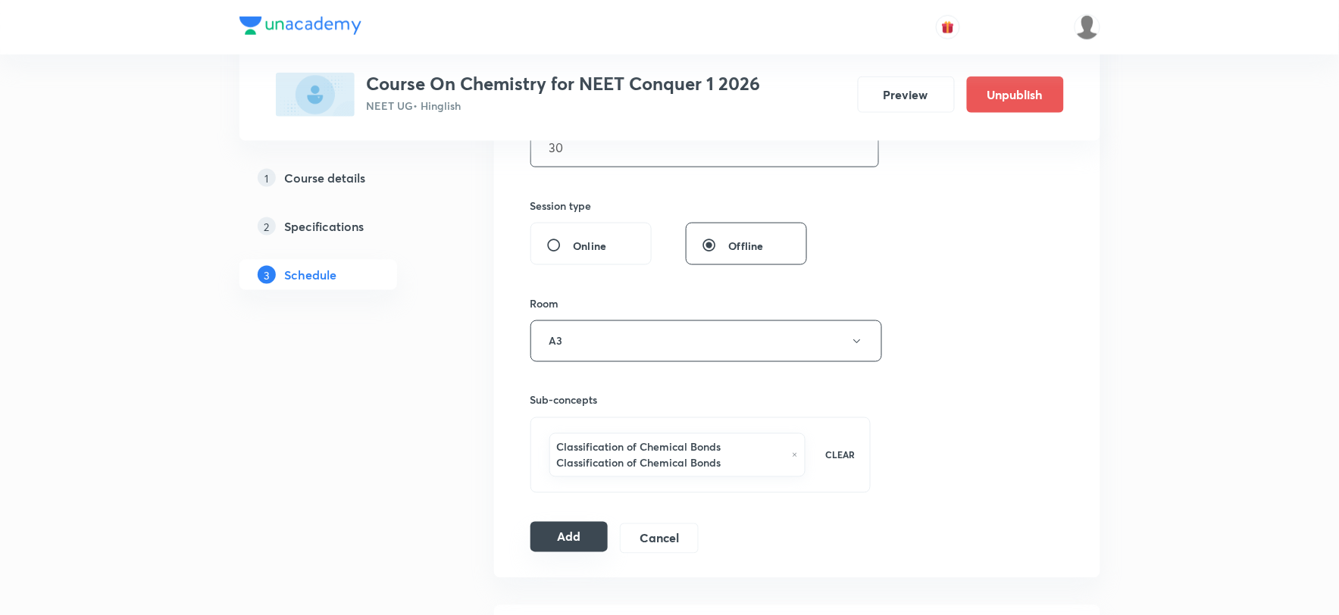
click at [566, 531] on button "Add" at bounding box center [569, 537] width 78 height 30
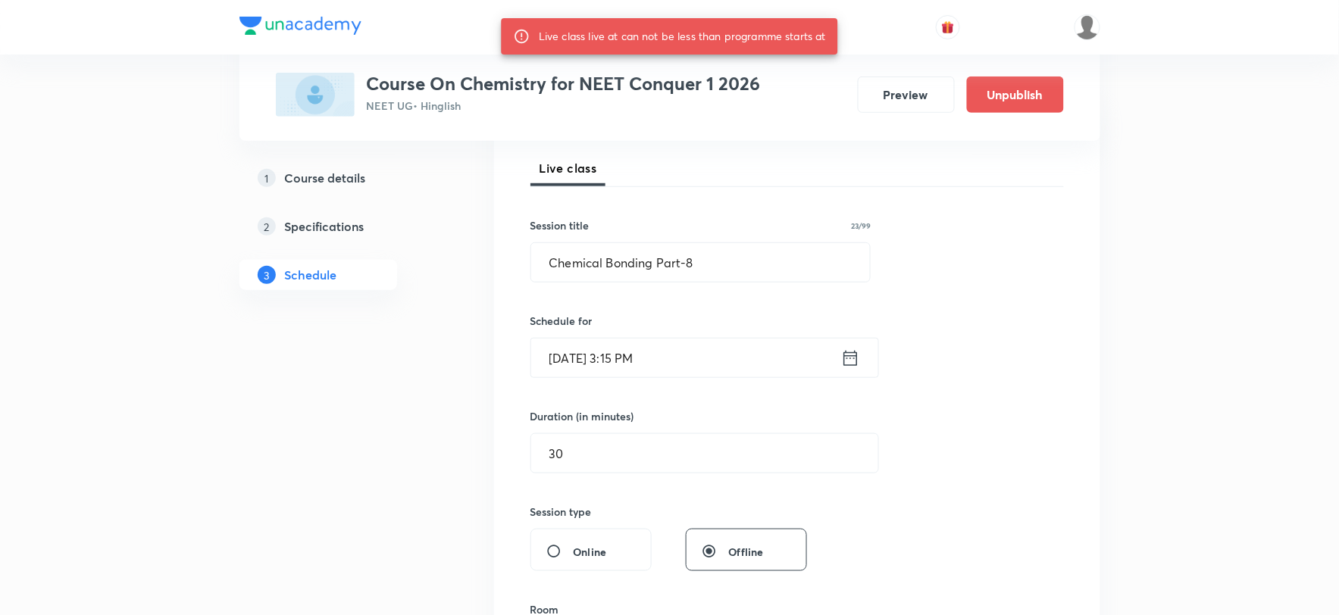
scroll to position [182, 0]
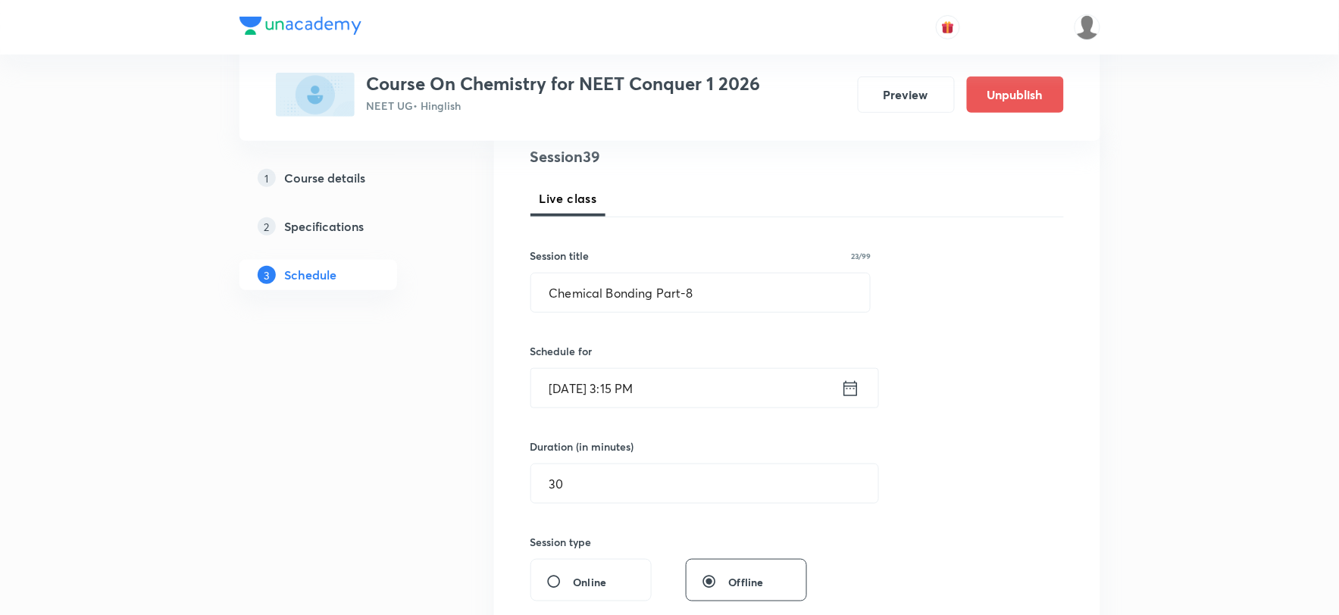
click at [641, 388] on input "Sept 4, 2025, 3:15 PM" at bounding box center [686, 388] width 310 height 39
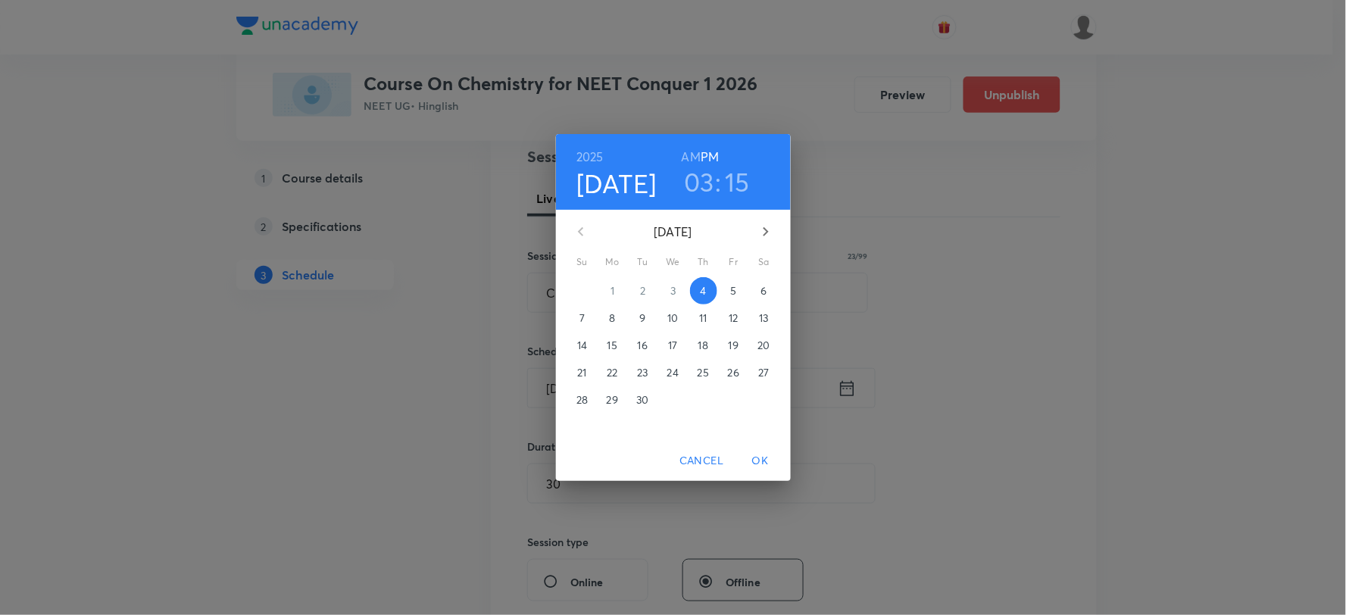
click at [733, 183] on h3 "15" at bounding box center [737, 182] width 25 height 32
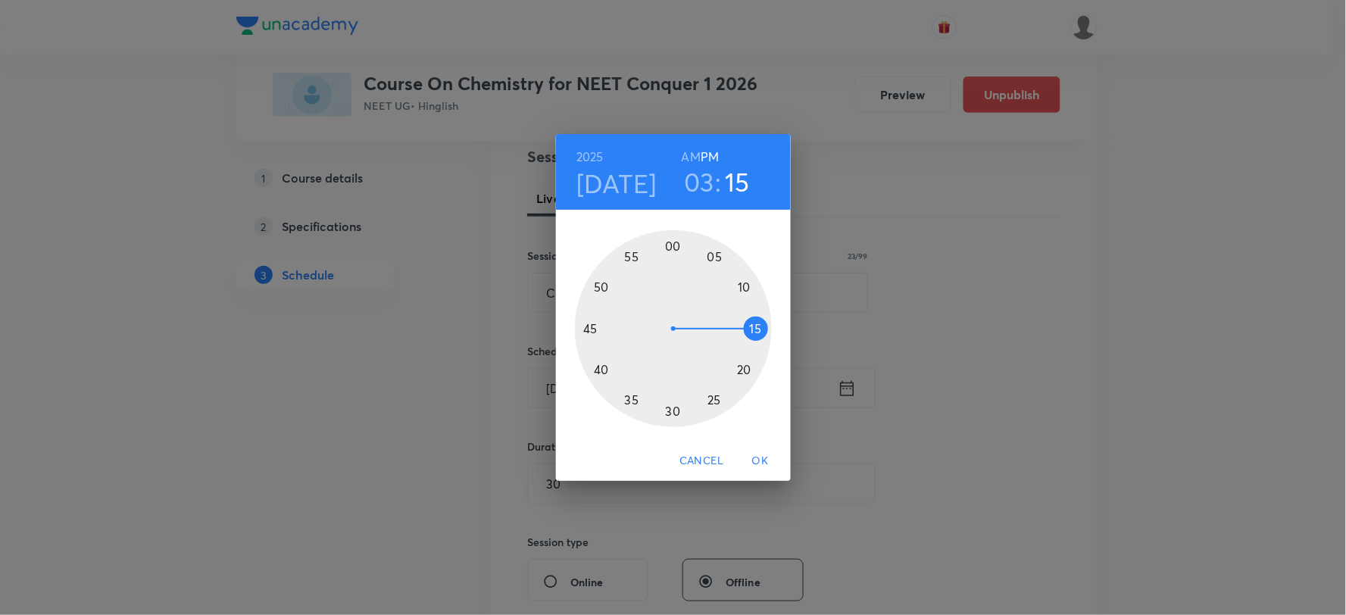
click at [742, 371] on div at bounding box center [673, 328] width 197 height 197
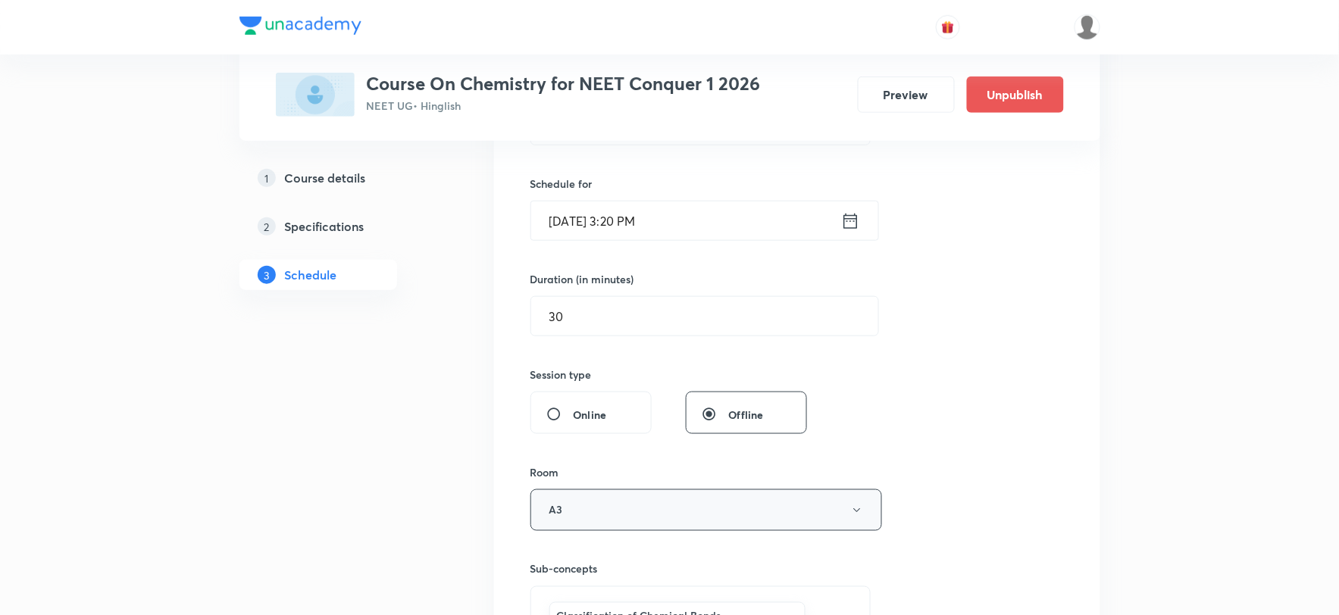
scroll to position [350, 0]
click at [596, 321] on input "30" at bounding box center [704, 315] width 347 height 39
type input "3"
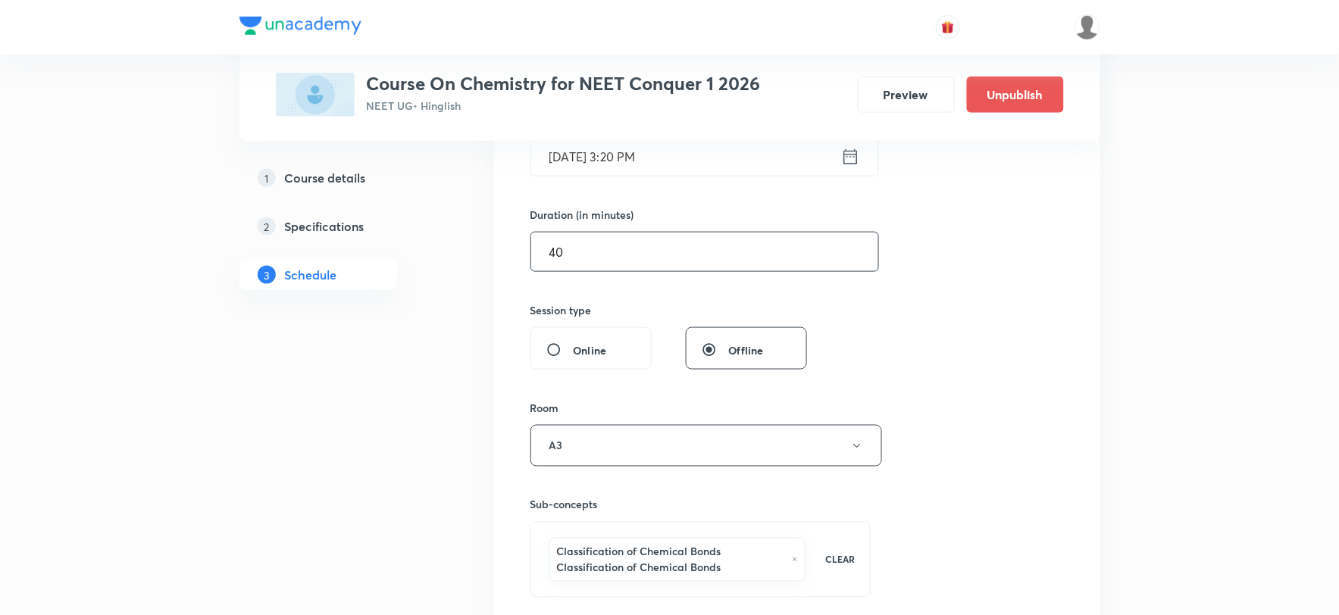
scroll to position [518, 0]
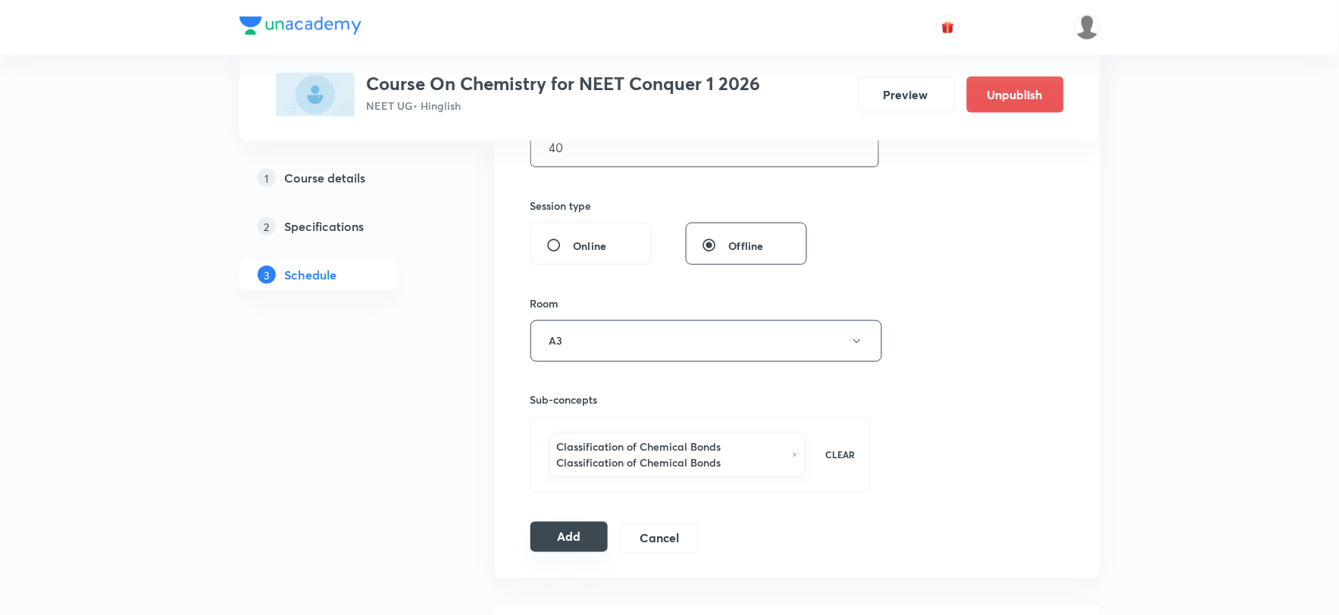
type input "40"
click at [566, 547] on button "Add" at bounding box center [569, 537] width 78 height 30
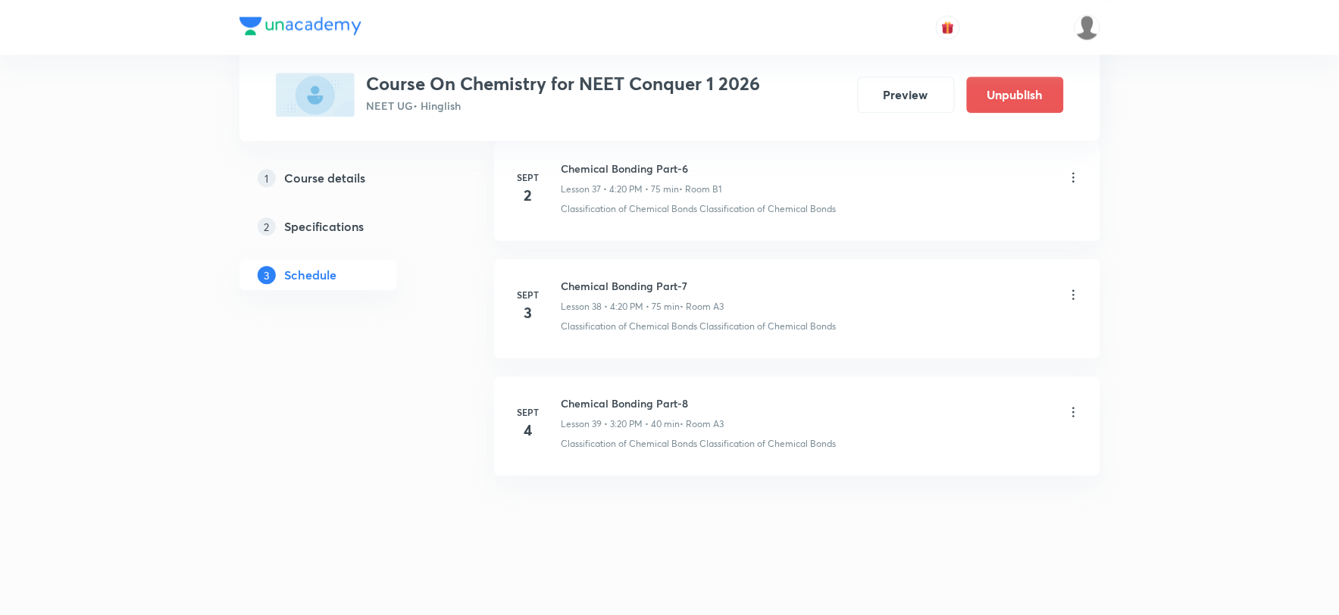
scroll to position [4487, 0]
